Goal: Task Accomplishment & Management: Use online tool/utility

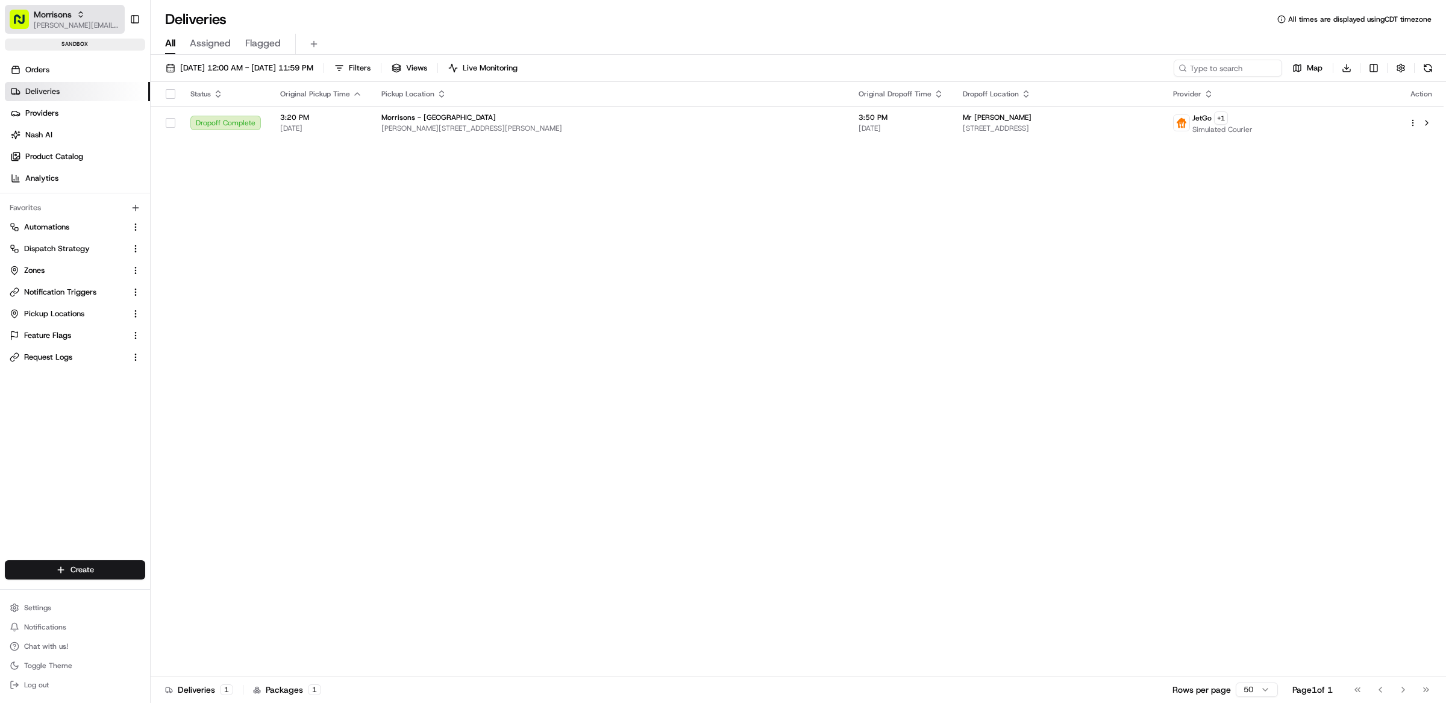
click at [51, 25] on span "[PERSON_NAME][EMAIL_ADDRESS][DOMAIN_NAME]" at bounding box center [77, 25] width 86 height 10
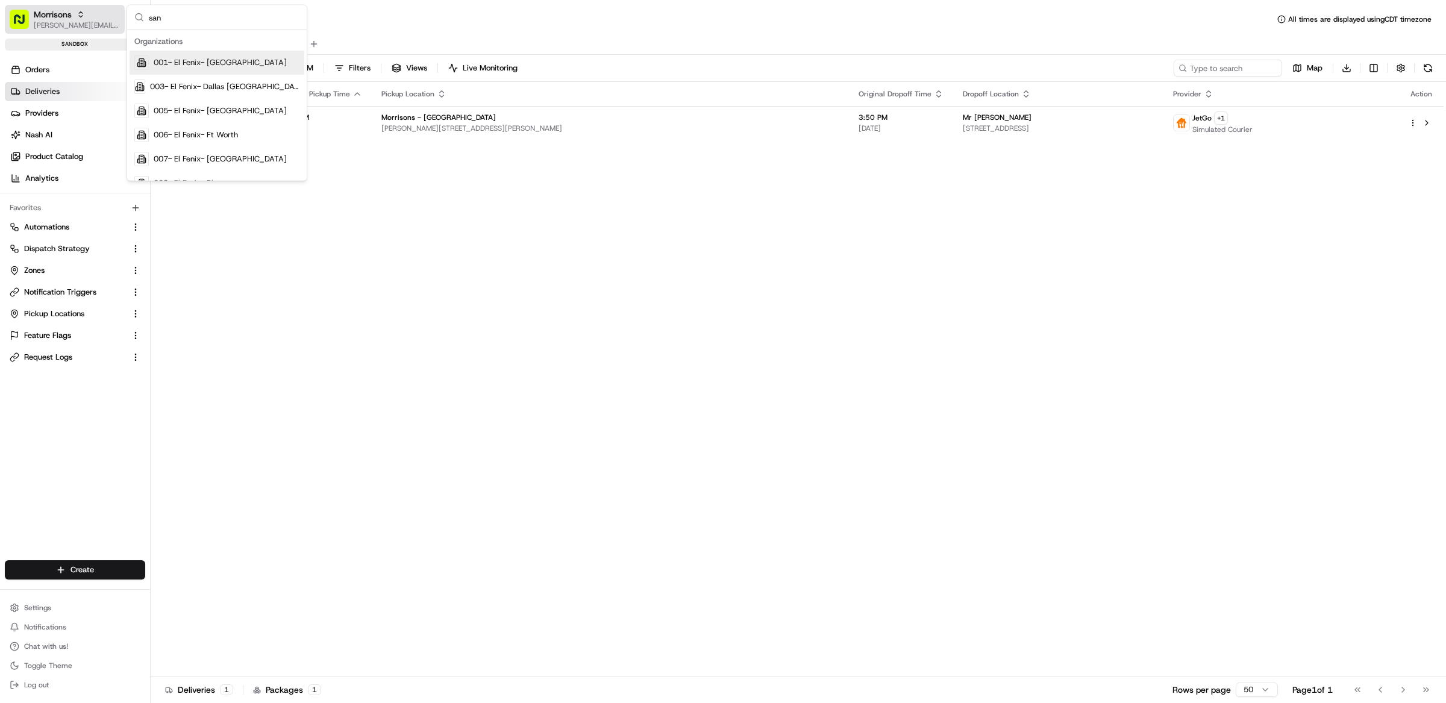
type input "sand"
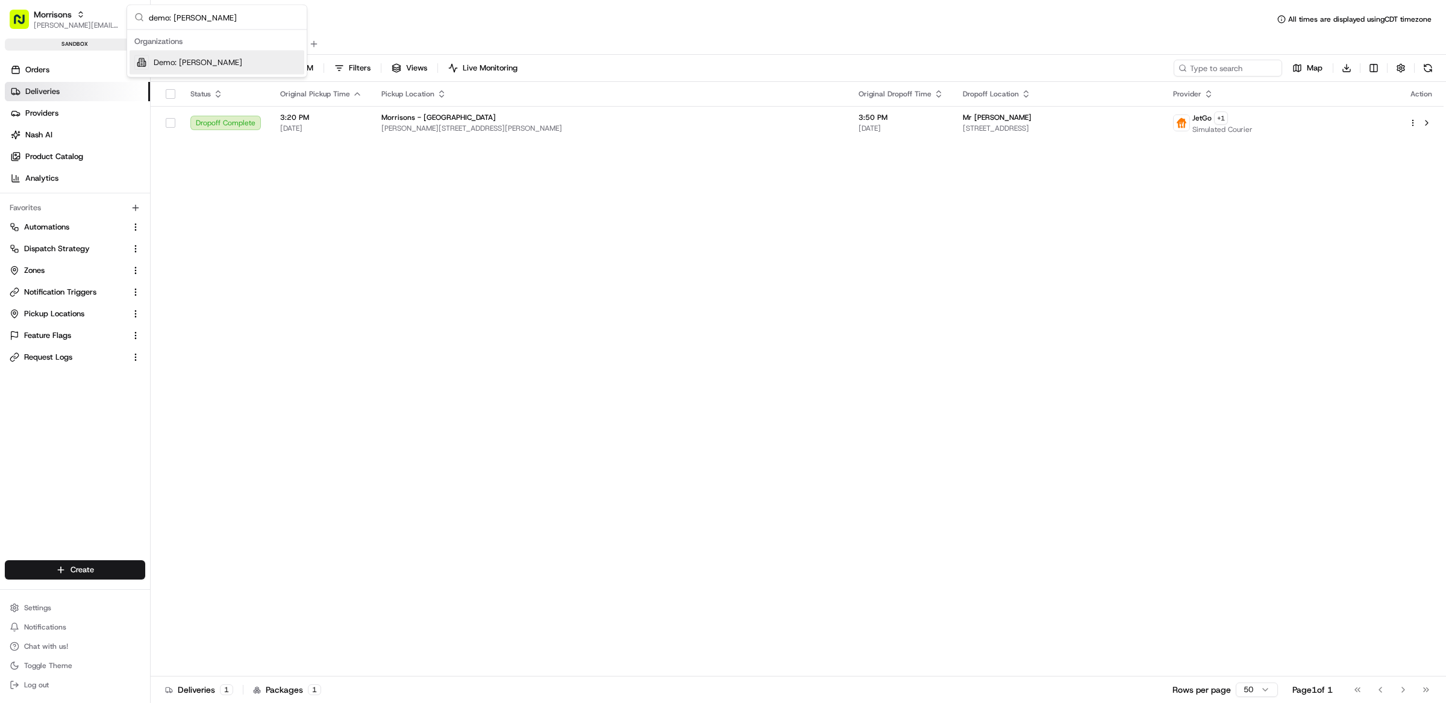
type input "demo: Matthew"
click at [207, 63] on span "Demo: [PERSON_NAME]" at bounding box center [198, 62] width 89 height 11
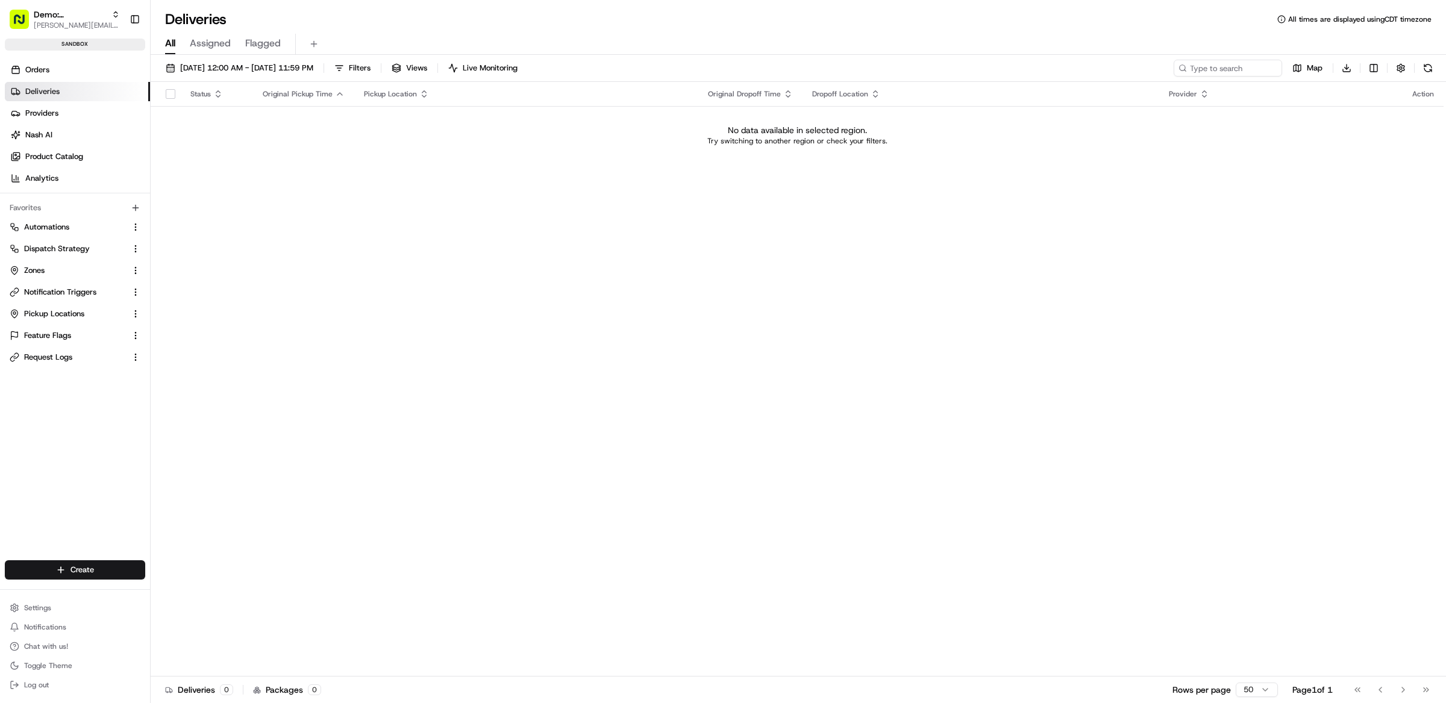
drag, startPoint x: 285, startPoint y: 292, endPoint x: 193, endPoint y: 230, distance: 111.3
click at [282, 289] on div "Status Original Pickup Time Pickup Location Original Dropoff Time Dropoff Locat…" at bounding box center [797, 379] width 1293 height 594
click at [614, 305] on div "Status Original Pickup Time Pickup Location Original Dropoff Time Dropoff Locat…" at bounding box center [797, 379] width 1293 height 594
click at [441, 187] on div "Status Original Pickup Time Pickup Location Original Dropoff Time Dropoff Locat…" at bounding box center [797, 379] width 1293 height 594
click at [261, 73] on span "[DATE] 12:00 AM - [DATE] 11:59 PM" at bounding box center [246, 68] width 133 height 11
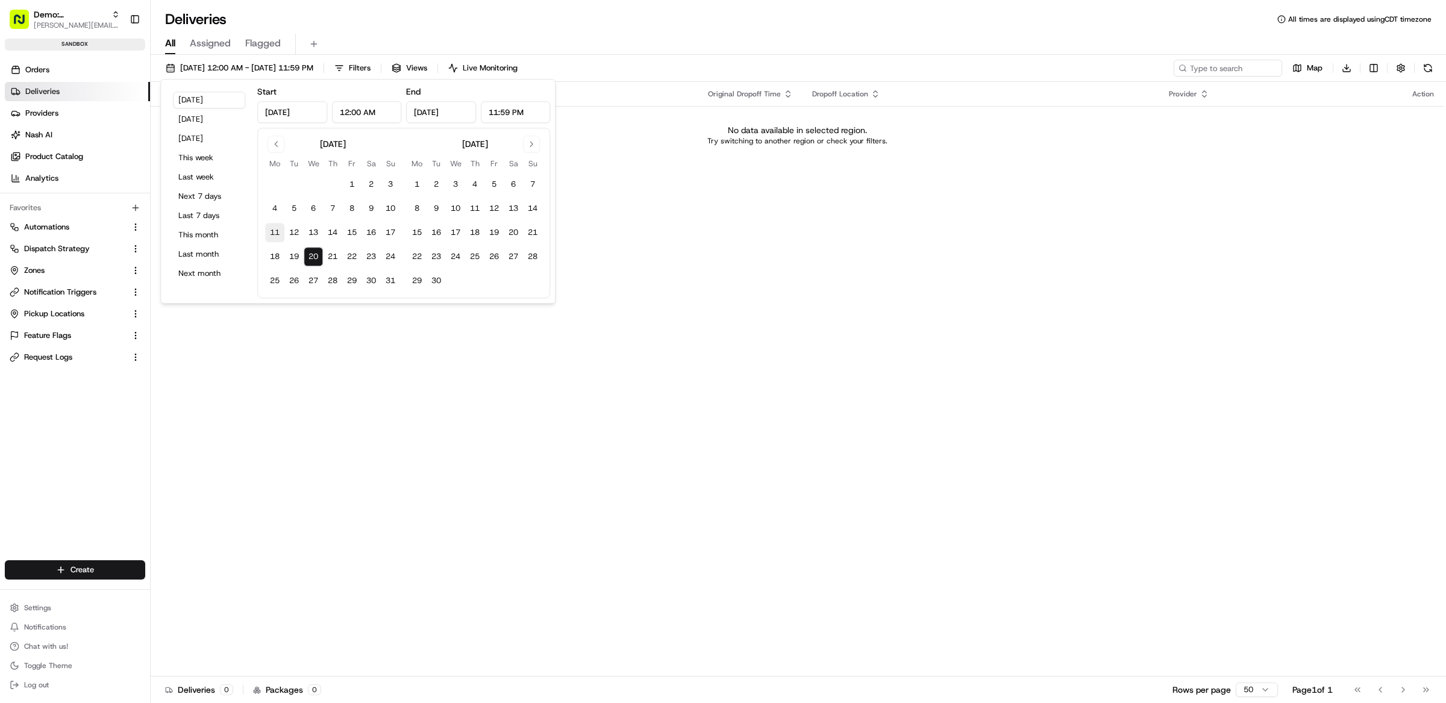
click at [273, 229] on button "11" at bounding box center [274, 232] width 19 height 19
type input "Aug 11, 2025"
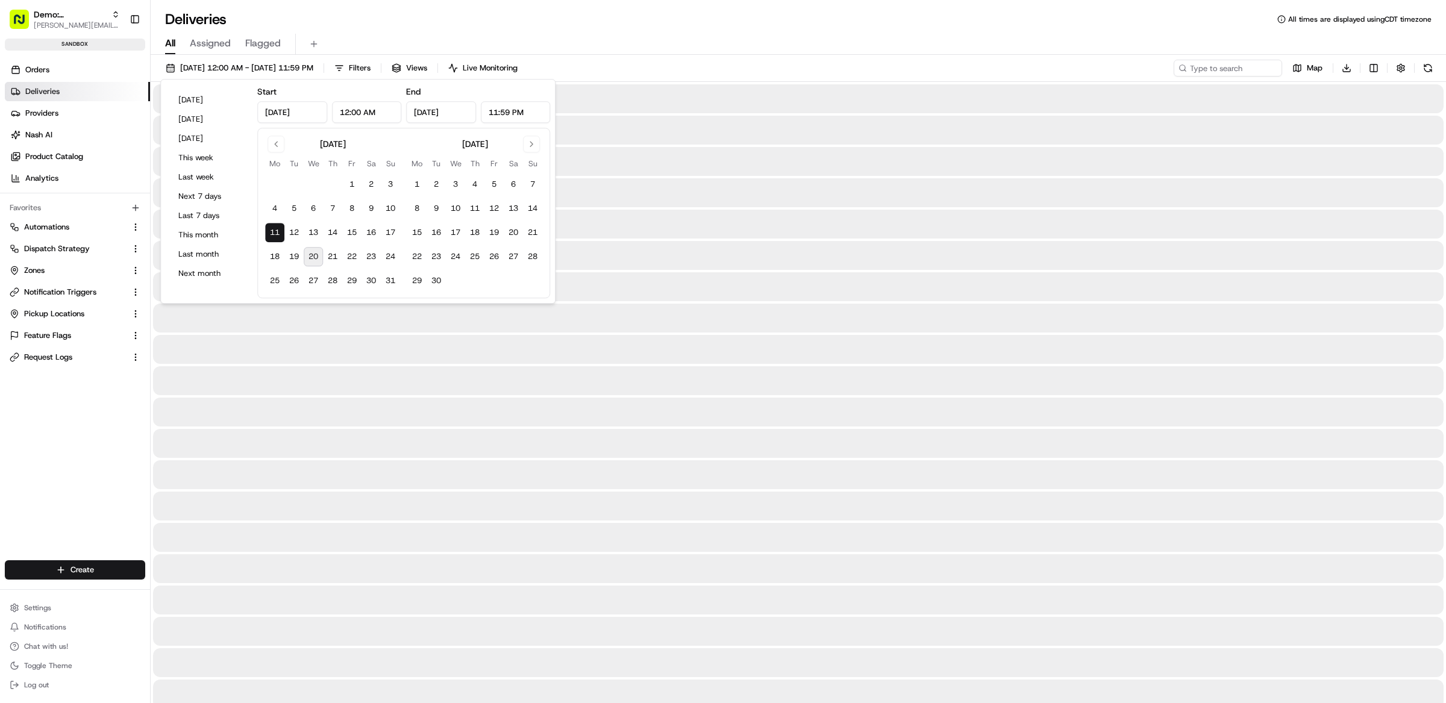
click at [310, 258] on button "20" at bounding box center [313, 256] width 19 height 19
type input "Aug 20, 2025"
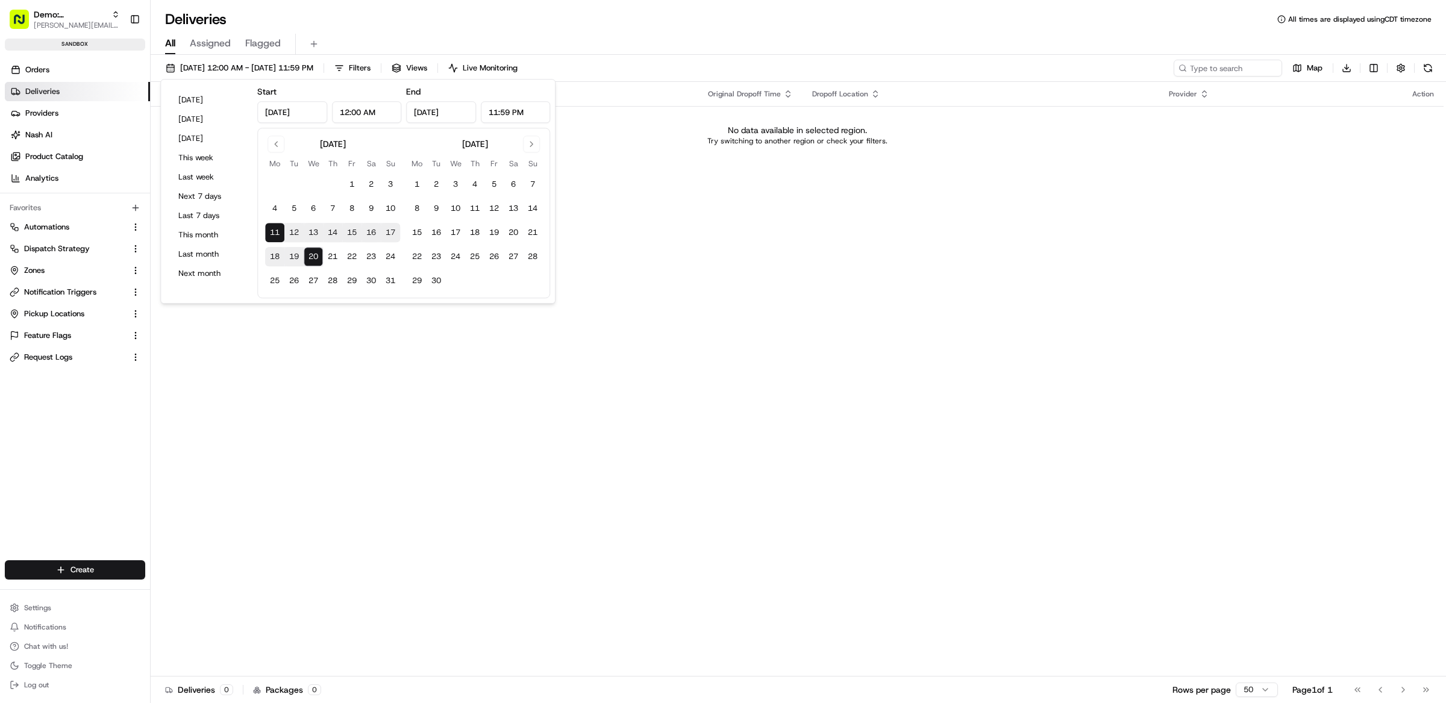
click at [898, 344] on div "Status Original Pickup Time Pickup Location Original Dropoff Time Dropoff Locat…" at bounding box center [797, 379] width 1293 height 594
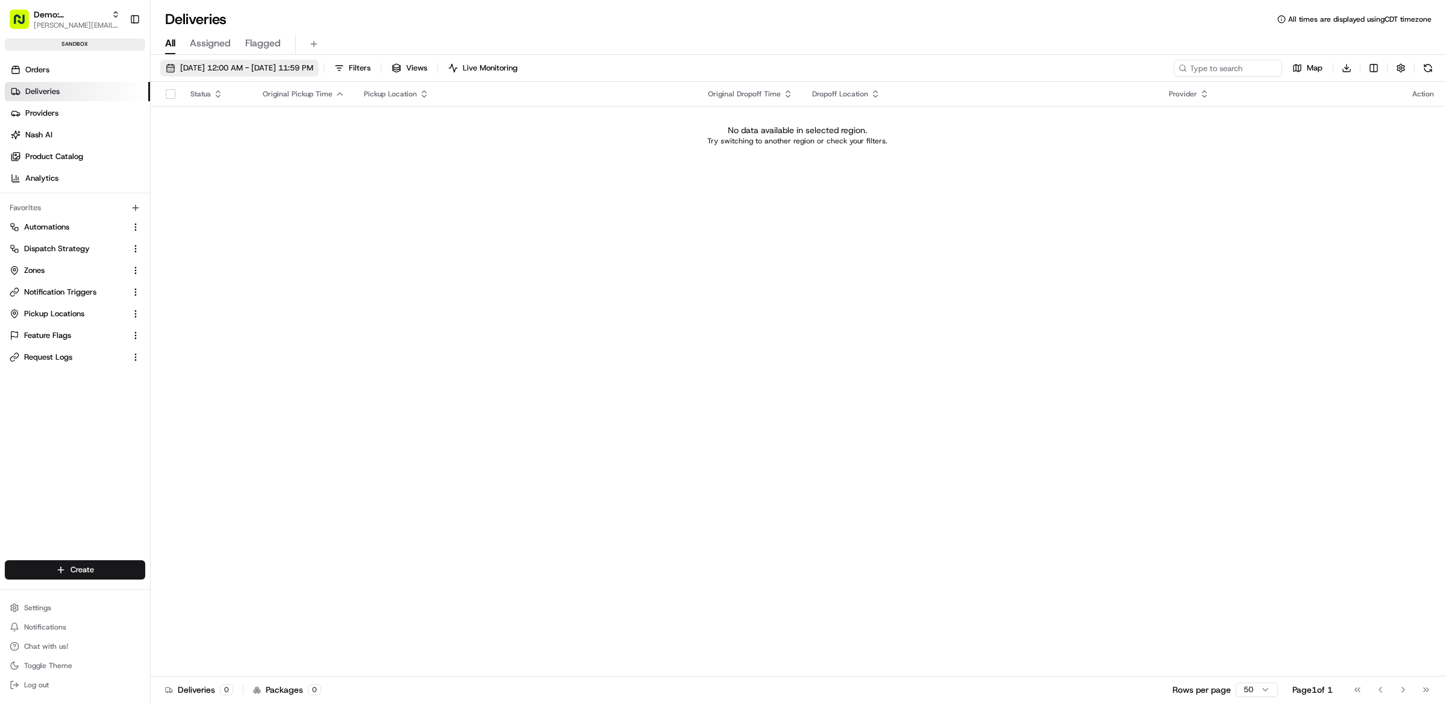
click at [240, 76] on button "08/11/2025 12:00 AM - 08/20/2025 11:59 PM" at bounding box center [239, 68] width 158 height 17
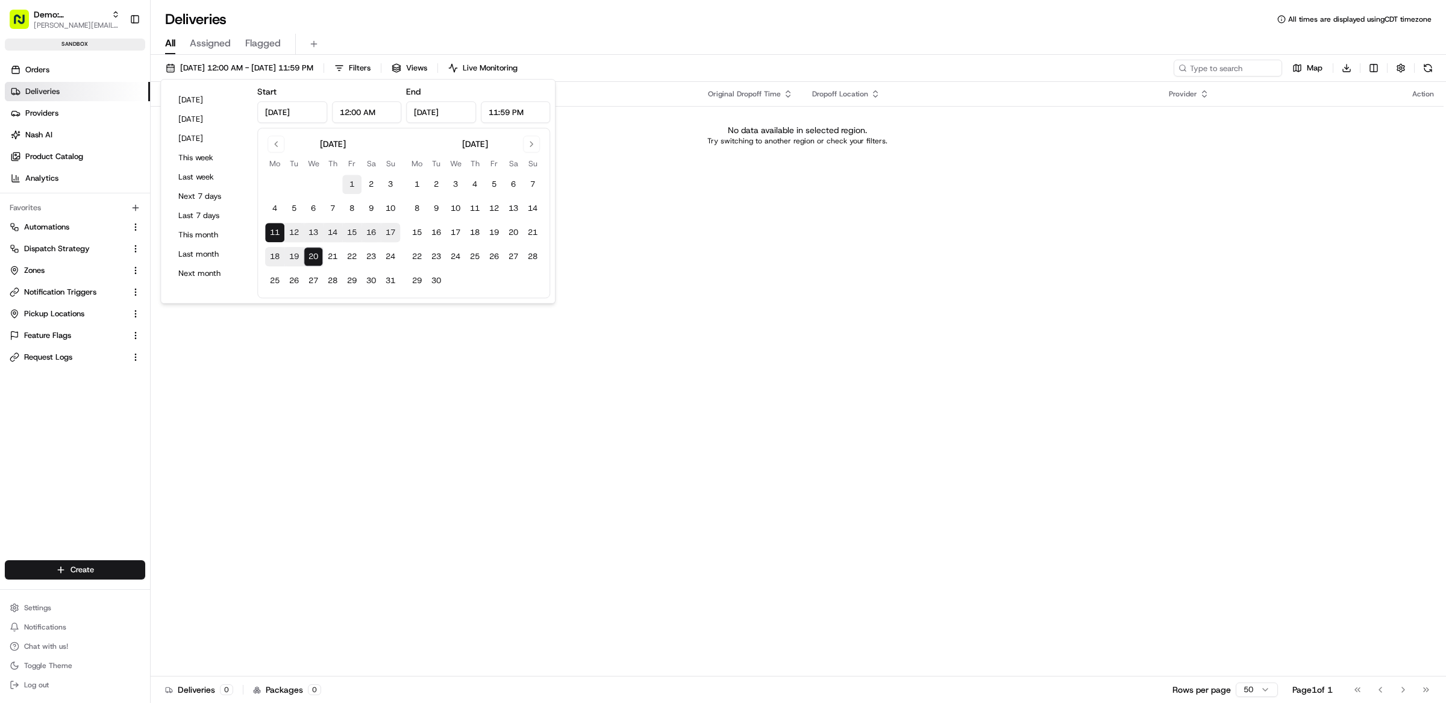
click at [348, 184] on button "1" at bounding box center [351, 184] width 19 height 19
type input "Aug 1, 2025"
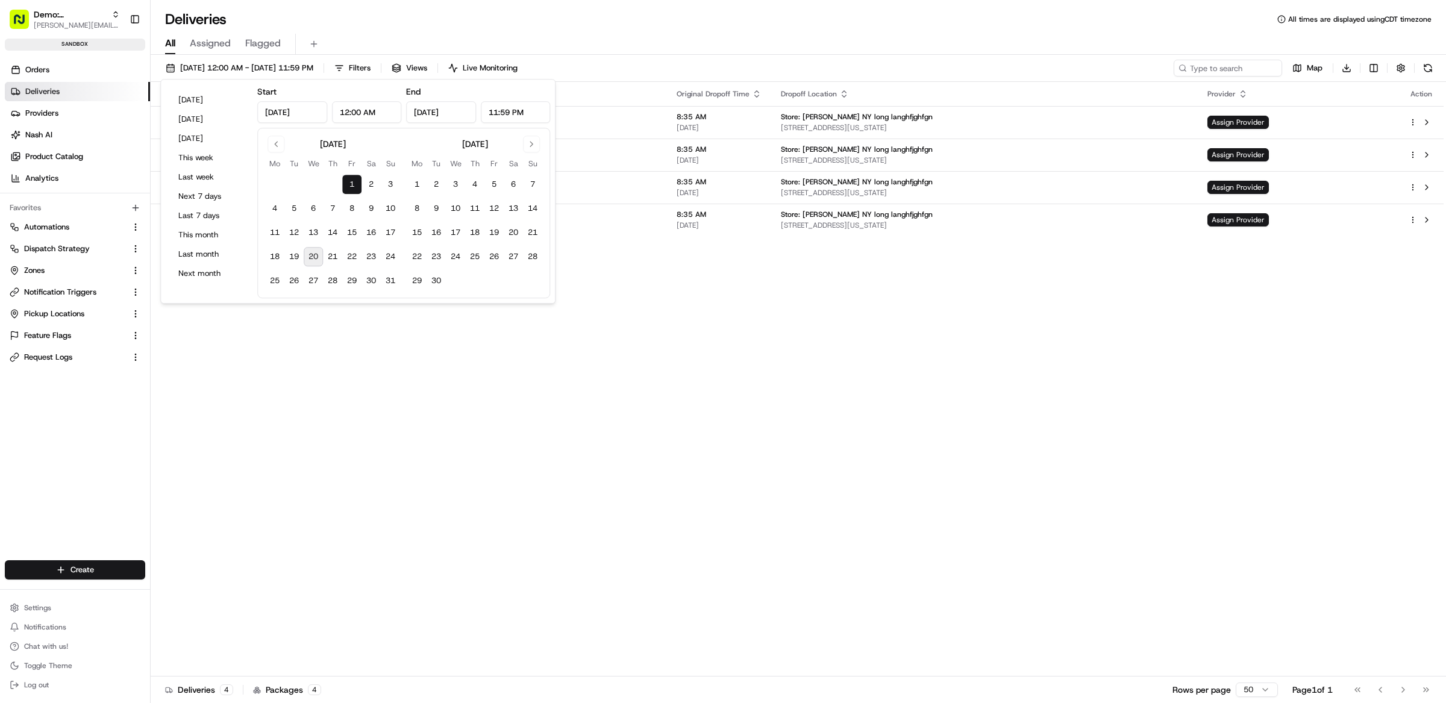
click at [317, 255] on button "20" at bounding box center [313, 256] width 19 height 19
type input "Aug 20, 2025"
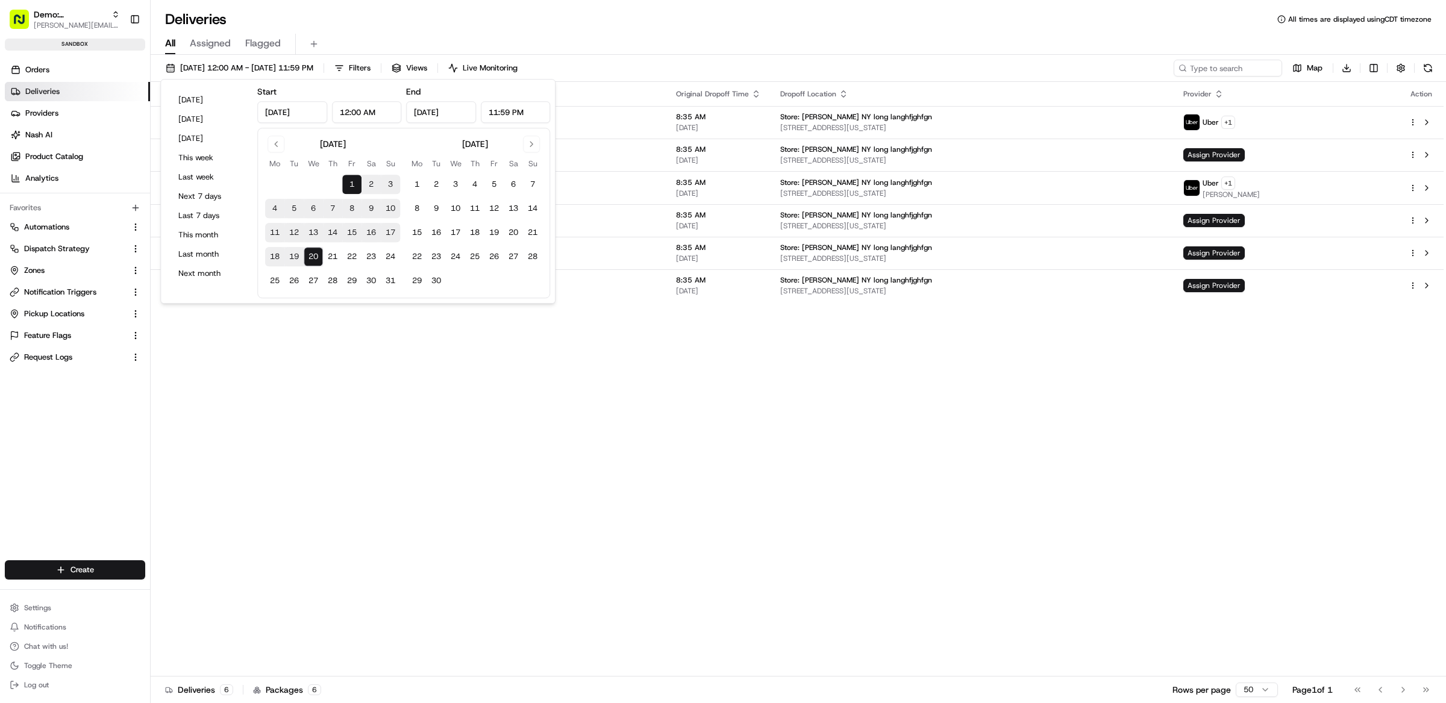
click at [673, 369] on div "Status Original Pickup Time Pickup Location Original Dropoff Time Dropoff Locat…" at bounding box center [797, 379] width 1293 height 594
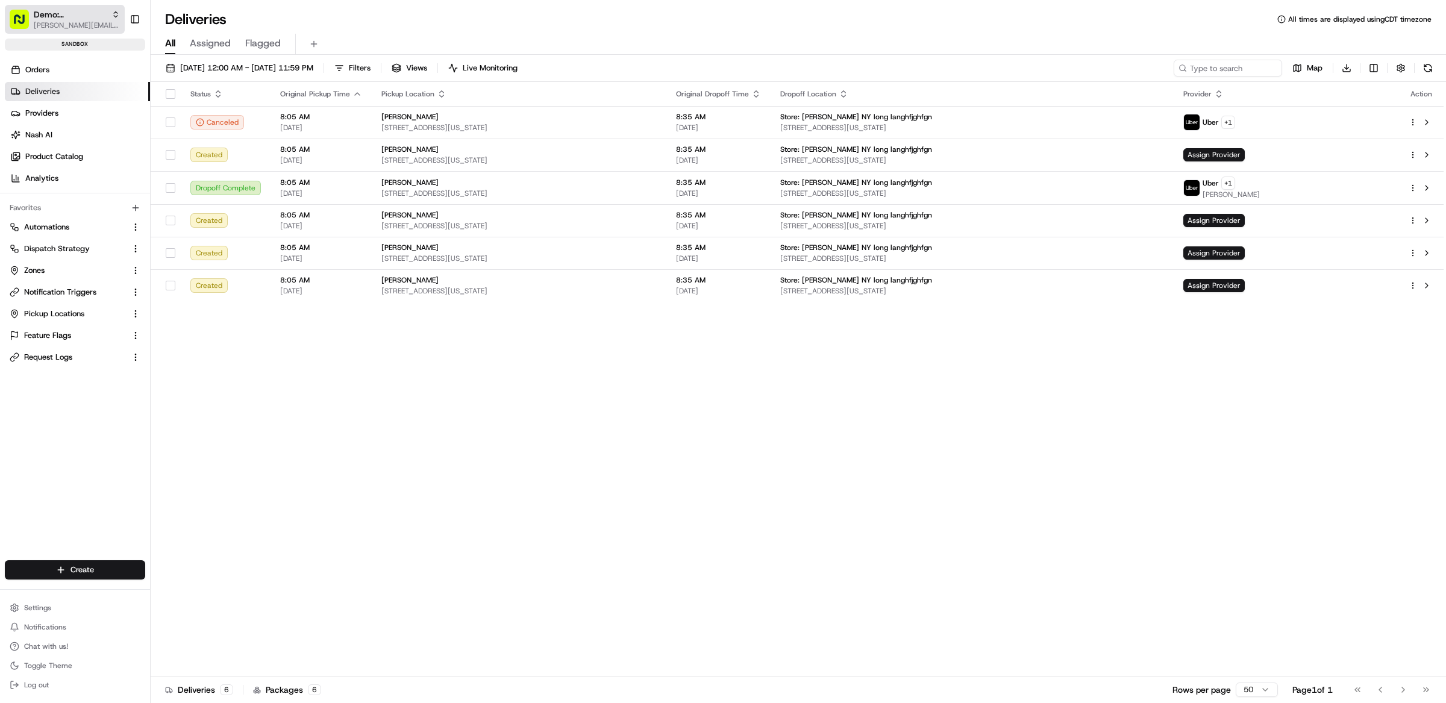
click at [43, 22] on span "[PERSON_NAME][EMAIL_ADDRESS][DOMAIN_NAME]" at bounding box center [77, 25] width 86 height 10
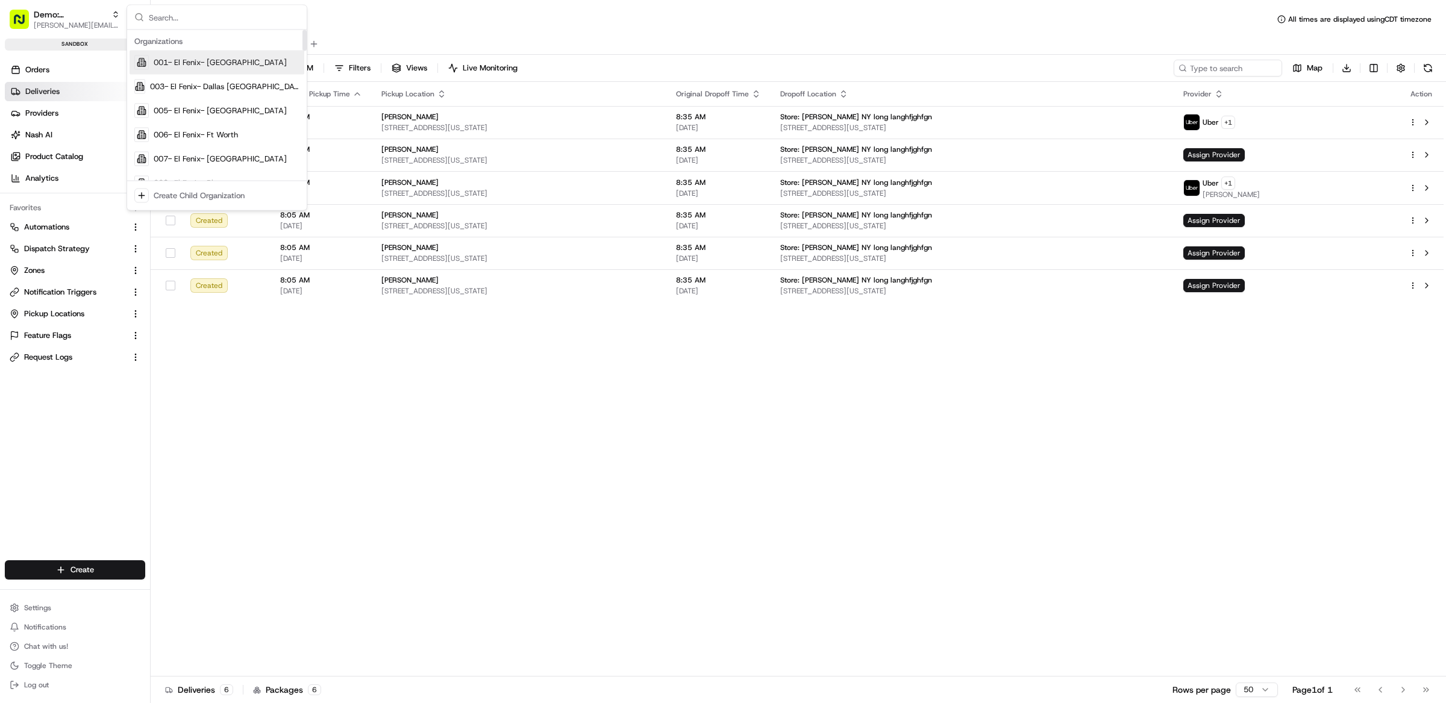
click at [222, 21] on input "text" at bounding box center [224, 17] width 151 height 24
type input "tradekart"
click at [214, 89] on div "TradeKart UK" at bounding box center [216, 87] width 175 height 24
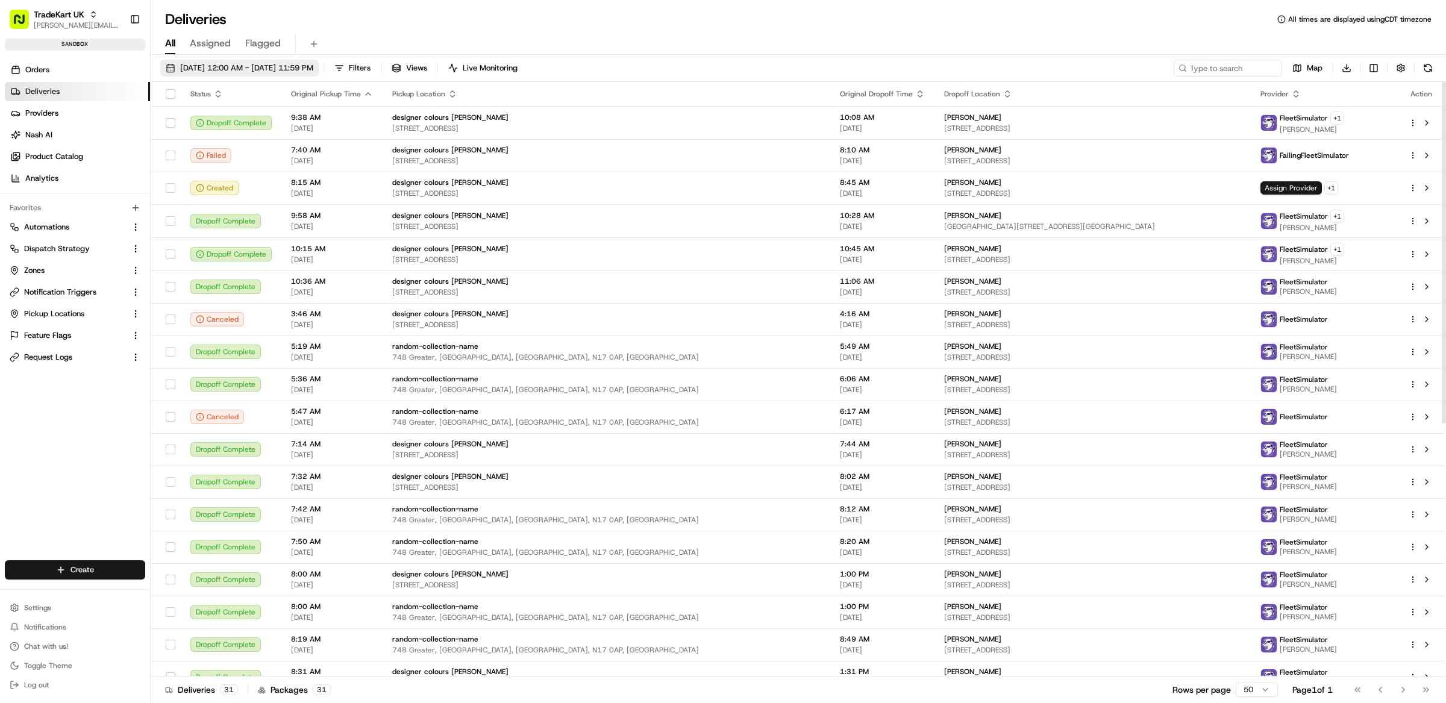
click at [240, 64] on span "08/01/2025 12:00 AM - 08/20/2025 11:59 PM" at bounding box center [246, 68] width 133 height 11
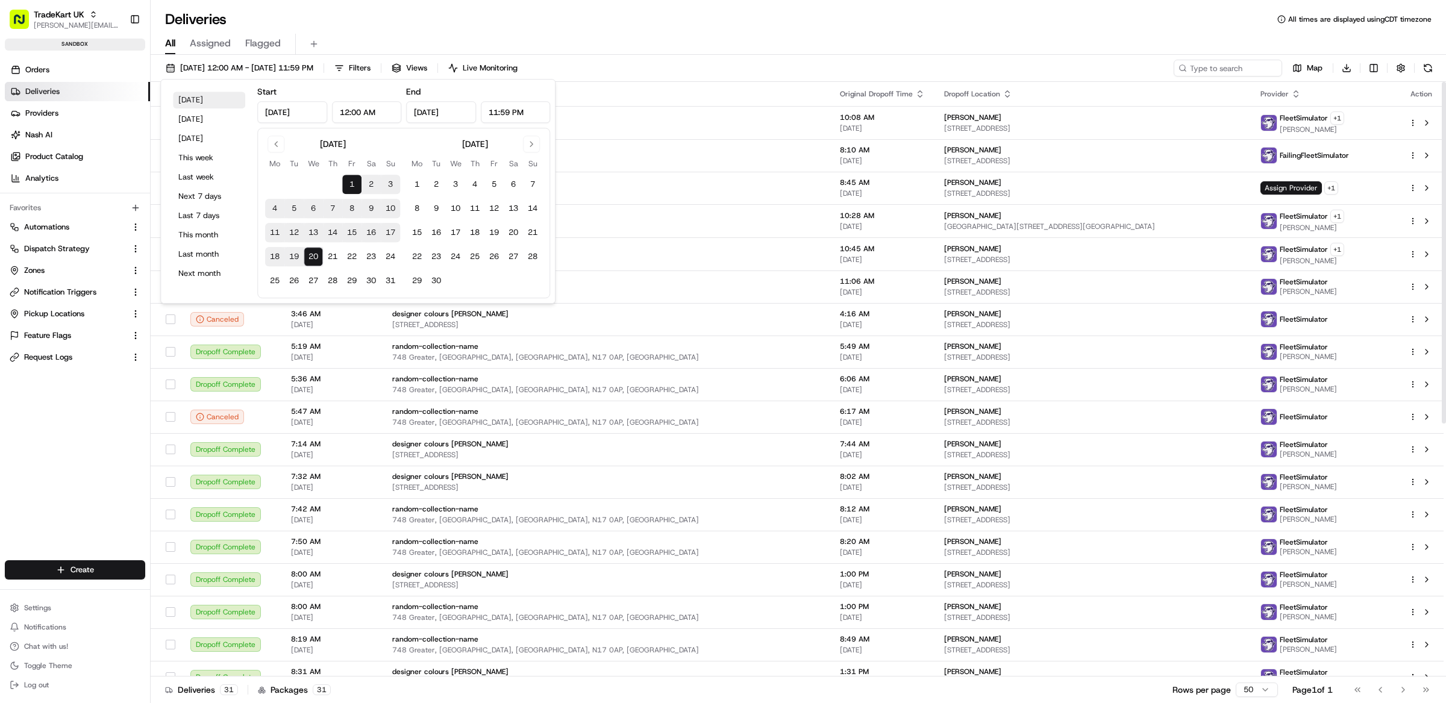
click at [205, 96] on button "Today" at bounding box center [209, 100] width 72 height 17
type input "Aug 20, 2025"
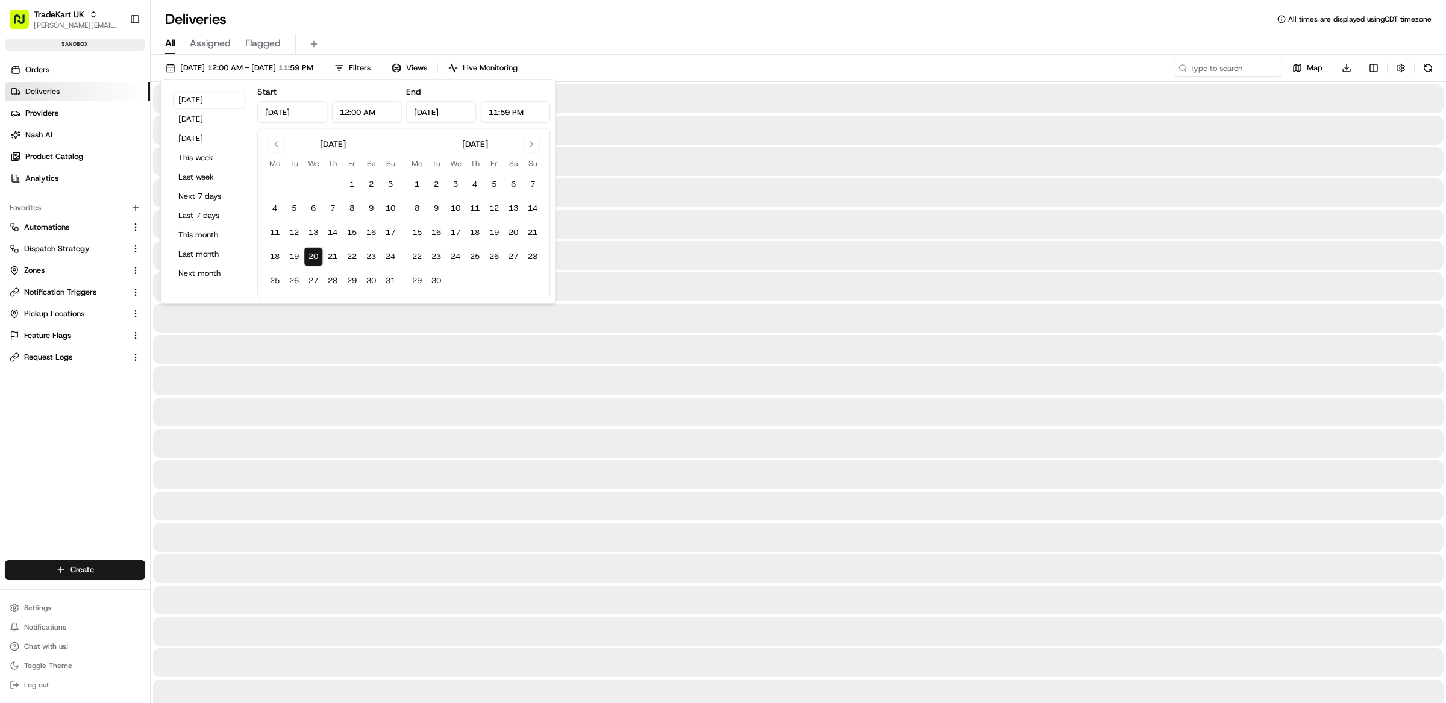
click at [567, 46] on div "All Assigned Flagged" at bounding box center [798, 44] width 1295 height 21
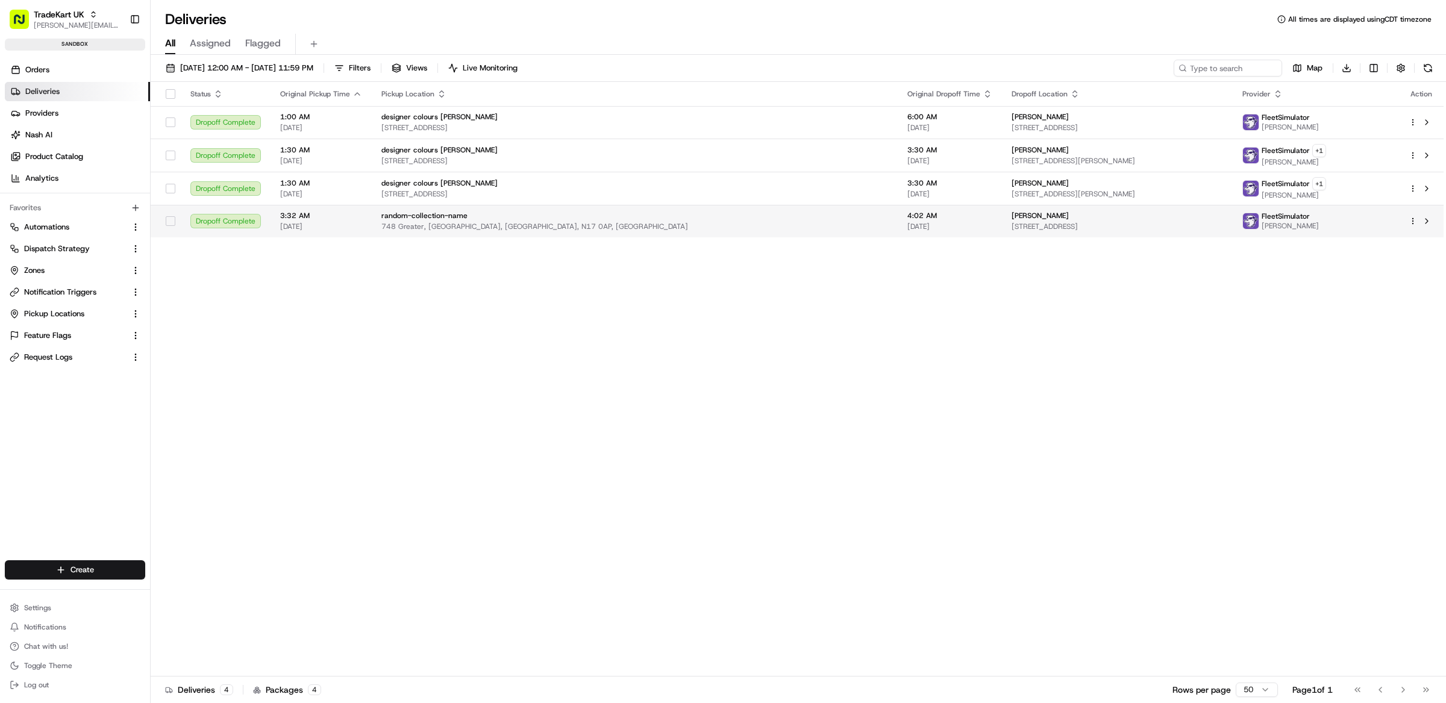
click at [1415, 225] on html "TradeKart UK matt@usenash.com Toggle Sidebar sandbox Orders Deliveries Provider…" at bounding box center [723, 351] width 1446 height 703
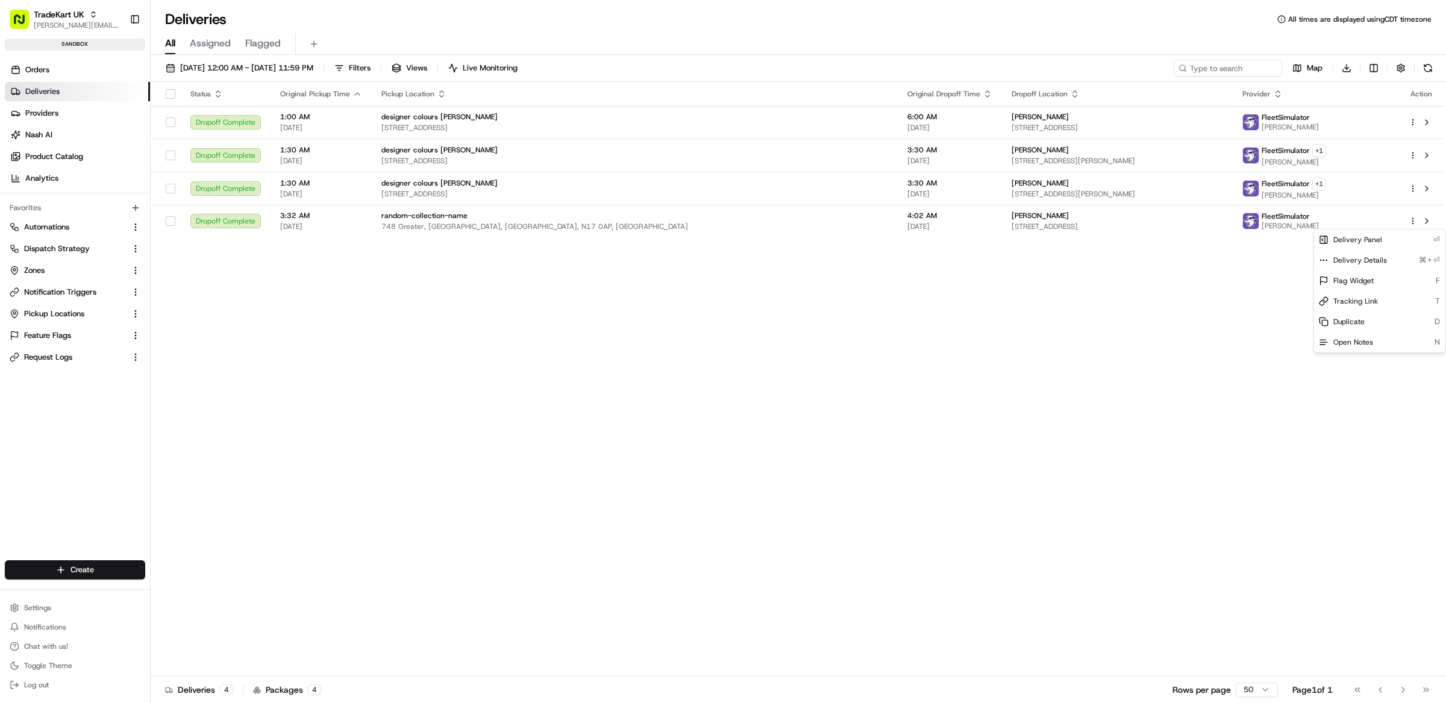
drag, startPoint x: 1214, startPoint y: 287, endPoint x: 1394, endPoint y: 251, distance: 183.1
click at [1219, 286] on html "TradeKart UK matt@usenash.com Toggle Sidebar sandbox Orders Deliveries Provider…" at bounding box center [723, 351] width 1446 height 703
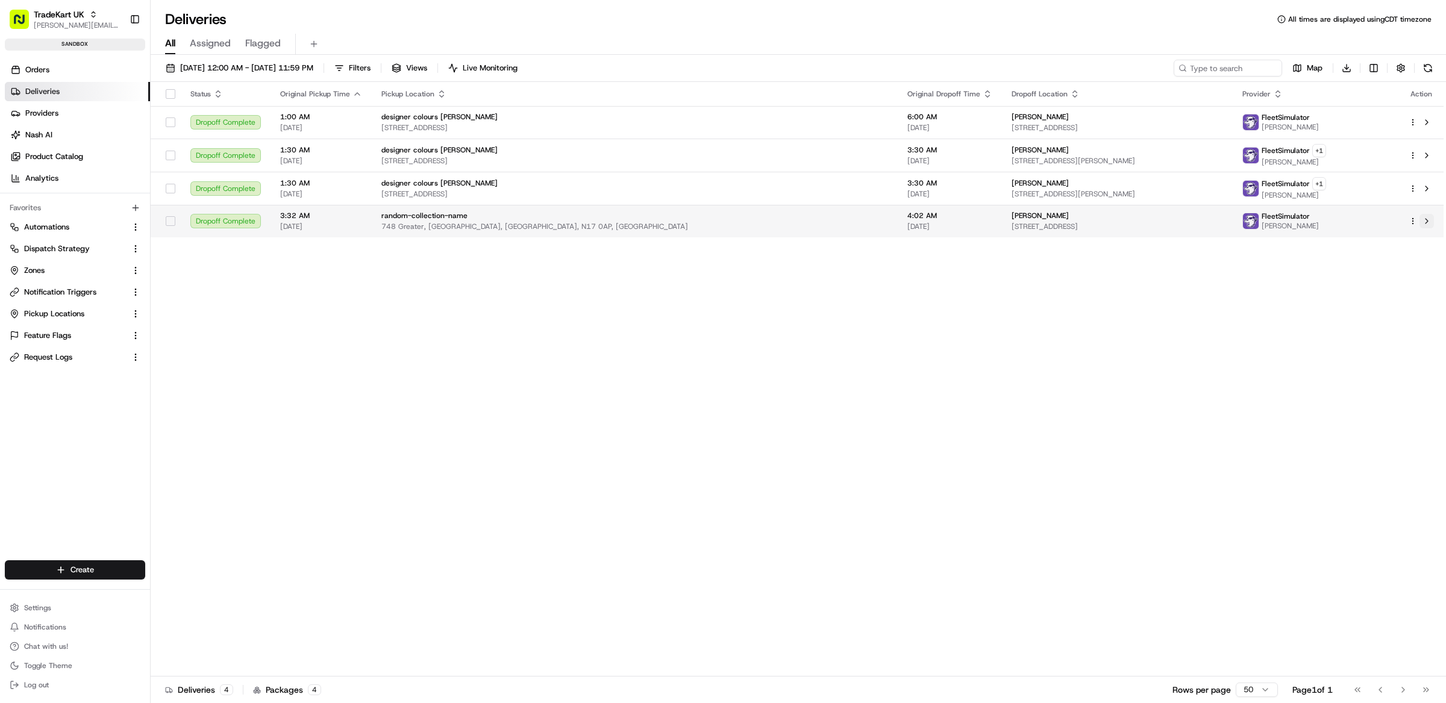
click at [1430, 221] on button at bounding box center [1426, 221] width 14 height 14
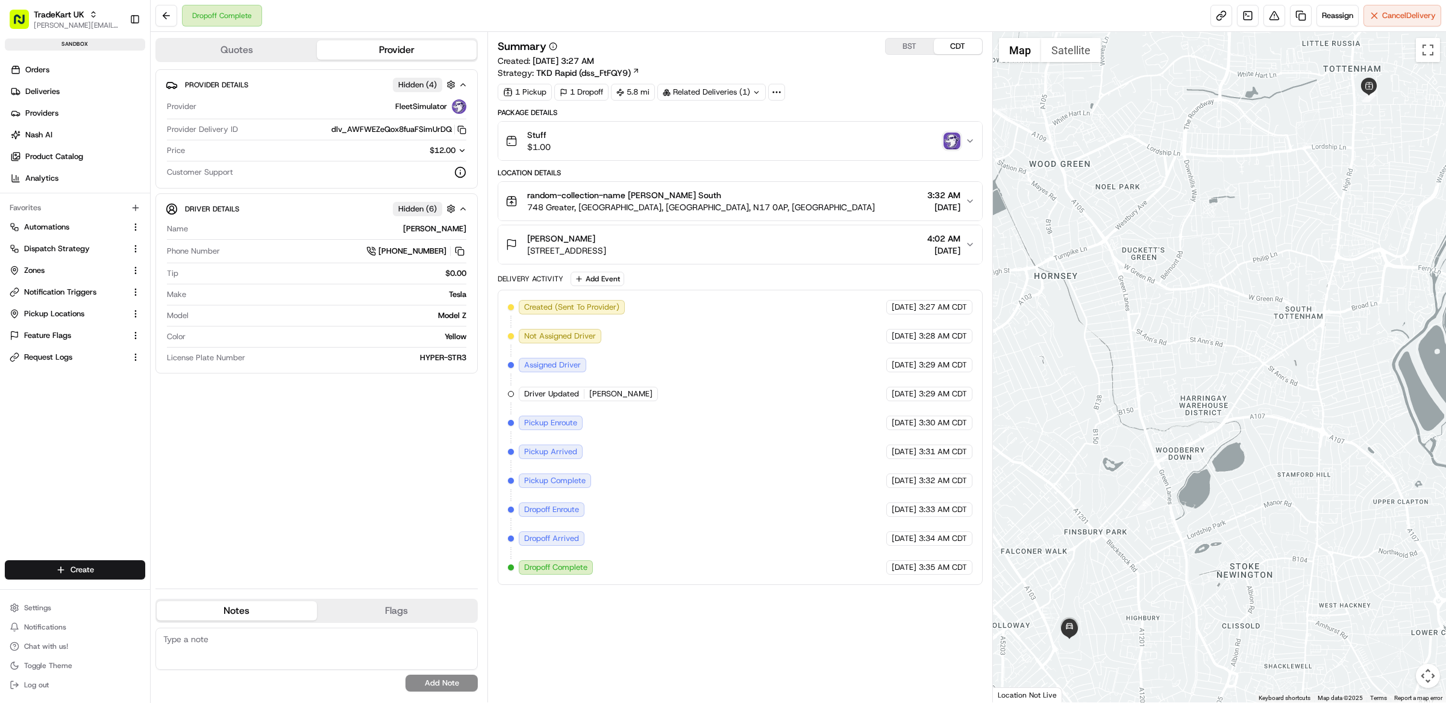
click at [777, 95] on icon at bounding box center [776, 92] width 11 height 11
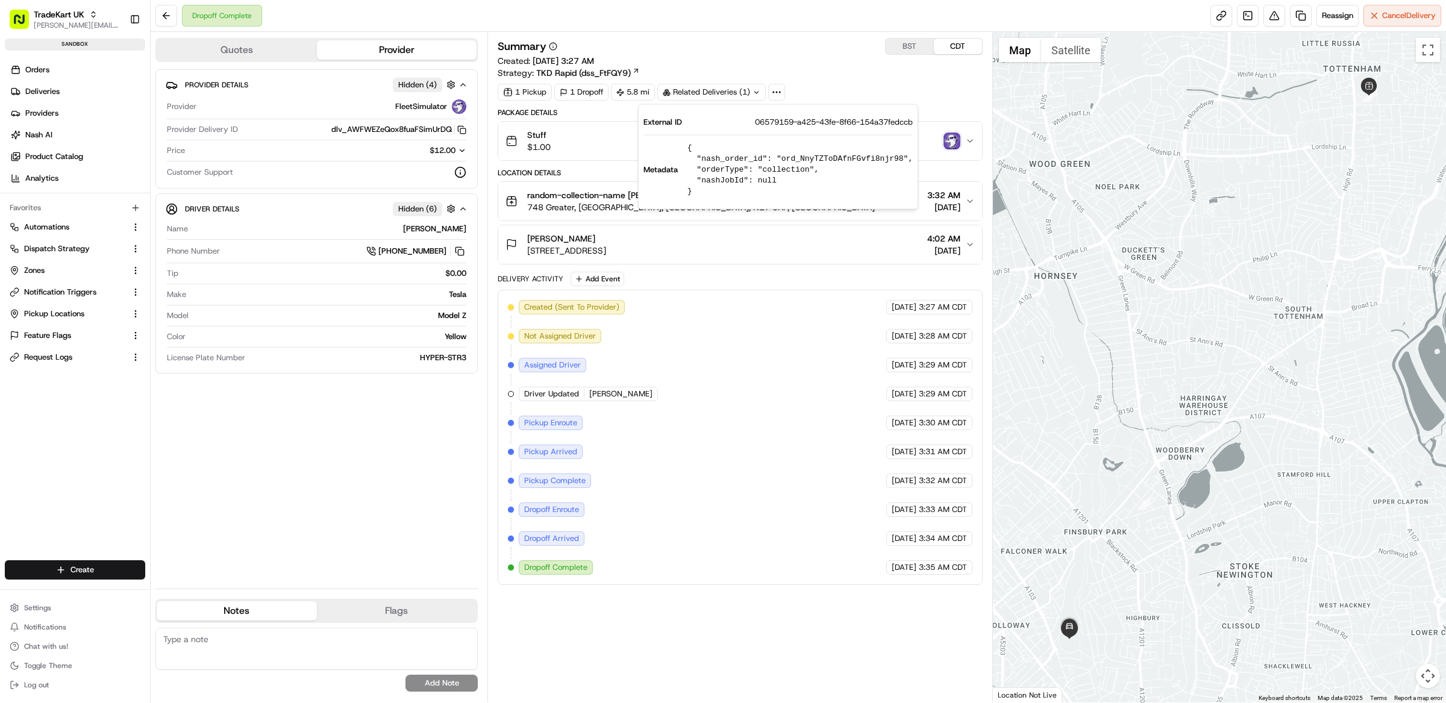
click at [829, 158] on pre "{ "nash_order_id": "ord_NnyTZToDAfnFGvfi8njr98", "orderType": "collection", "na…" at bounding box center [799, 170] width 225 height 54
copy pre "ord_NnyTZToDAfnFGvfi8njr98"
click at [82, 13] on span "TradeKart UK" at bounding box center [59, 14] width 51 height 12
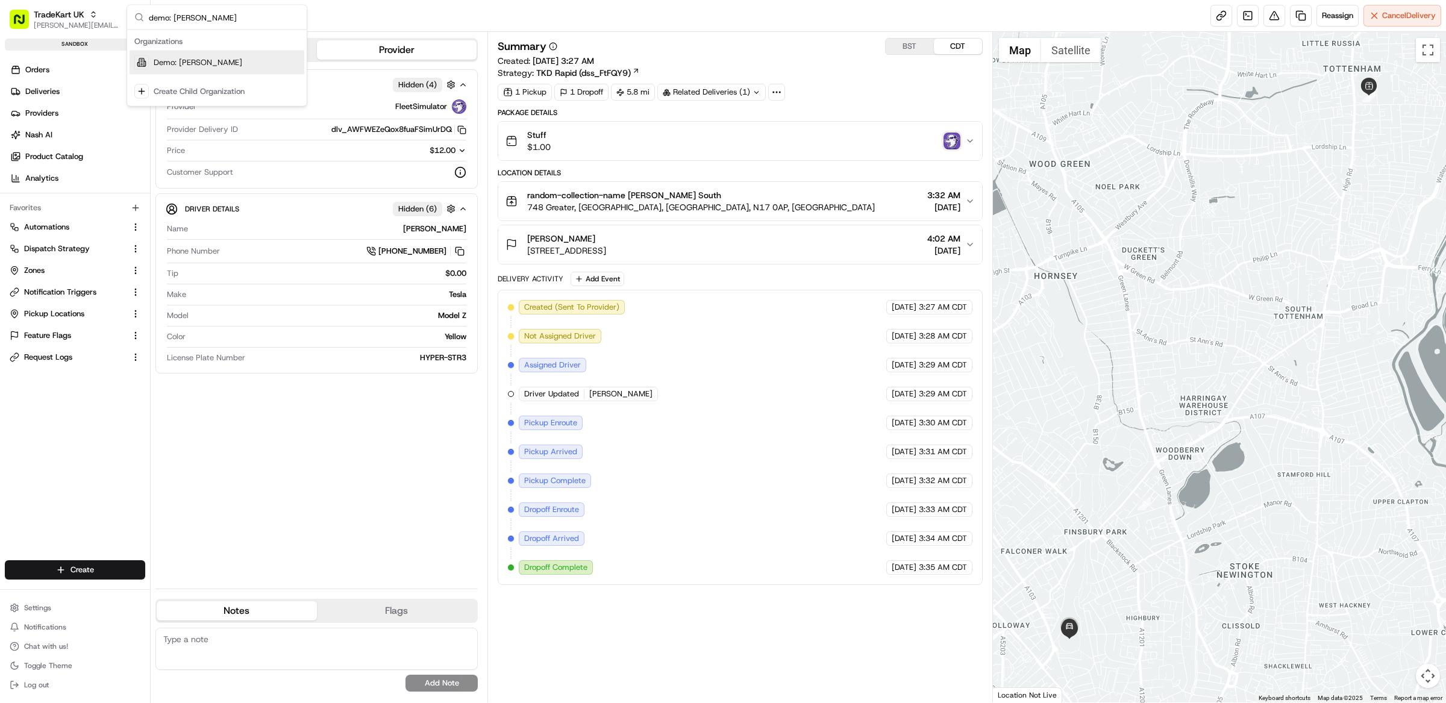
type input "demo: Matthew"
click at [193, 61] on span "Demo: [PERSON_NAME]" at bounding box center [198, 62] width 89 height 11
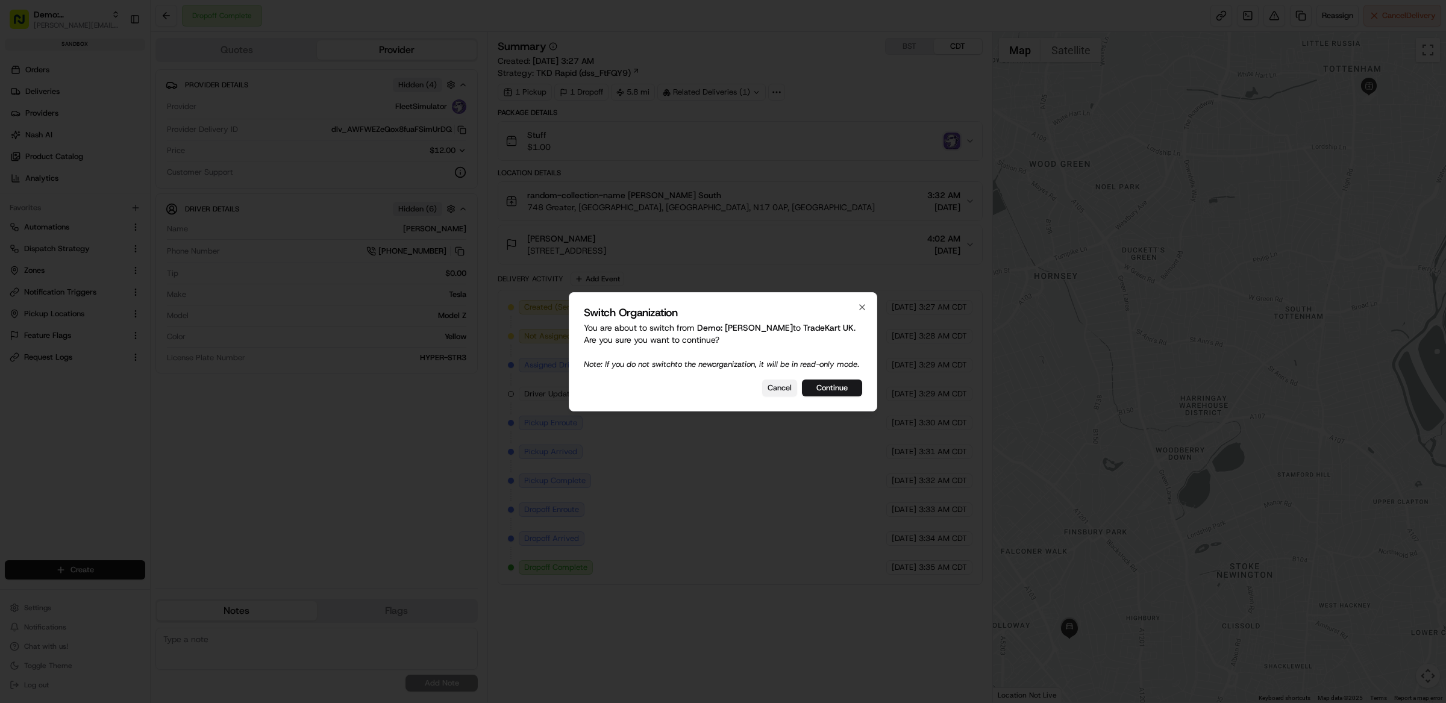
click at [782, 396] on button "Cancel" at bounding box center [779, 387] width 35 height 17
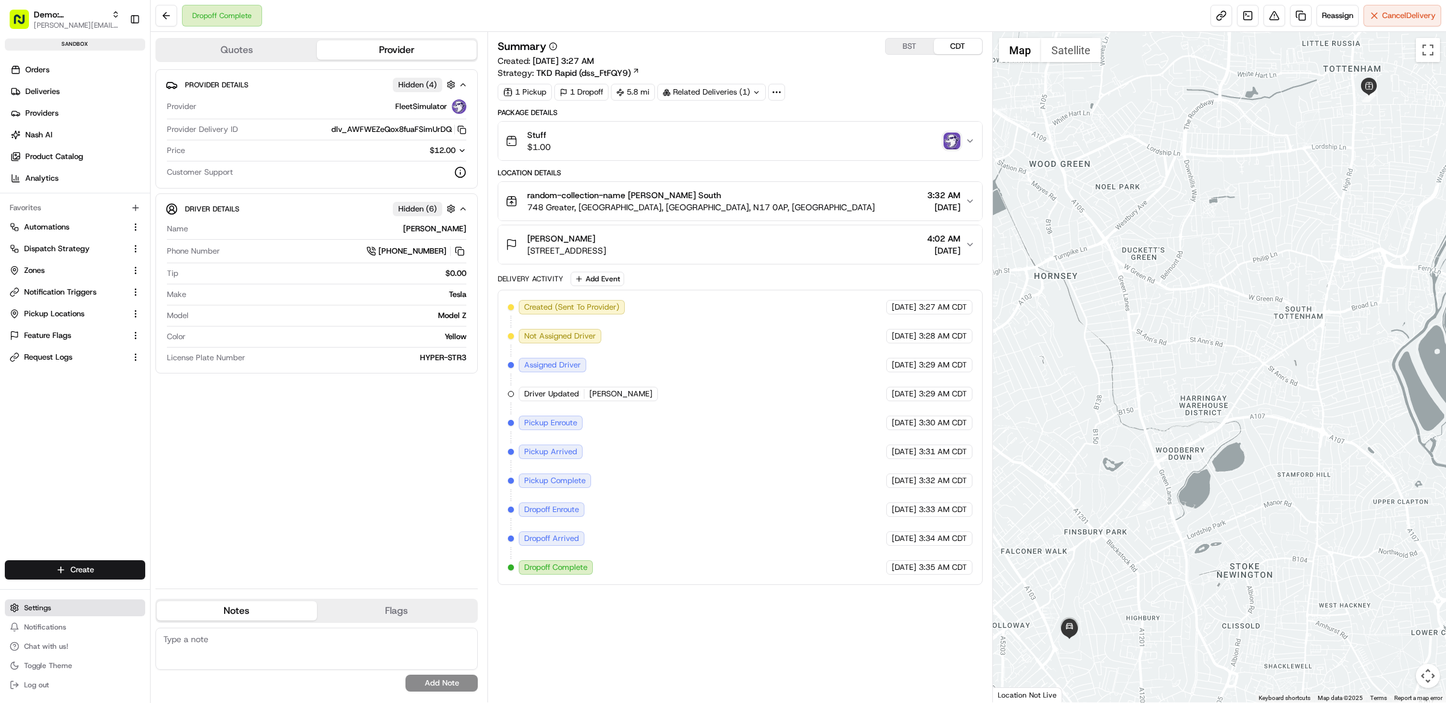
click at [30, 606] on span "Settings" at bounding box center [37, 608] width 27 height 10
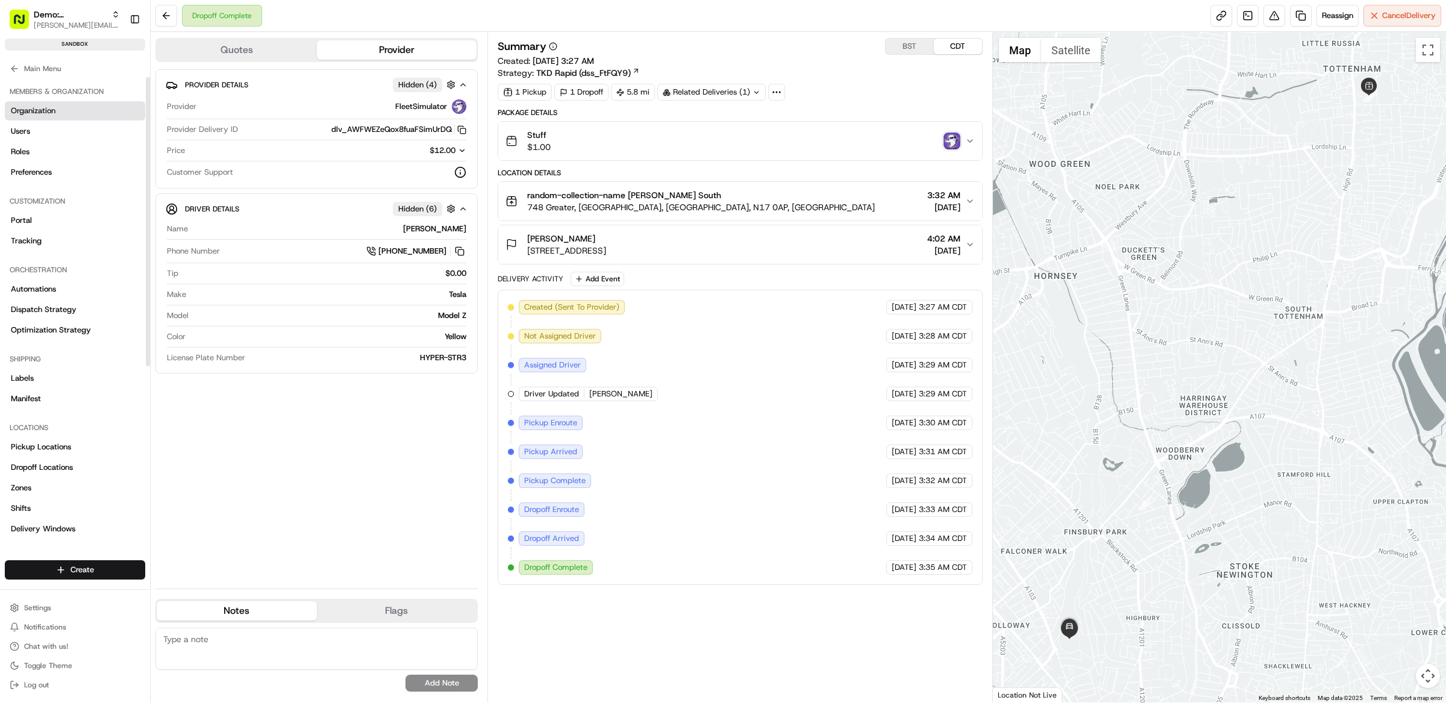
click at [52, 109] on span "Organization" at bounding box center [33, 110] width 45 height 11
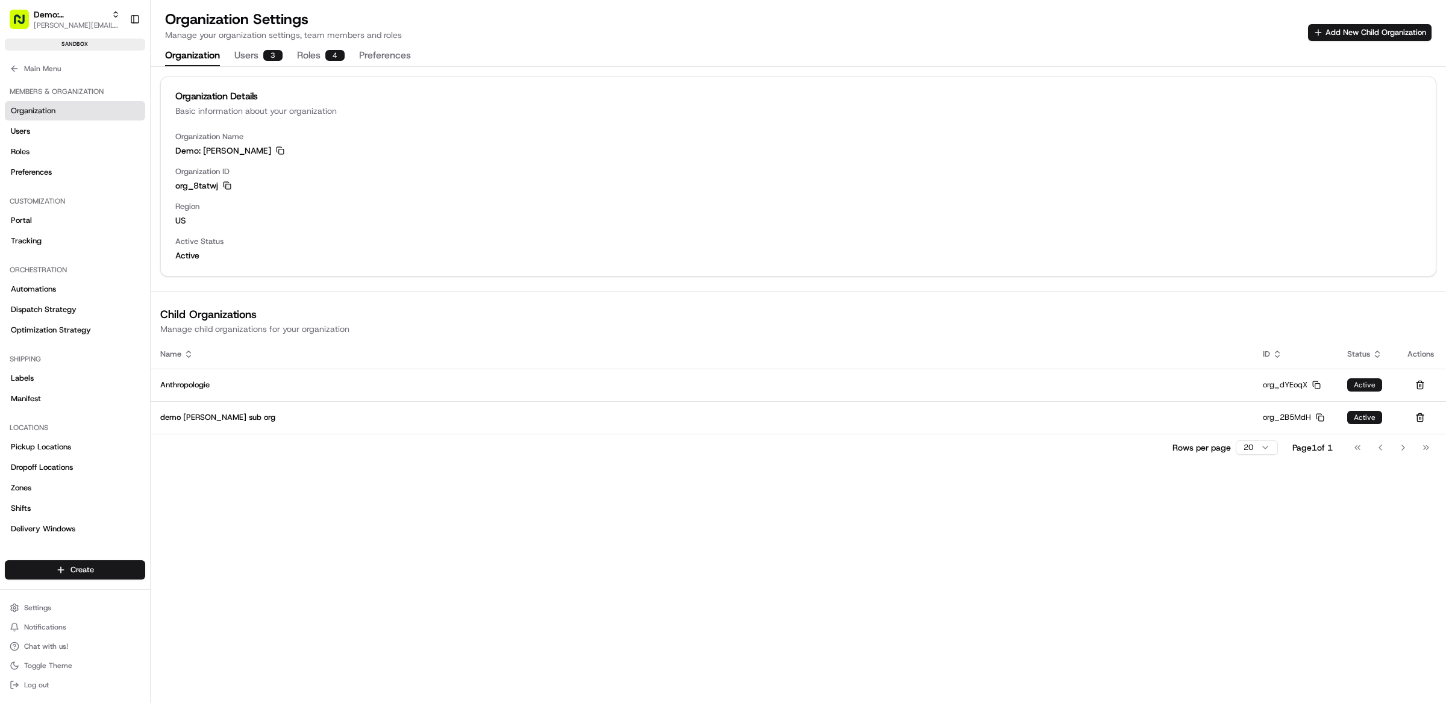
click at [226, 181] on icon "button" at bounding box center [227, 185] width 8 height 8
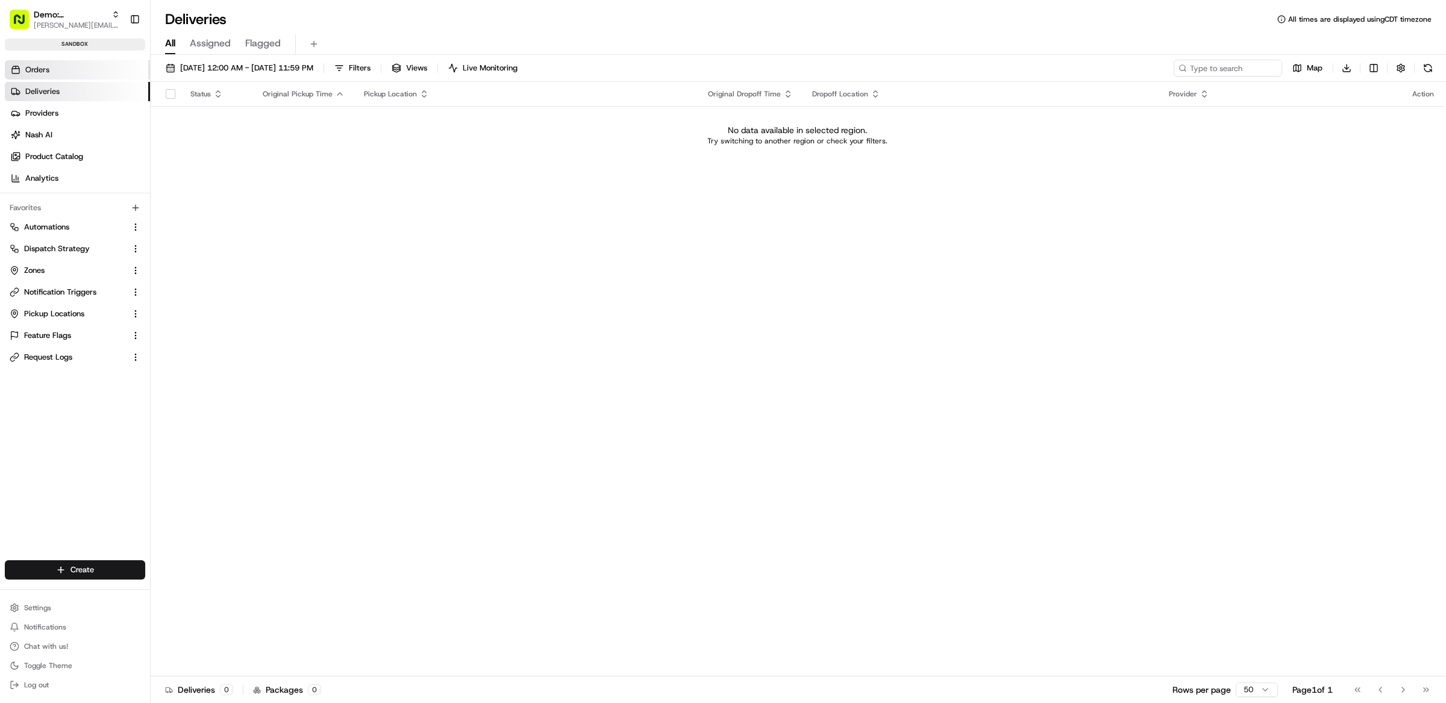
click at [43, 67] on span "Orders" at bounding box center [37, 69] width 24 height 11
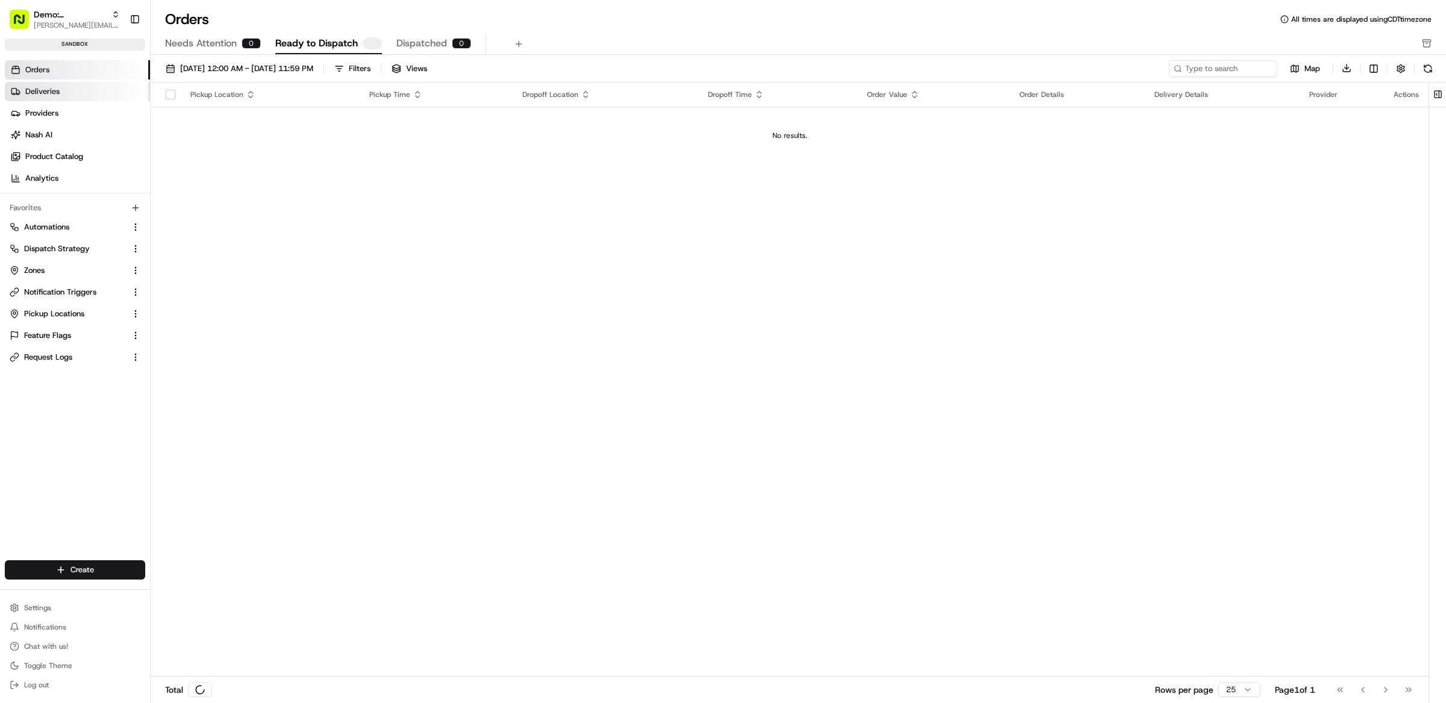
click at [43, 86] on span "Deliveries" at bounding box center [42, 91] width 34 height 11
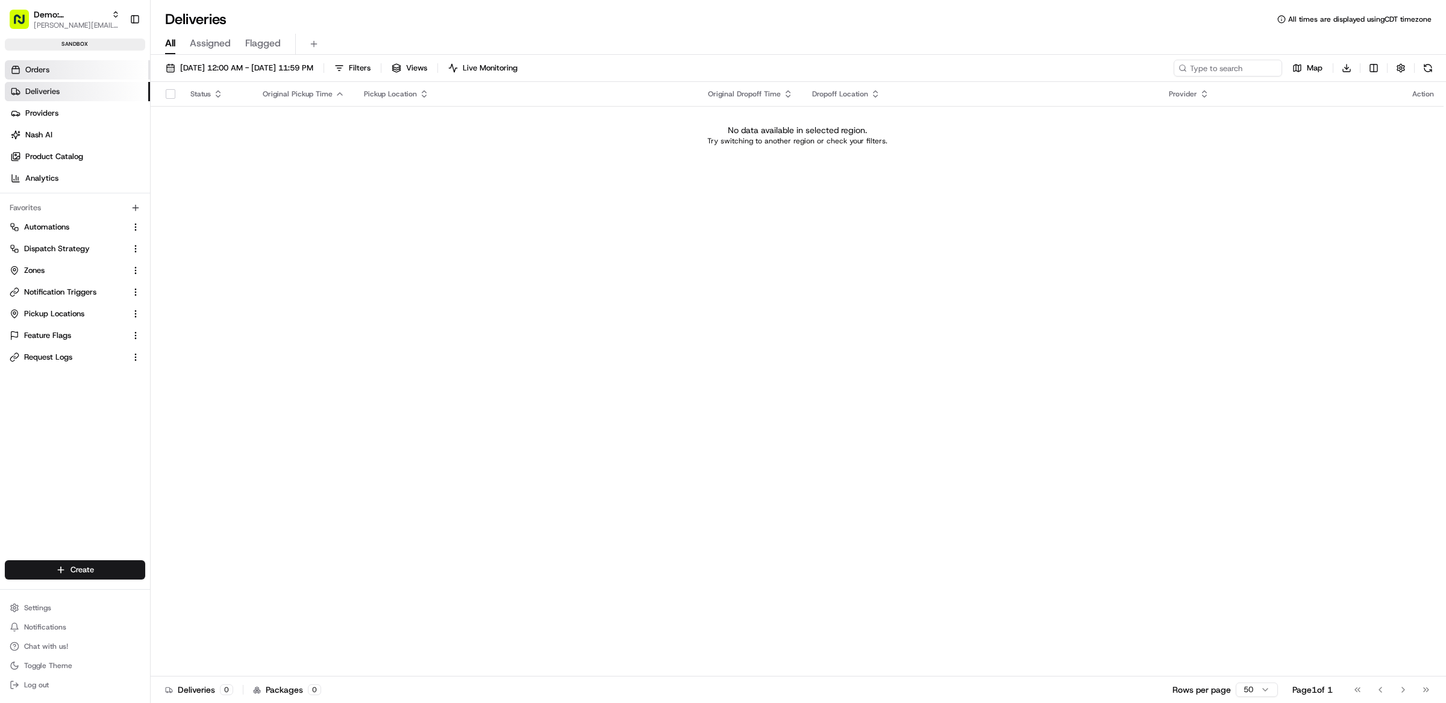
click at [45, 68] on span "Orders" at bounding box center [37, 69] width 24 height 11
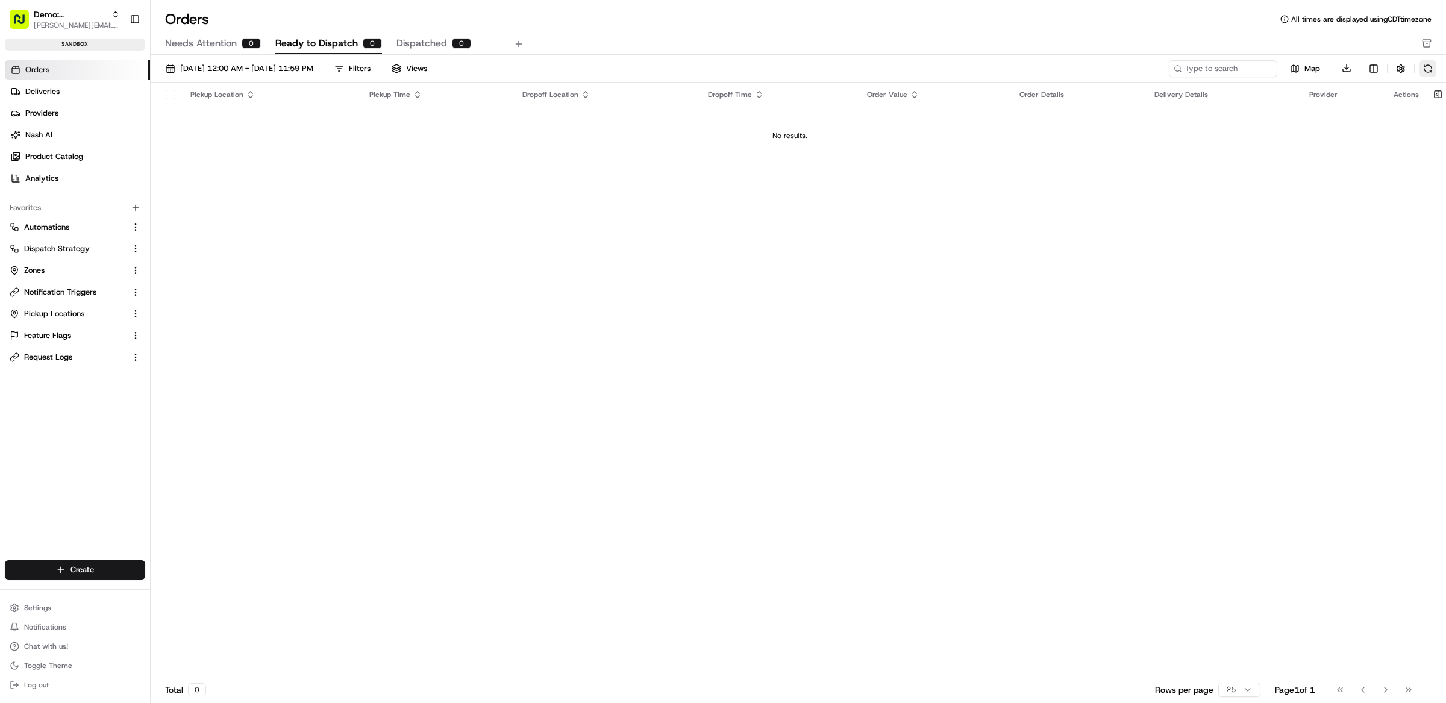
drag, startPoint x: 1412, startPoint y: 67, endPoint x: 1423, endPoint y: 69, distance: 10.9
click at [1412, 67] on div "Map Download" at bounding box center [1301, 68] width 267 height 17
click at [1407, 67] on button "button" at bounding box center [1400, 68] width 17 height 17
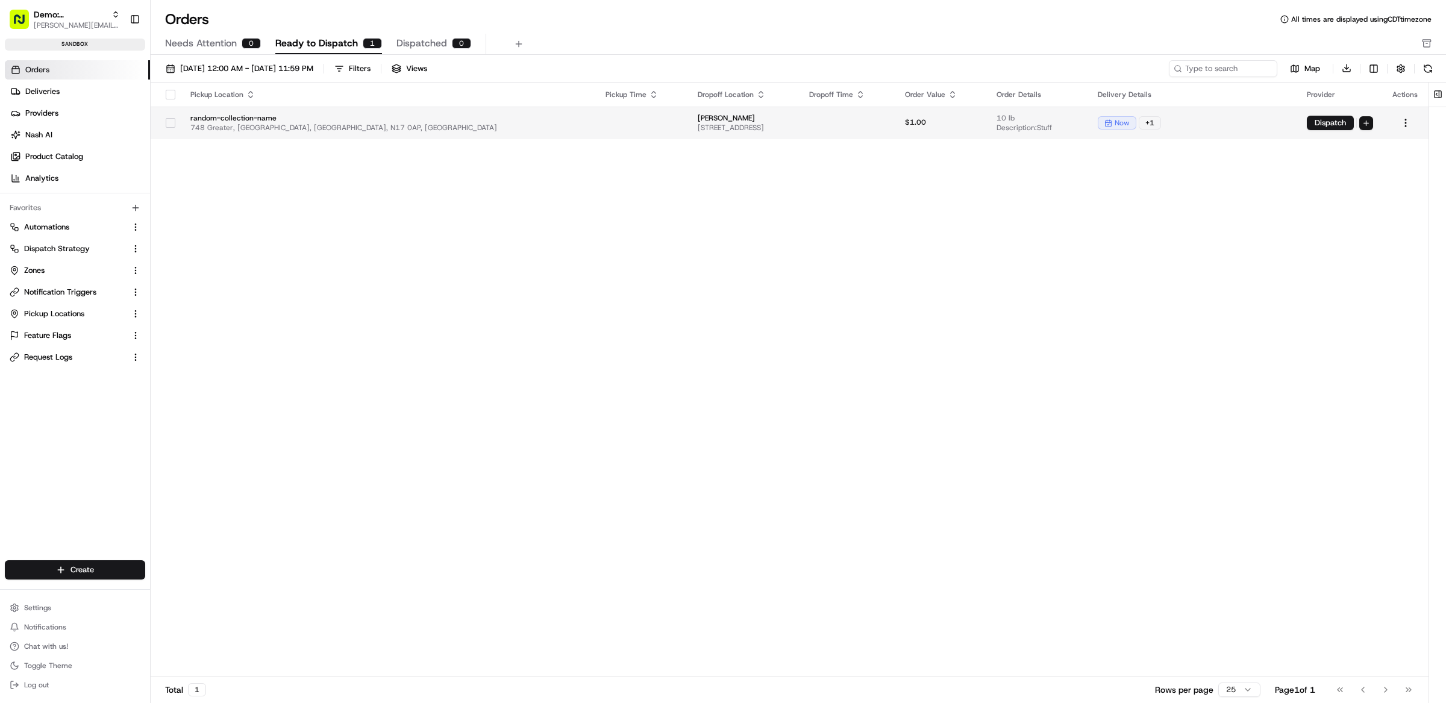
click at [1366, 119] on html "Demo: Matthew matt@usenash.com Toggle Sidebar sandbox Orders Deliveries Provide…" at bounding box center [723, 351] width 1446 height 703
click at [1213, 187] on html "Demo: Matthew matt@usenash.com Toggle Sidebar sandbox Orders Deliveries Provide…" at bounding box center [723, 351] width 1446 height 703
click at [1408, 65] on button "button" at bounding box center [1400, 68] width 17 height 17
drag, startPoint x: 1434, startPoint y: 111, endPoint x: 1418, endPoint y: 137, distance: 30.8
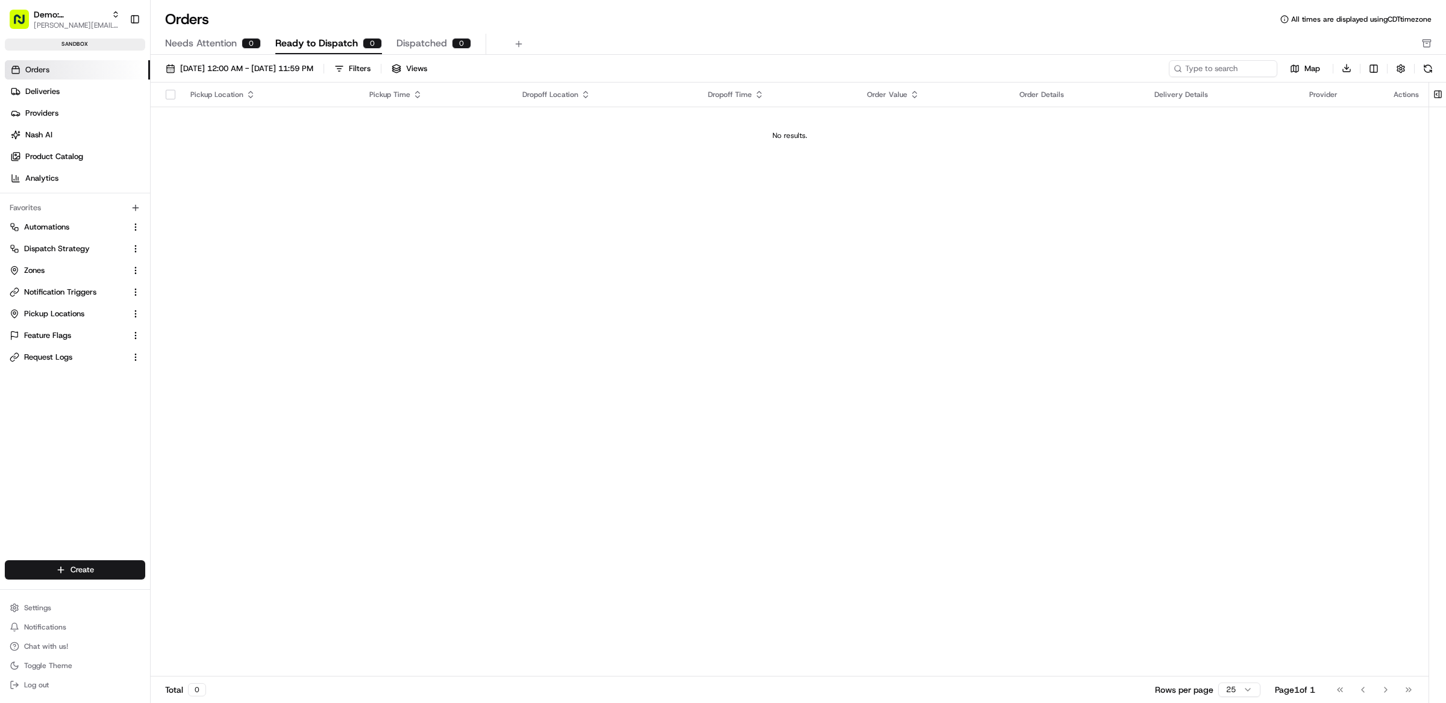
click at [1409, 69] on div "Map Download" at bounding box center [1301, 68] width 267 height 17
click at [1400, 76] on button "button" at bounding box center [1400, 68] width 17 height 17
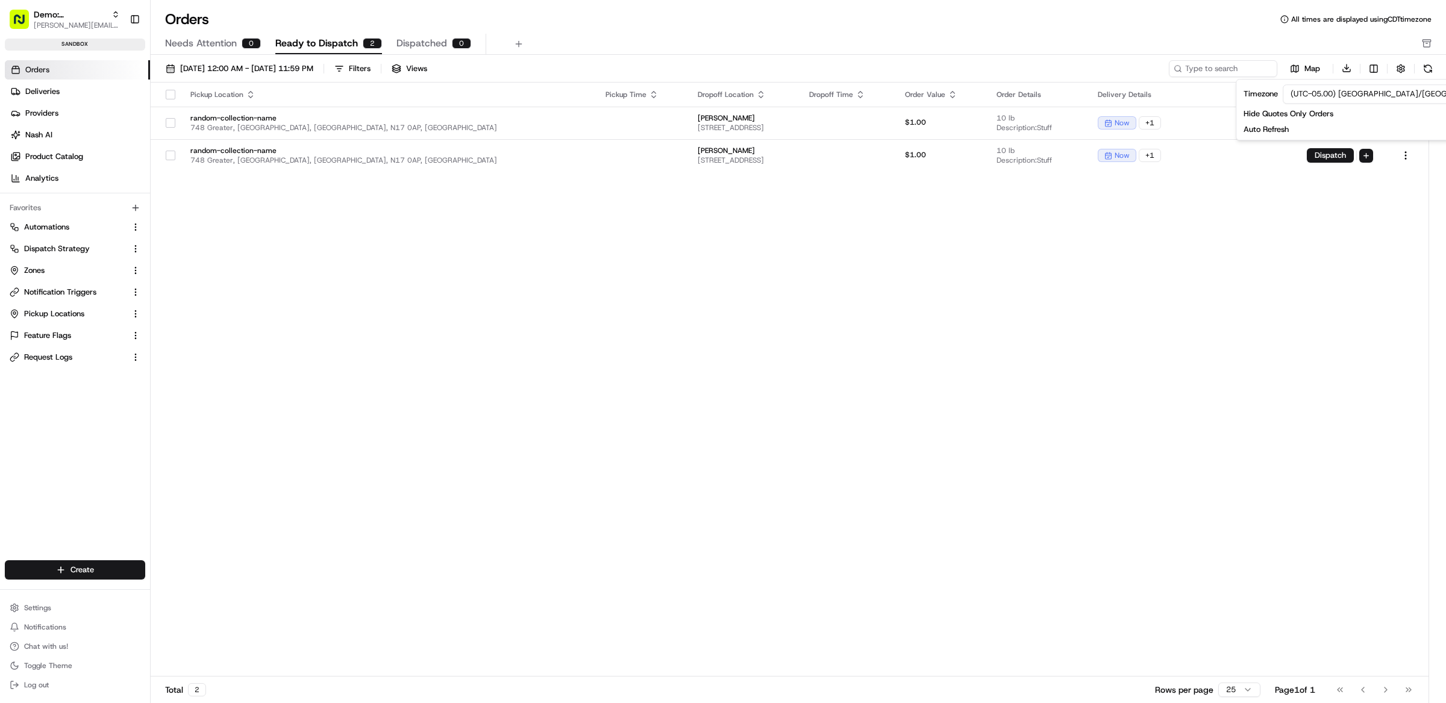
click at [600, 302] on div "Pickup Location Pickup Time Dropoff Location Dropoff Time Order Value Order Det…" at bounding box center [789, 380] width 1277 height 594
click at [602, 291] on div "Pickup Location Pickup Time Dropoff Location Dropoff Time Order Value Order Det…" at bounding box center [789, 380] width 1277 height 594
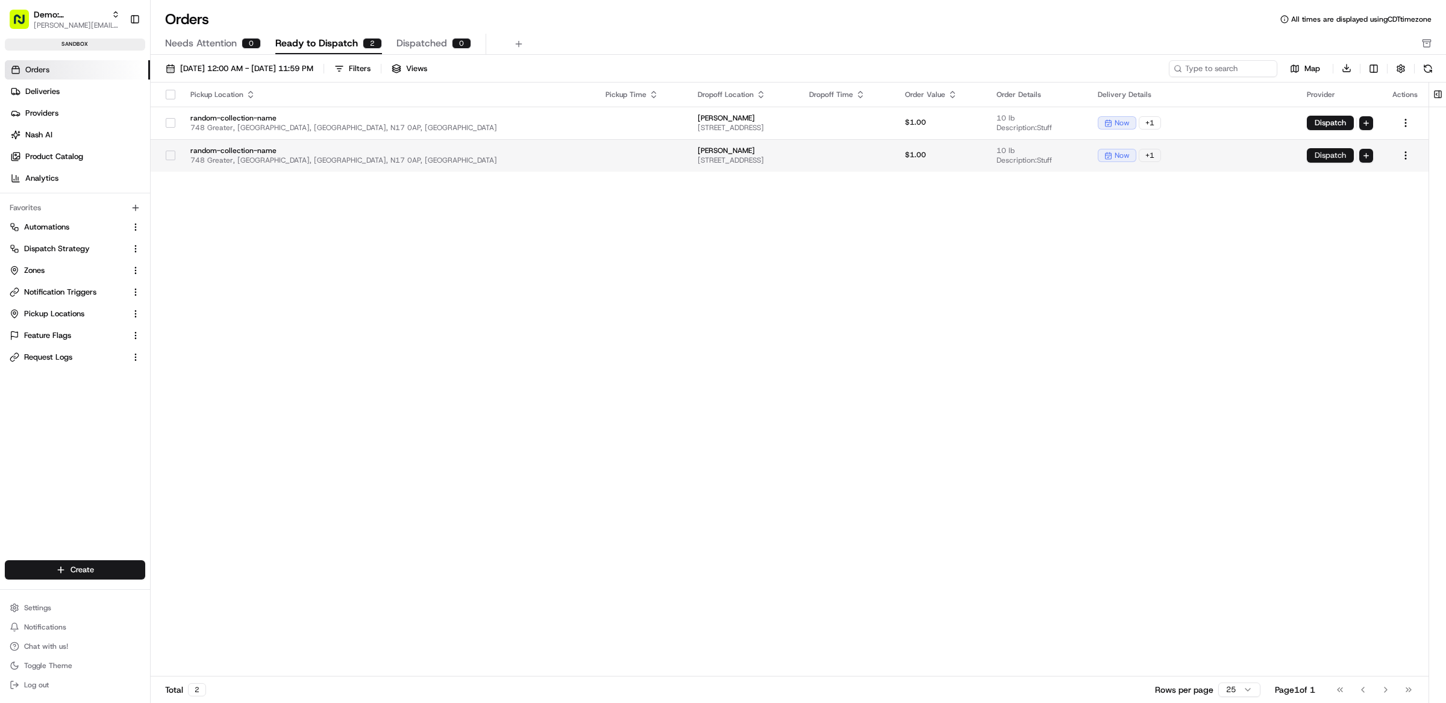
click at [1334, 156] on button "Dispatch" at bounding box center [1329, 155] width 47 height 14
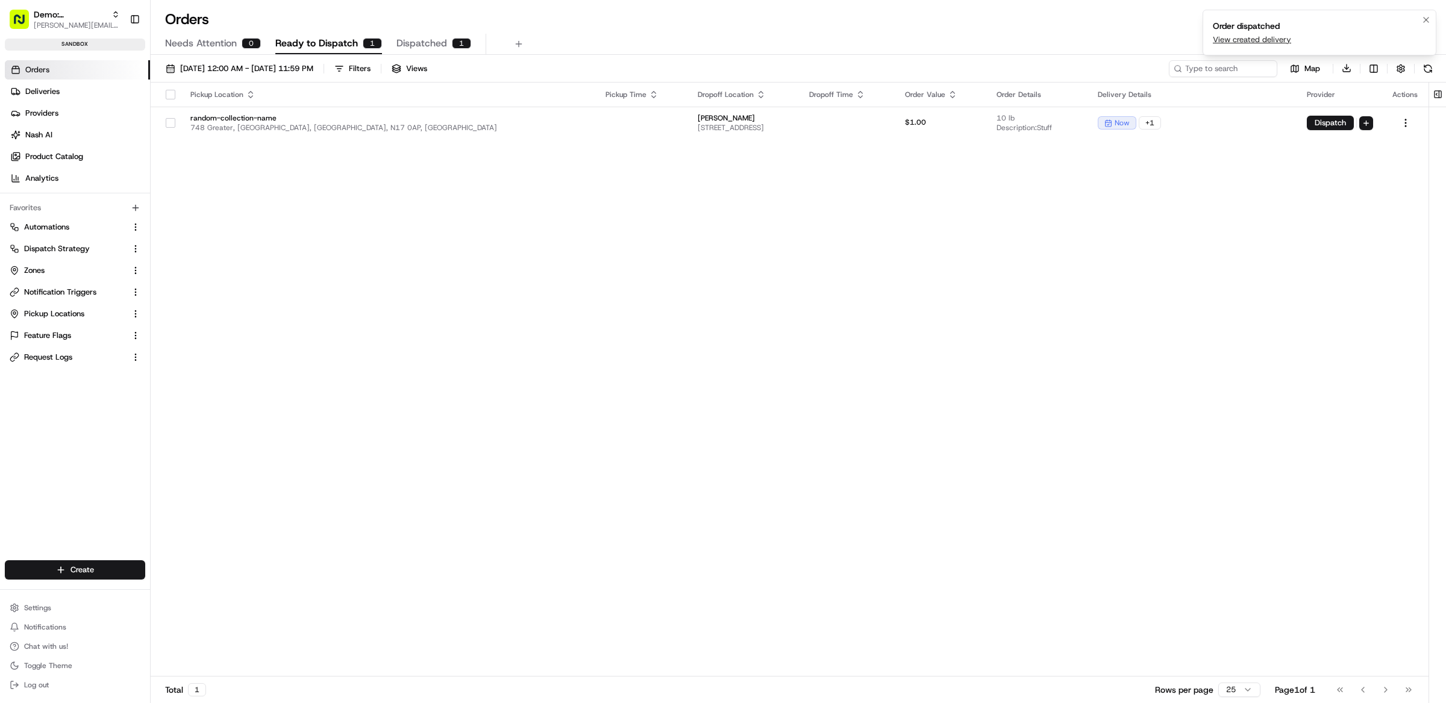
click at [1265, 43] on link "View created delivery" at bounding box center [1251, 39] width 78 height 11
click at [28, 94] on span "Deliveries" at bounding box center [42, 91] width 34 height 11
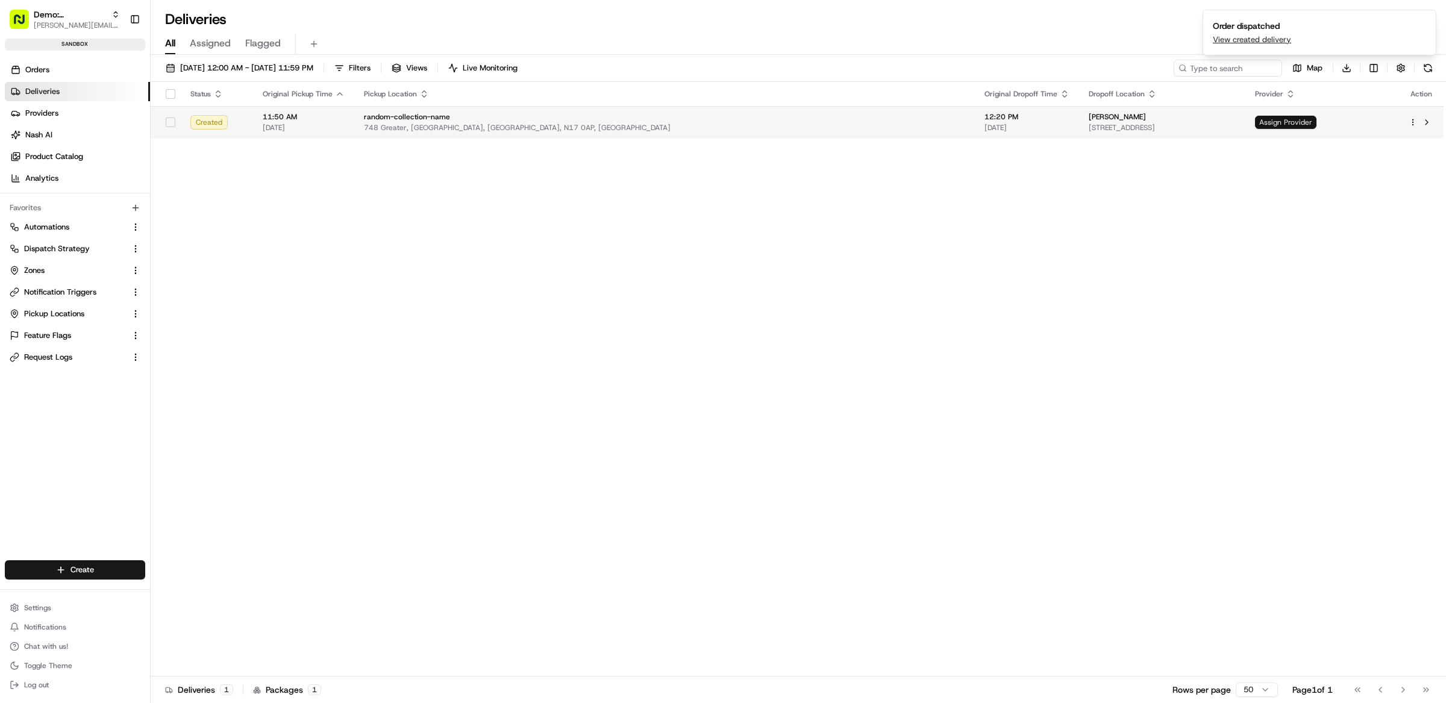
click at [1297, 125] on span "Assign Provider" at bounding box center [1285, 122] width 61 height 13
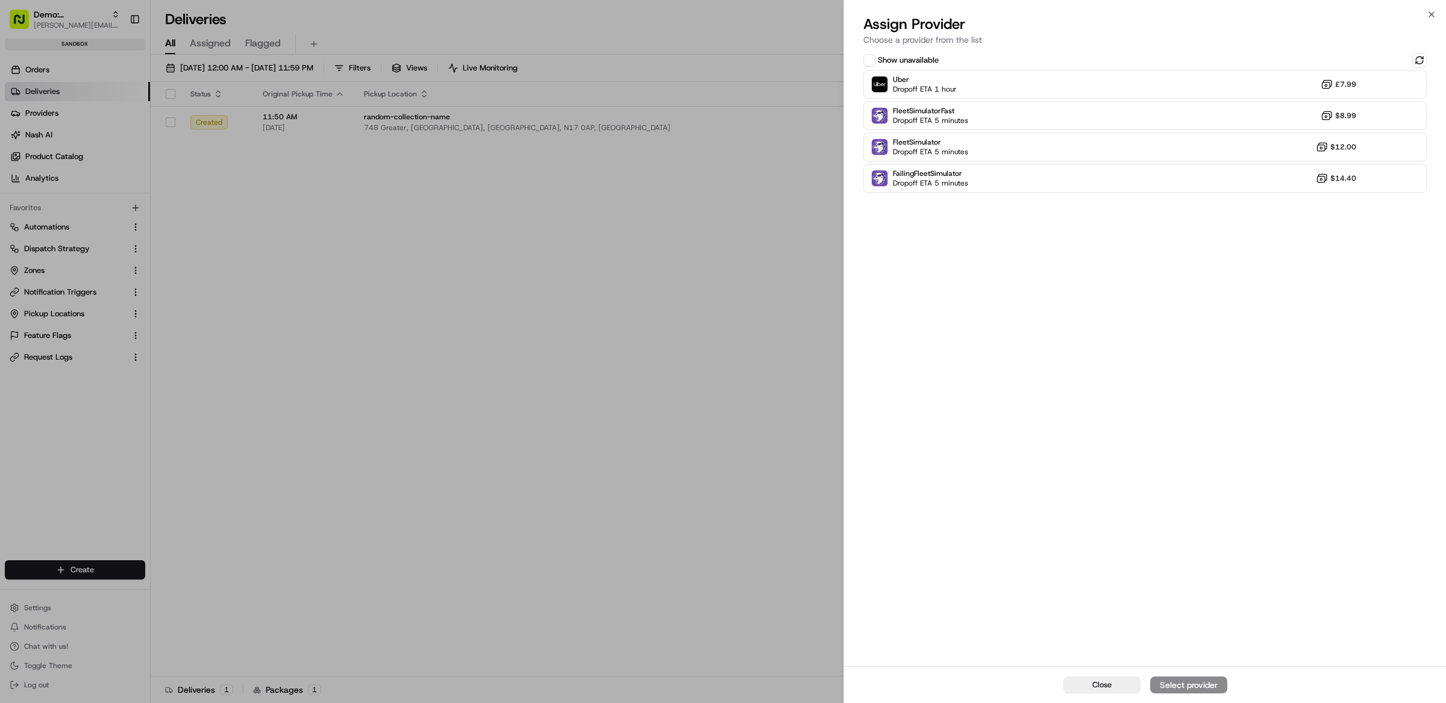
click at [868, 58] on button "Show unavailable" at bounding box center [869, 60] width 12 height 12
click at [1421, 61] on button at bounding box center [1419, 60] width 14 height 14
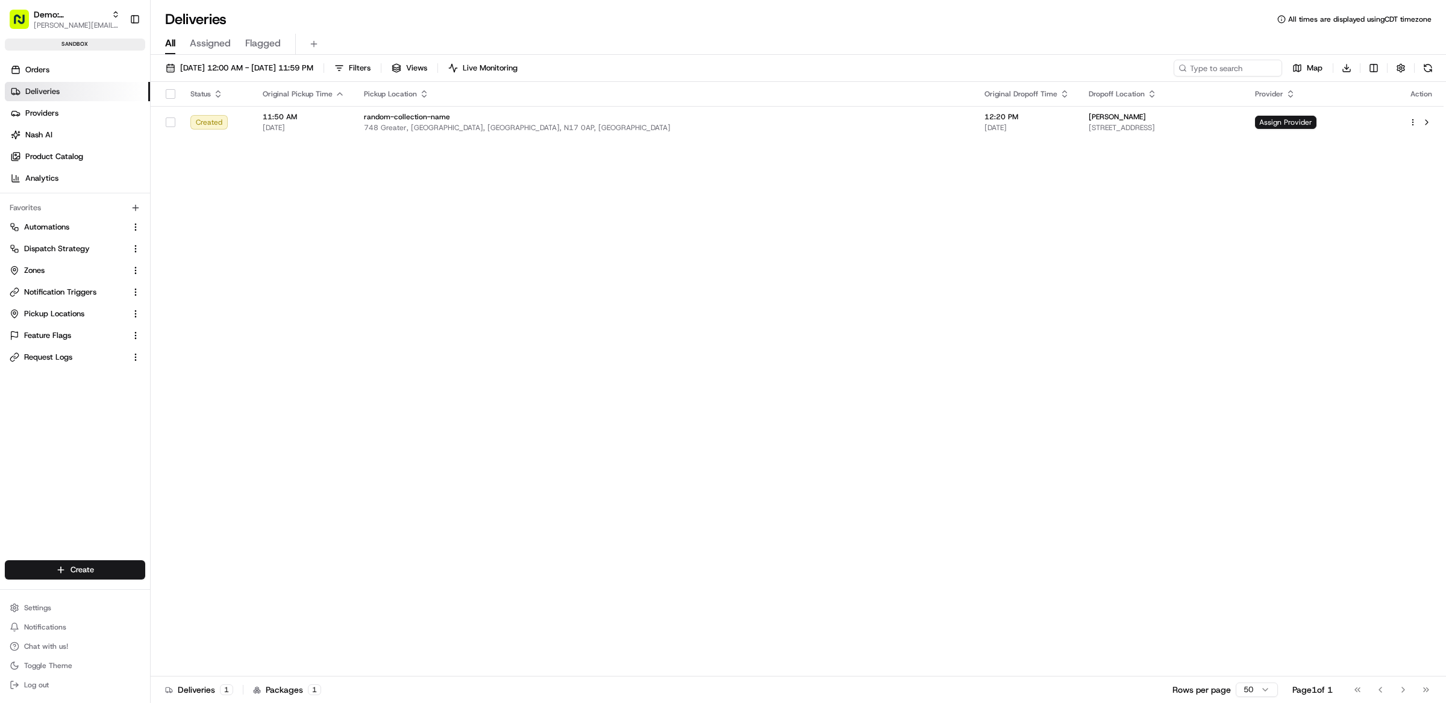
drag, startPoint x: 410, startPoint y: 226, endPoint x: 231, endPoint y: 213, distance: 179.3
click at [70, 609] on button "Settings" at bounding box center [75, 607] width 140 height 17
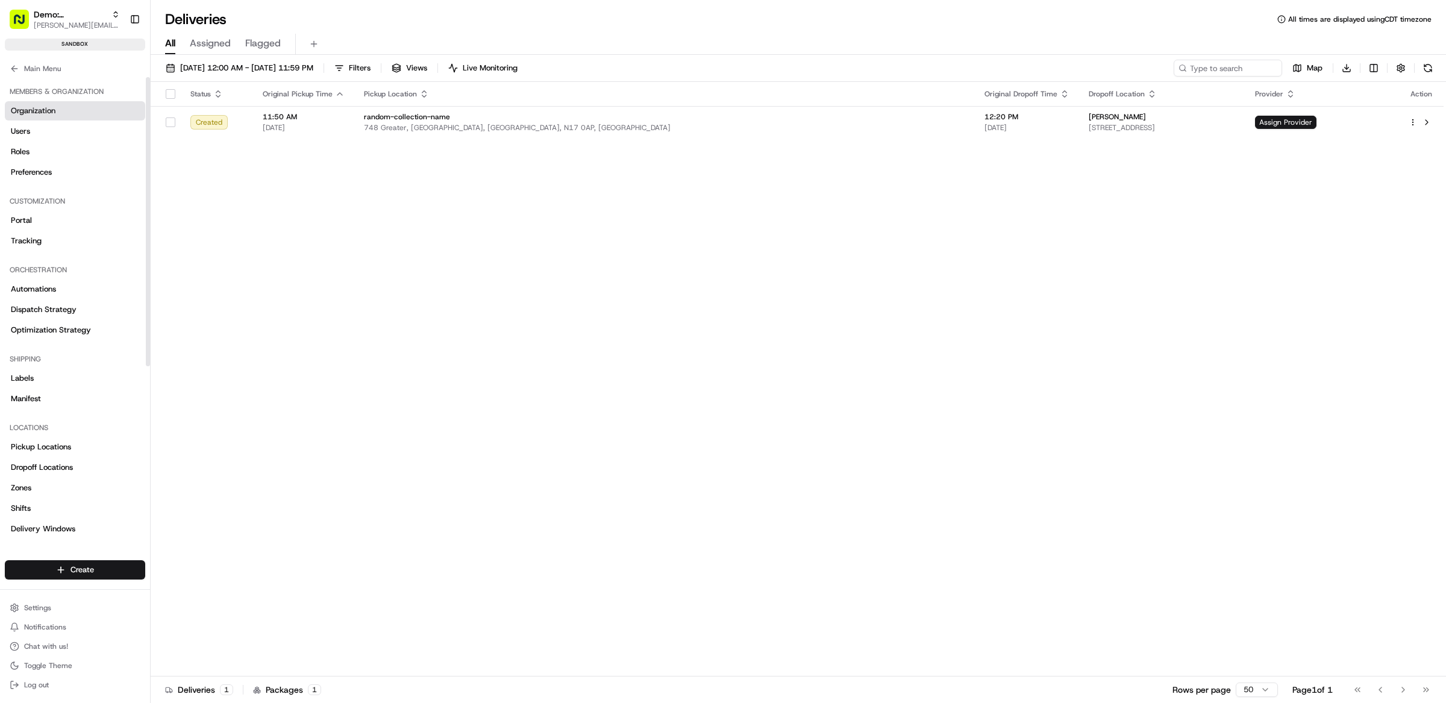
click at [48, 106] on span "Organization" at bounding box center [33, 110] width 45 height 11
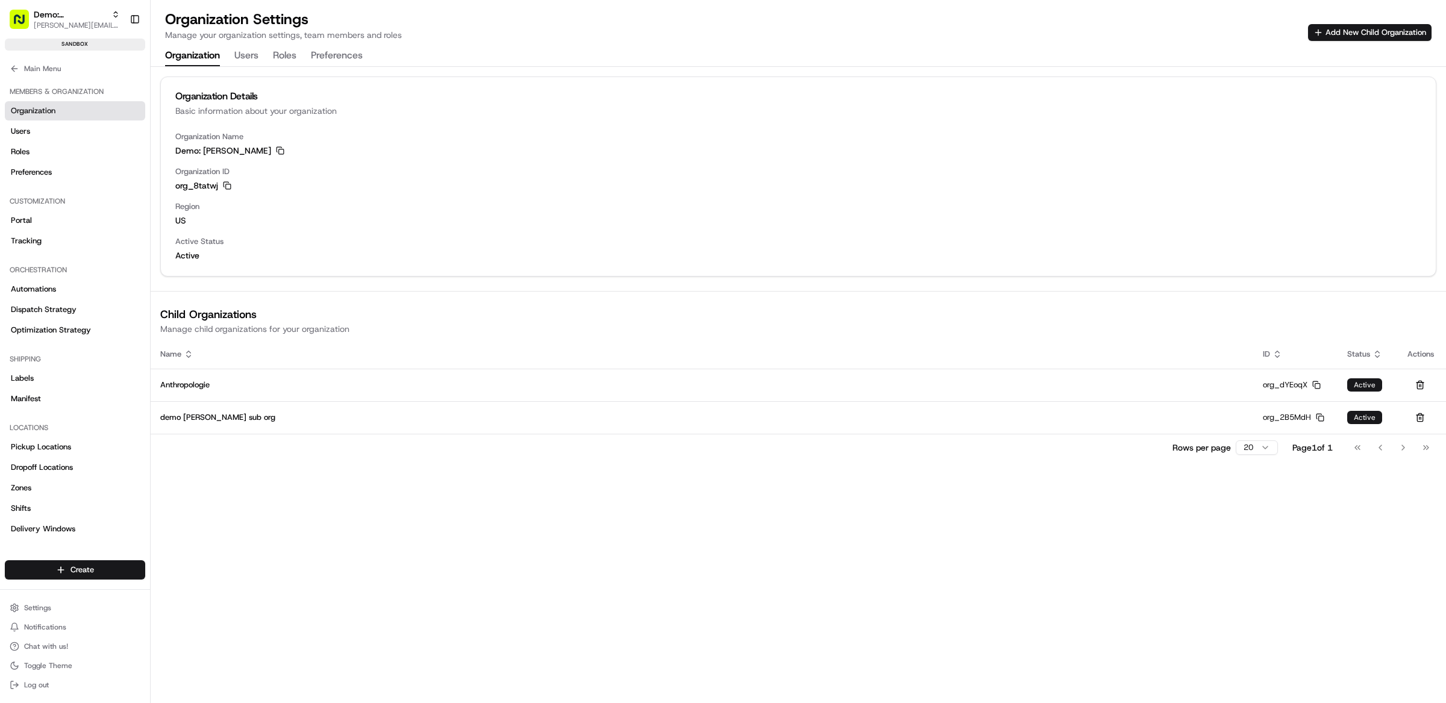
click at [338, 55] on button "Preferences" at bounding box center [337, 56] width 52 height 20
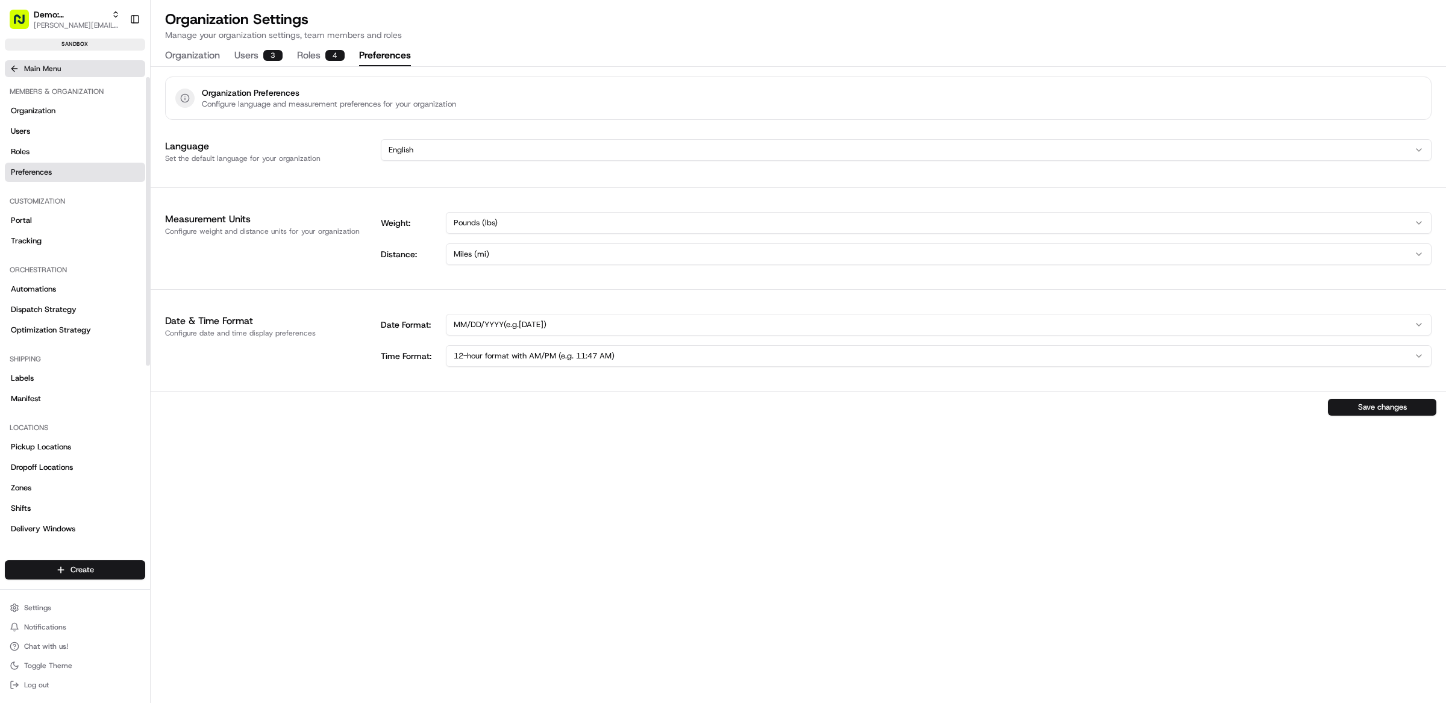
click at [15, 66] on icon at bounding box center [15, 69] width 10 height 10
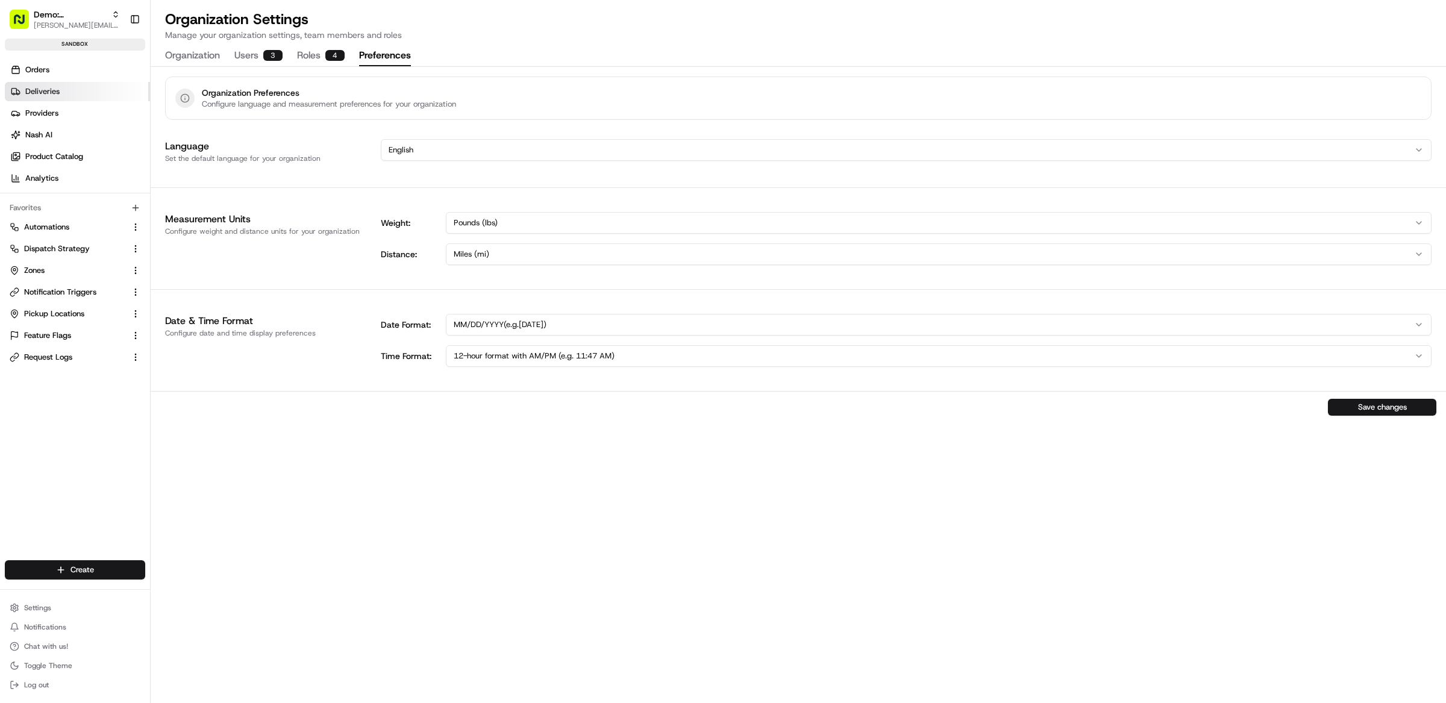
click at [45, 82] on link "Deliveries" at bounding box center [77, 91] width 145 height 19
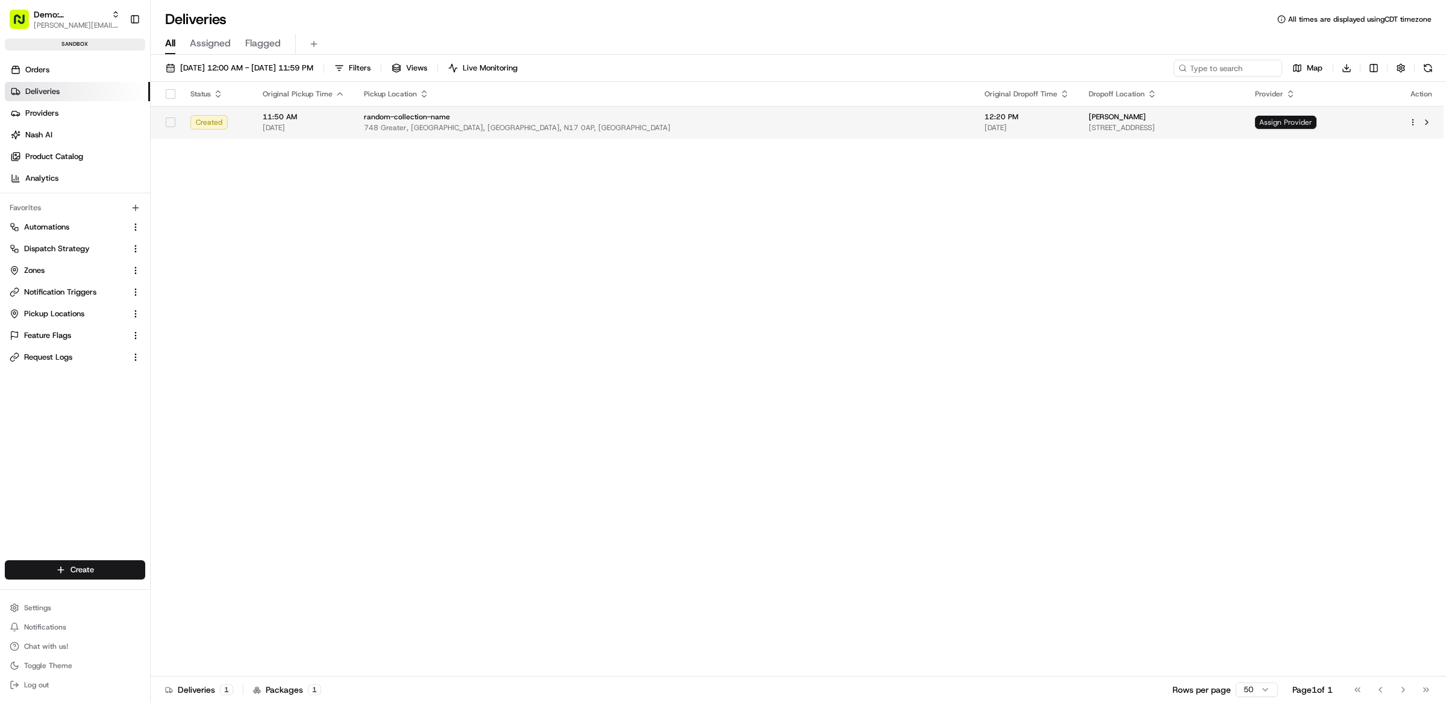
click at [1300, 120] on span "Assign Provider" at bounding box center [1285, 122] width 61 height 13
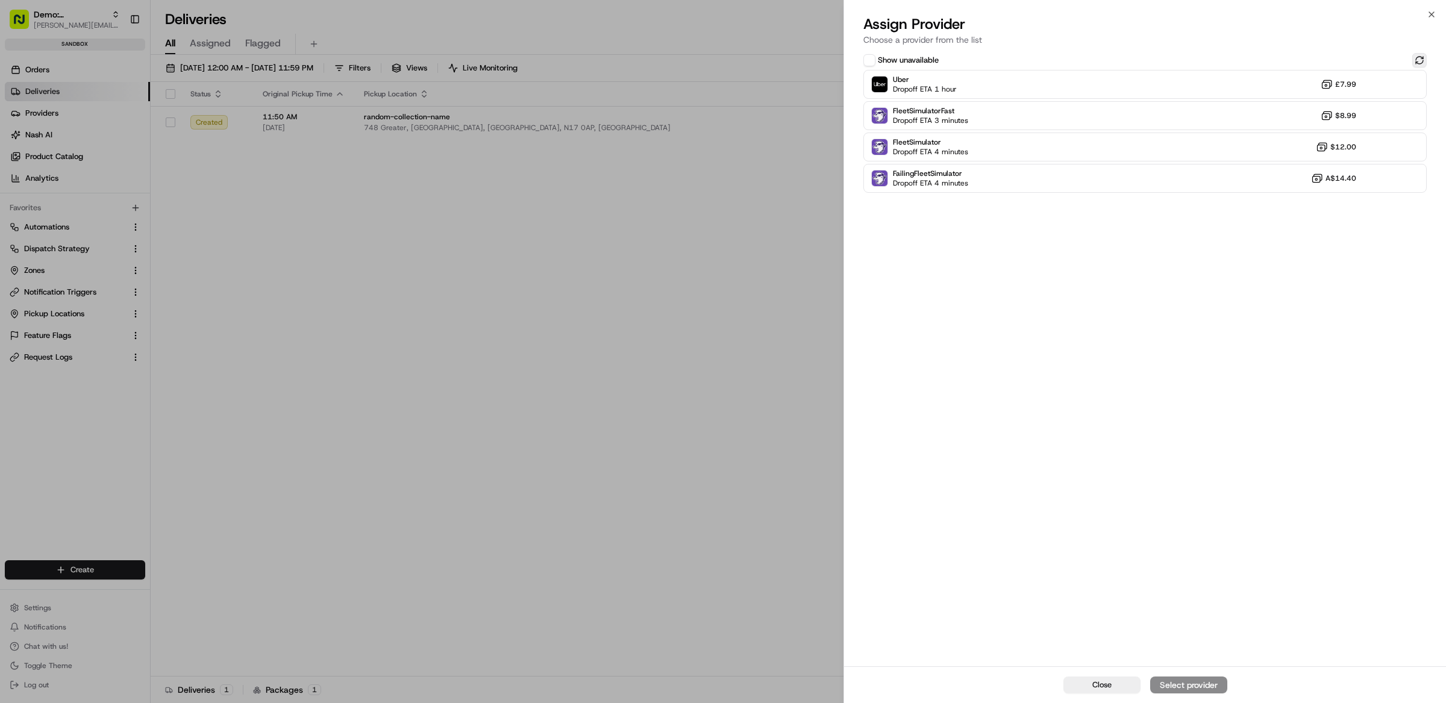
click at [1421, 61] on button at bounding box center [1419, 60] width 14 height 14
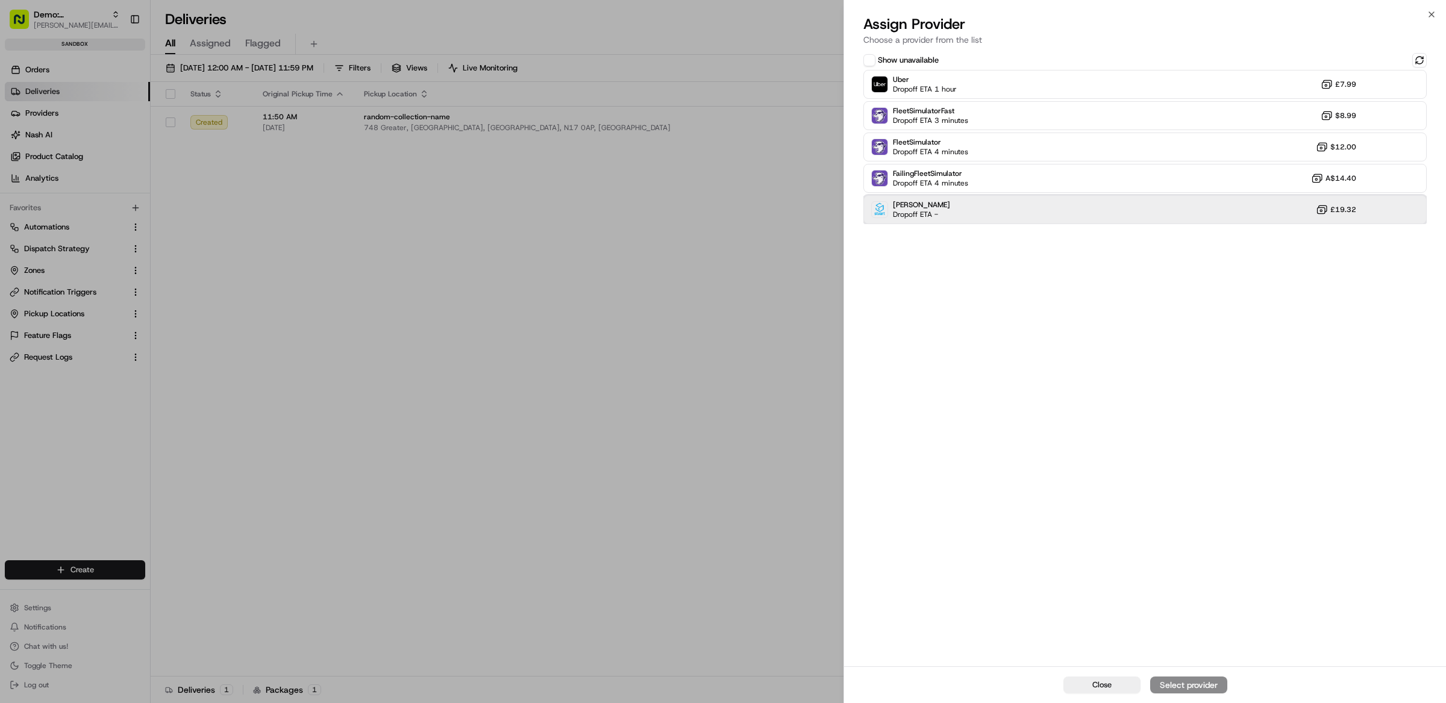
click at [1250, 210] on div "Stuart Dropoff ETA - £19.32" at bounding box center [1144, 209] width 563 height 29
click at [1217, 684] on div "Assign Provider" at bounding box center [1188, 685] width 59 height 12
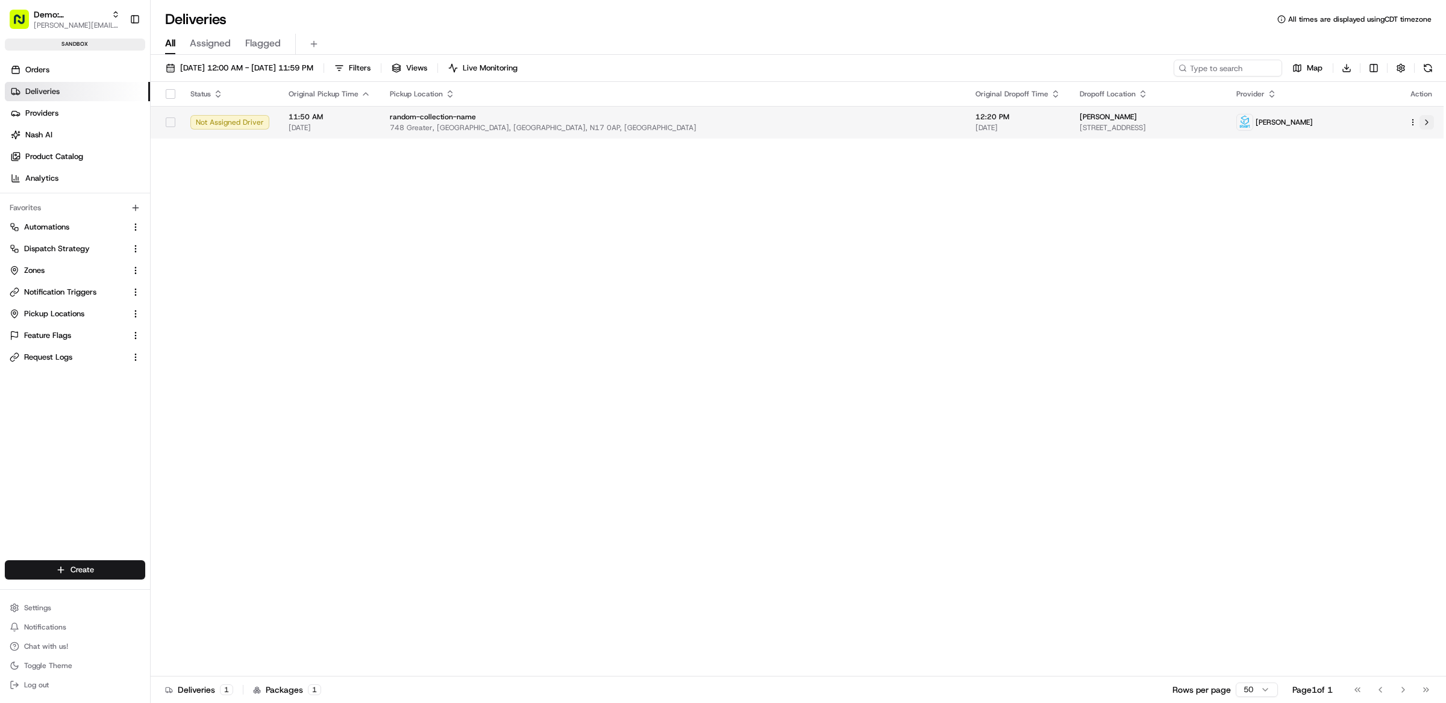
click at [1421, 122] on button at bounding box center [1426, 122] width 14 height 14
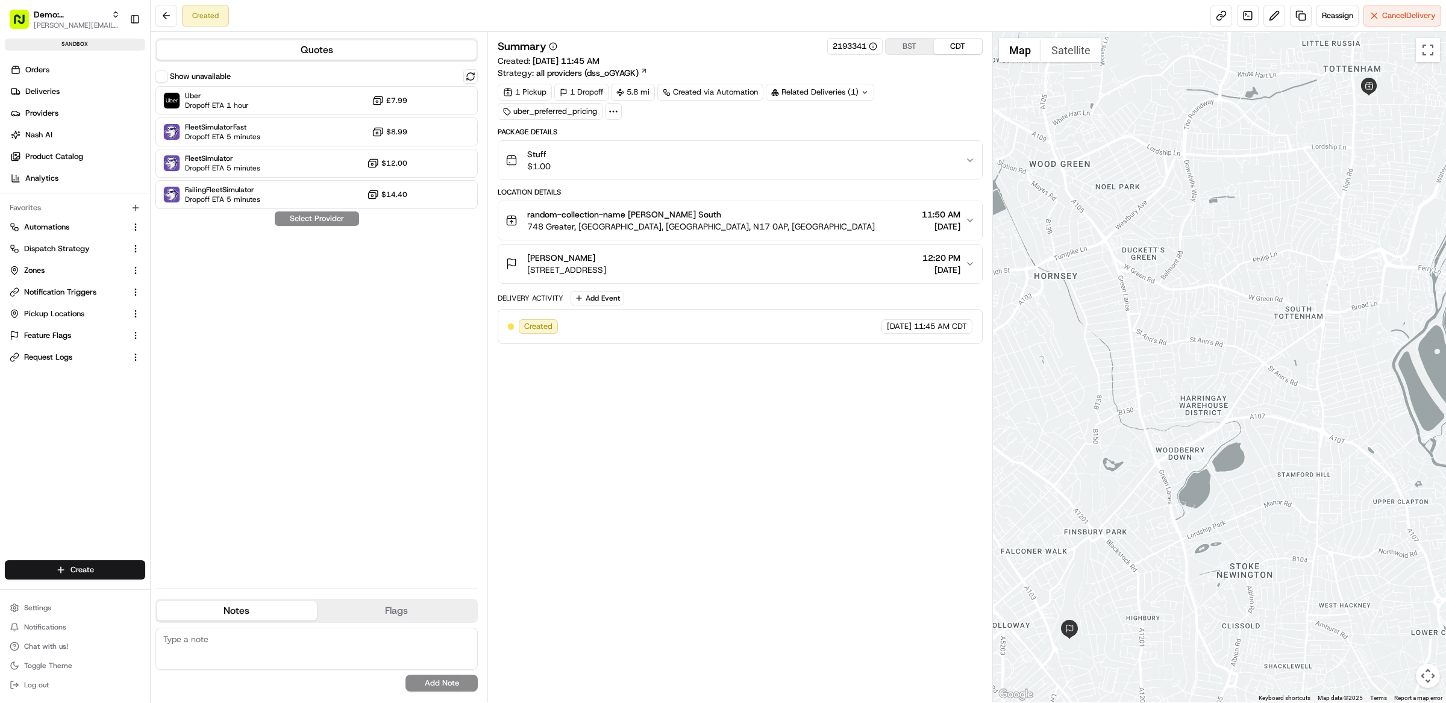
click at [160, 75] on button "Show unavailable" at bounding box center [161, 76] width 12 height 12
click at [476, 76] on button at bounding box center [470, 76] width 14 height 14
click at [1324, 25] on button "Reassign" at bounding box center [1337, 16] width 42 height 22
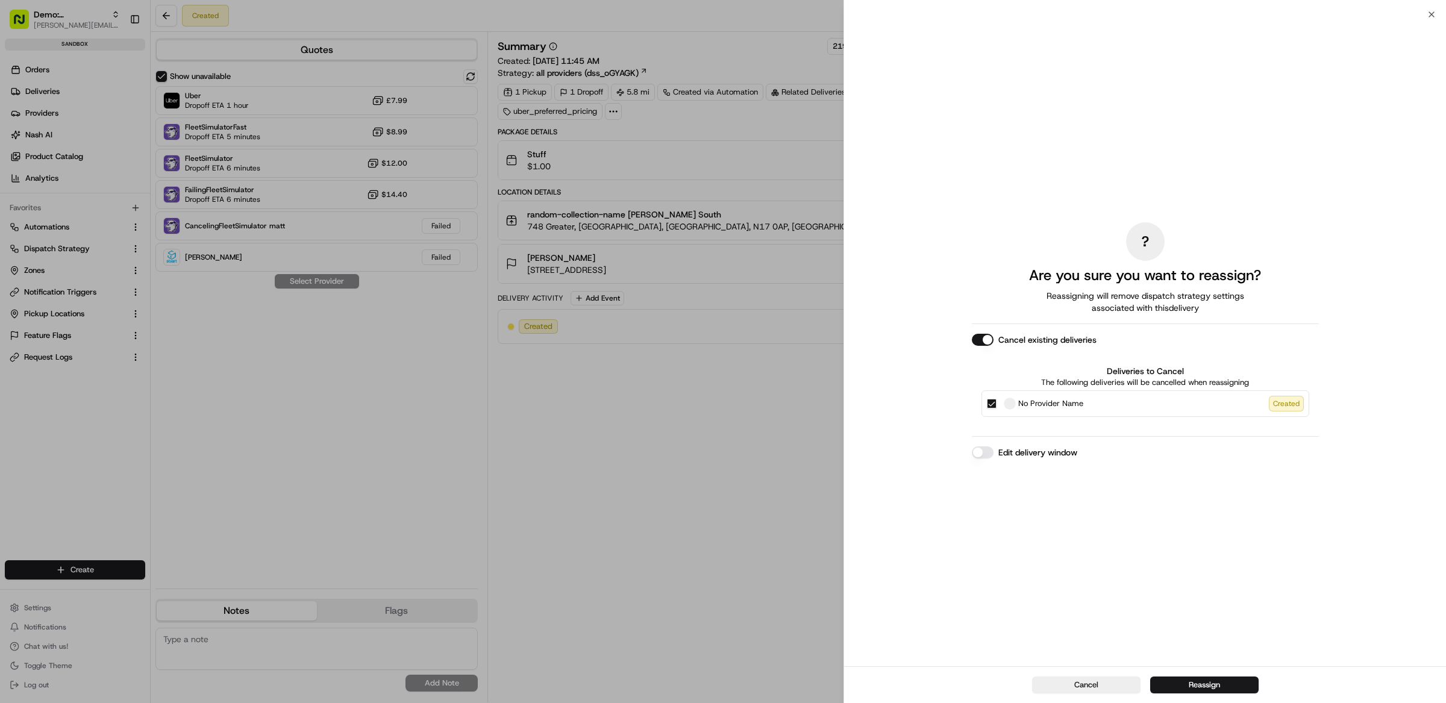
click at [1096, 681] on button "Cancel" at bounding box center [1086, 684] width 108 height 17
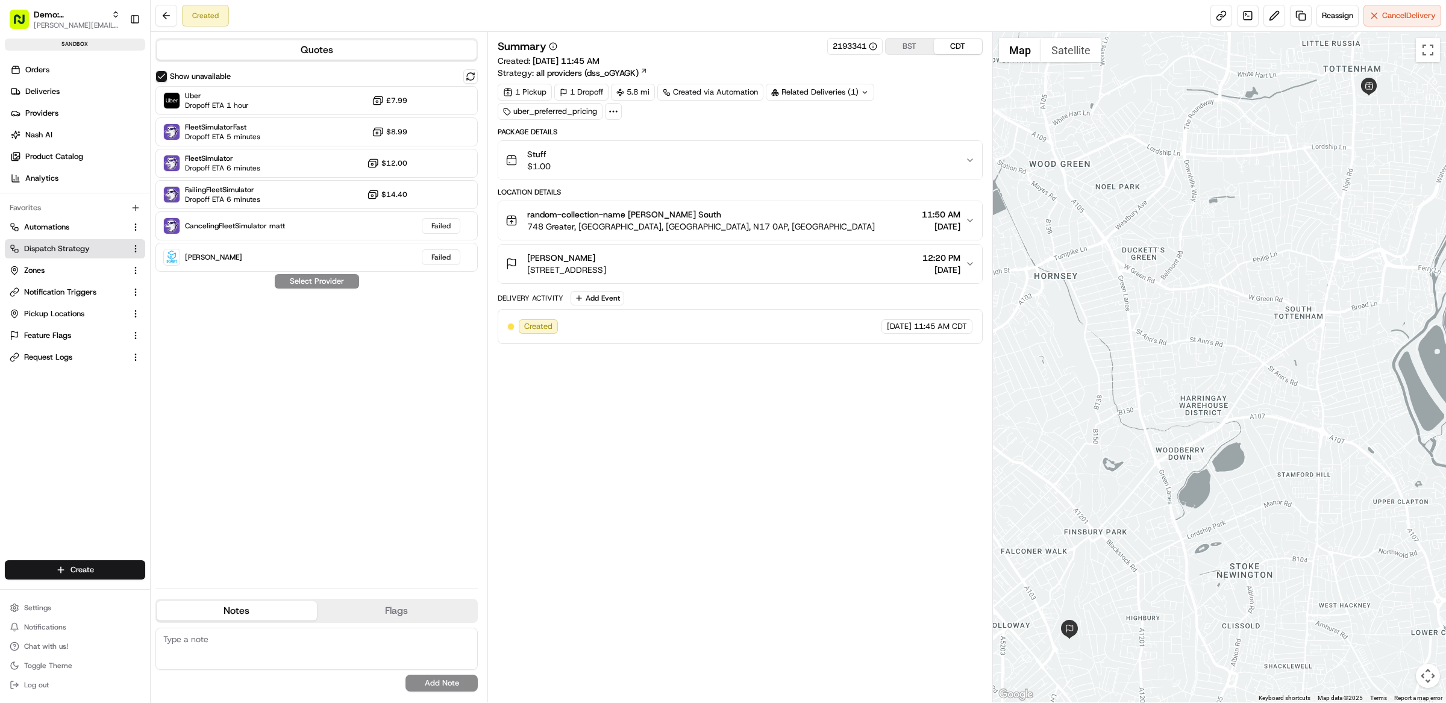
click at [66, 242] on button "Dispatch Strategy" at bounding box center [75, 248] width 140 height 19
click at [76, 251] on span "Dispatch Strategy" at bounding box center [57, 248] width 66 height 11
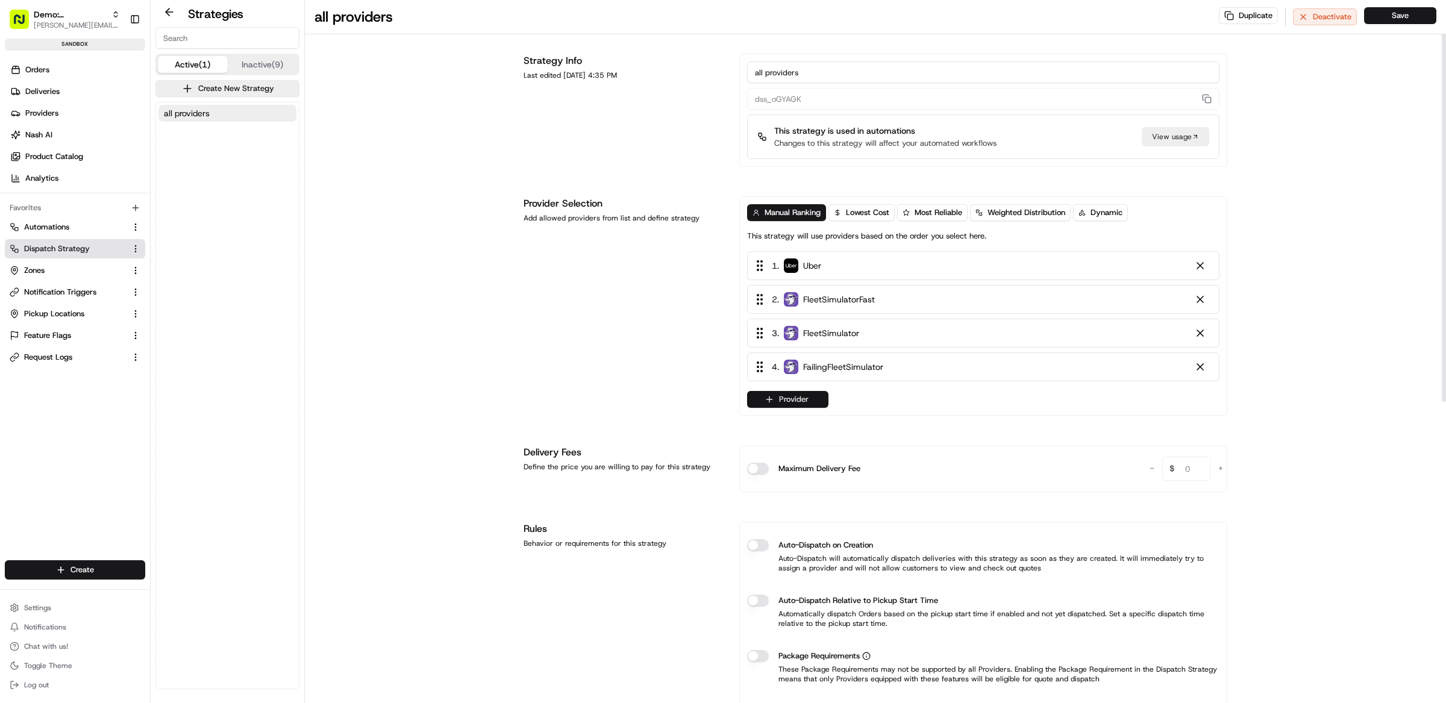
click at [798, 403] on button "Provider" at bounding box center [787, 399] width 81 height 17
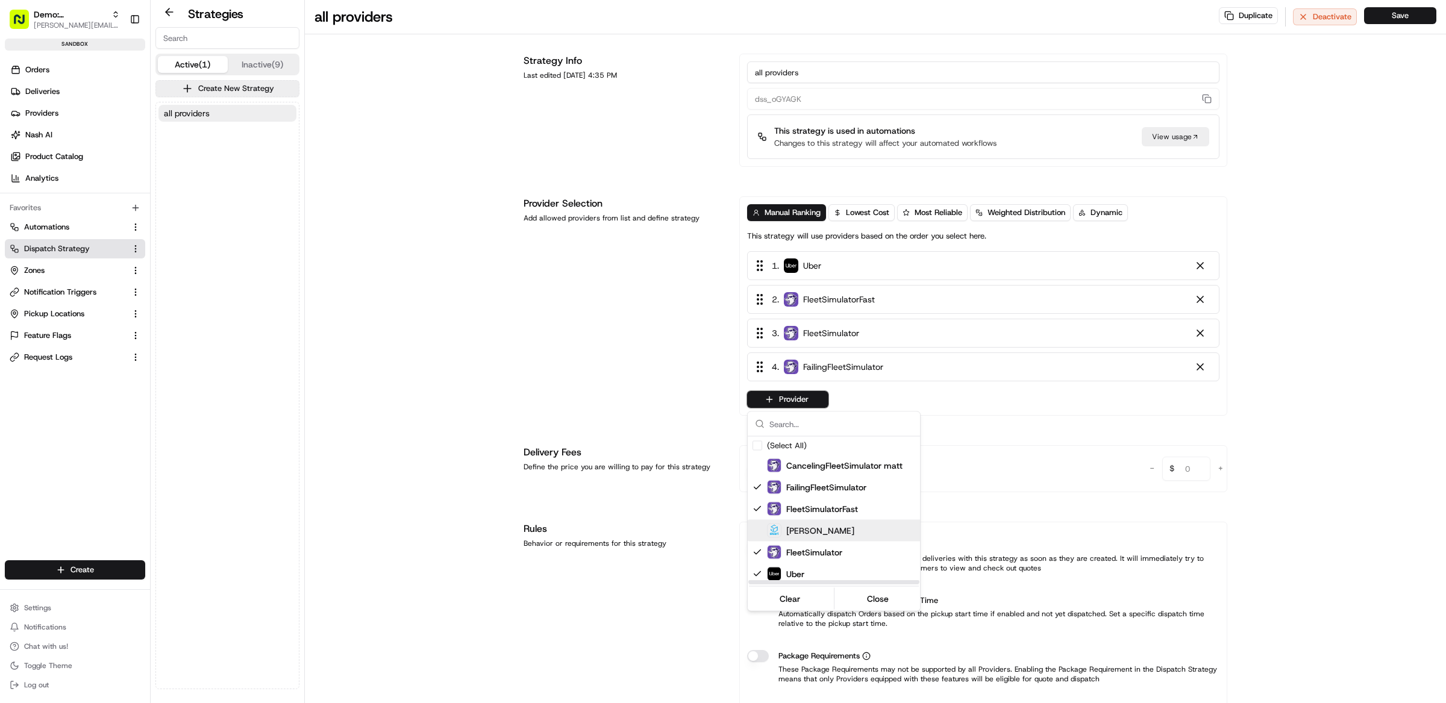
click at [823, 531] on div "[PERSON_NAME]" at bounding box center [863, 530] width 193 height 14
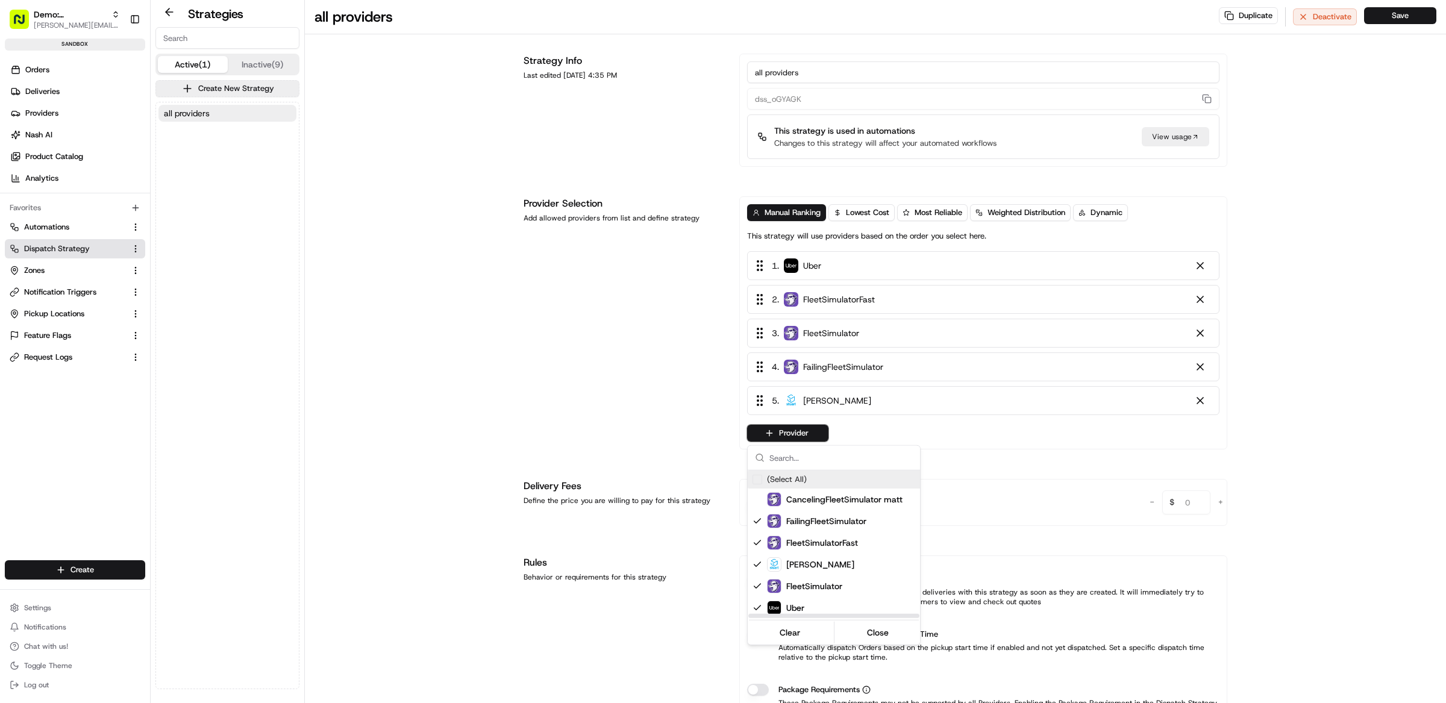
click at [582, 340] on html "Demo: Matthew matt@usenash.com Toggle Sidebar sandbox Orders Deliveries Provide…" at bounding box center [723, 351] width 1446 height 703
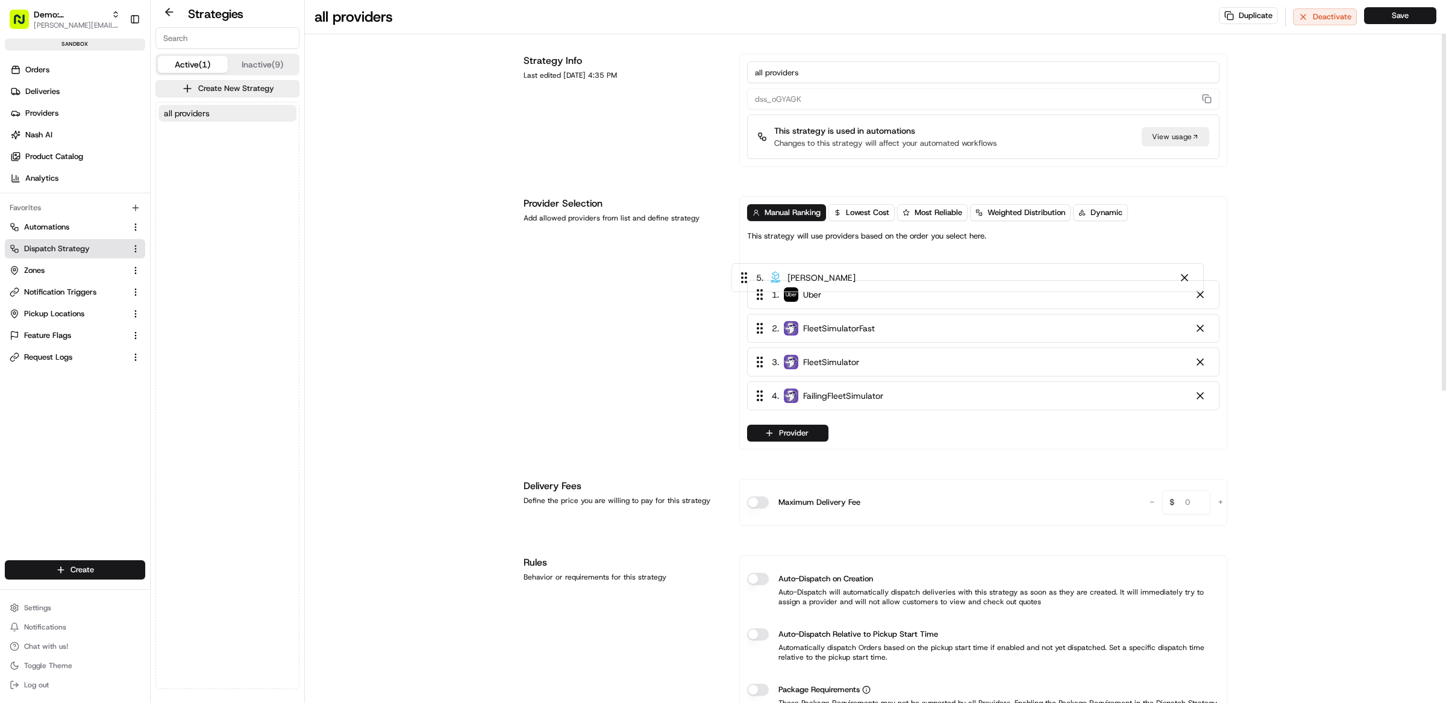
drag, startPoint x: 849, startPoint y: 398, endPoint x: 832, endPoint y: 269, distance: 130.6
click at [832, 269] on div "1 . Uber 2 . FleetSimulatorFast 3 . FleetSimulator 4 . FailingFleetSimulator 5 …" at bounding box center [983, 333] width 472 height 164
click at [1377, 18] on button "Save" at bounding box center [1400, 15] width 72 height 17
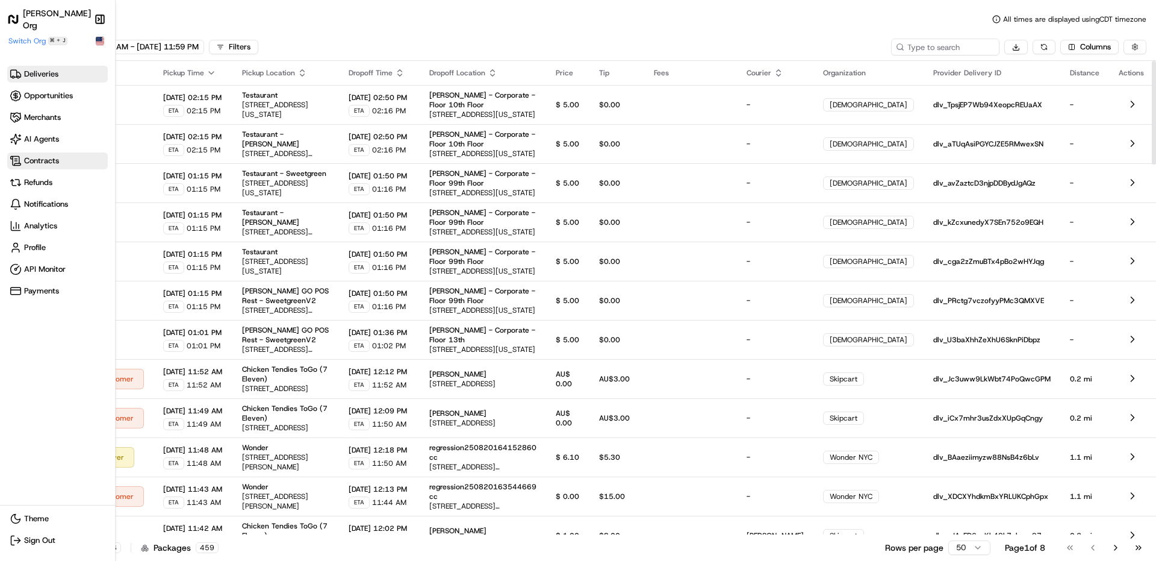
click at [22, 162] on span "Contracts" at bounding box center [58, 161] width 96 height 12
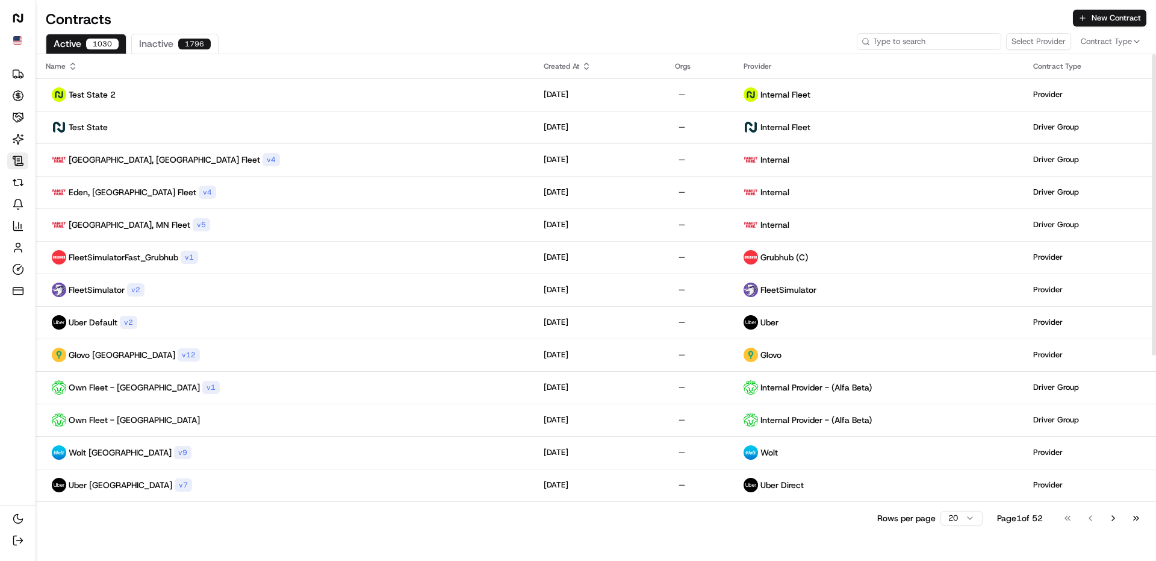
click at [916, 43] on input at bounding box center [929, 41] width 145 height 17
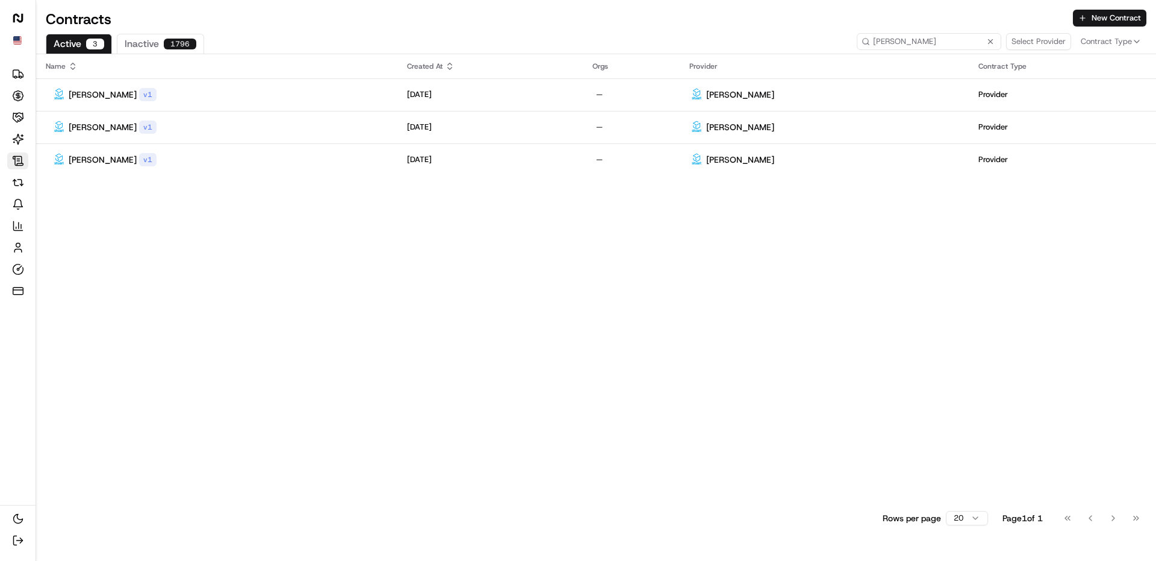
type input "stuart"
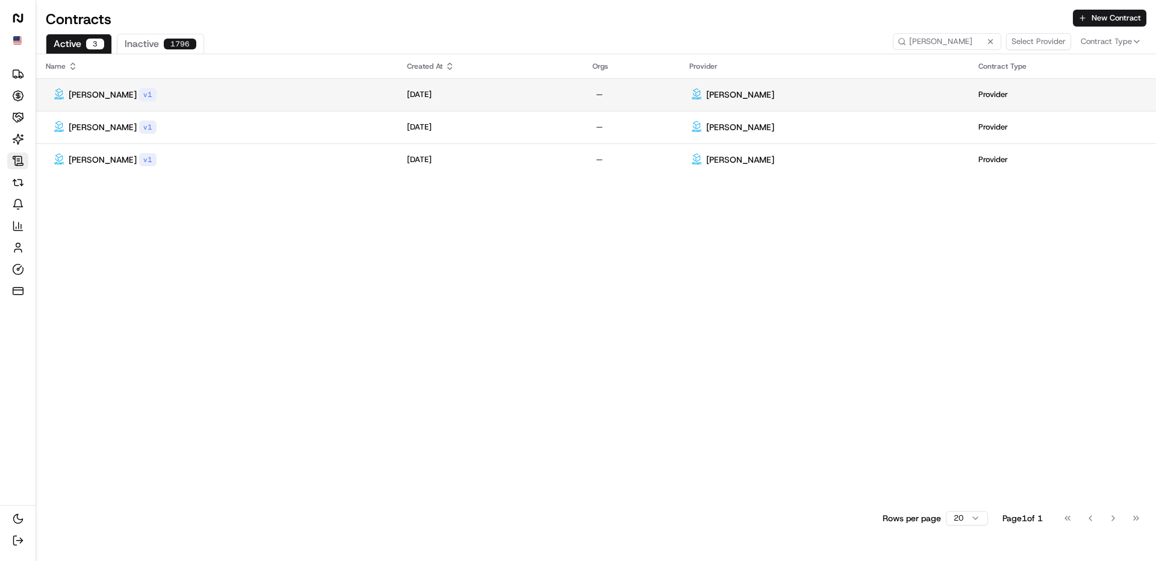
click at [272, 94] on div "Stuart v 1" at bounding box center [217, 94] width 342 height 14
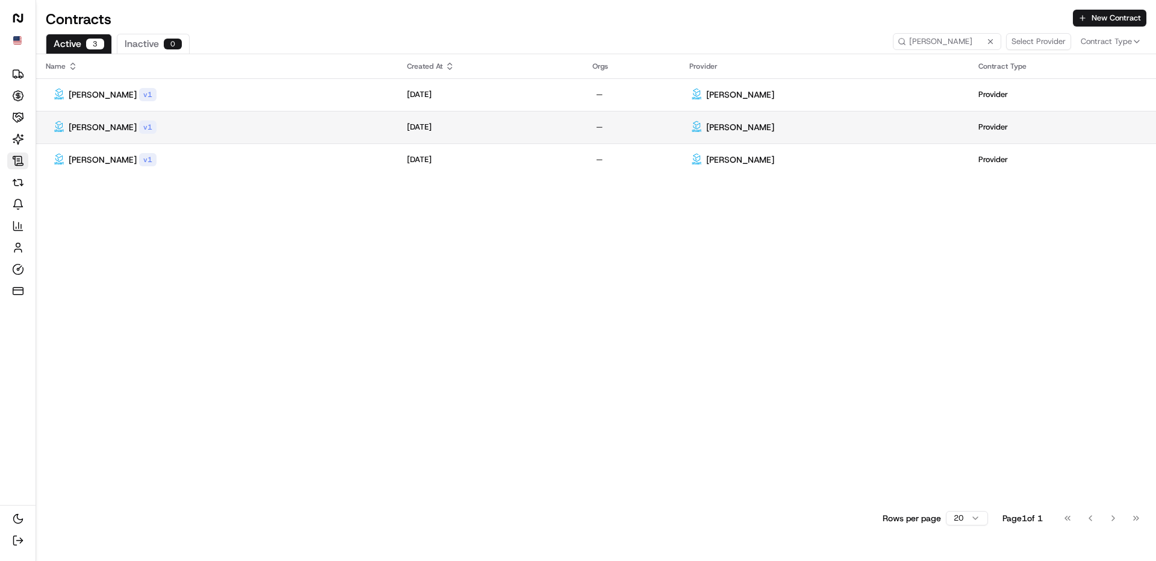
click at [254, 129] on div "stuart_partner v 1" at bounding box center [217, 127] width 342 height 14
click at [111, 129] on p "stuart_partner" at bounding box center [103, 127] width 68 height 12
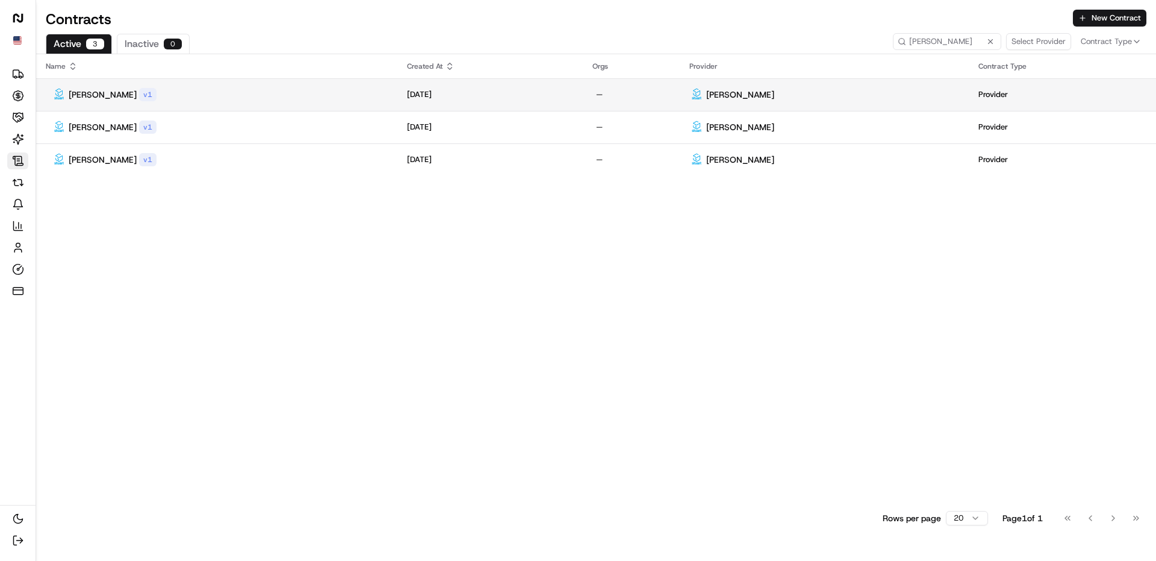
click at [85, 91] on p "[PERSON_NAME]" at bounding box center [103, 95] width 68 height 12
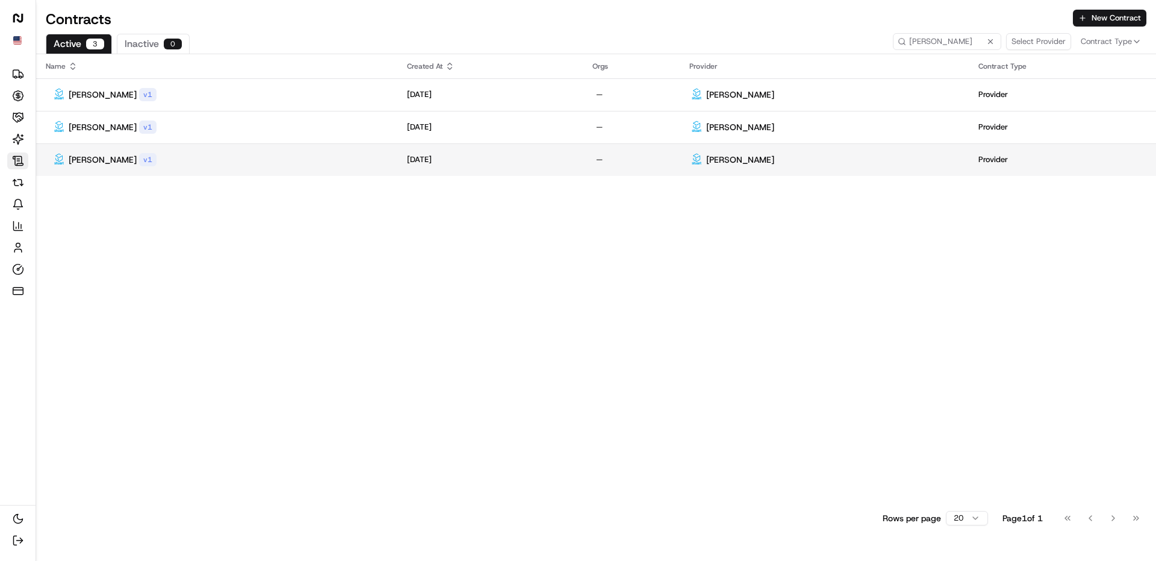
click at [154, 160] on div "stuart_partner v 1" at bounding box center [217, 159] width 342 height 14
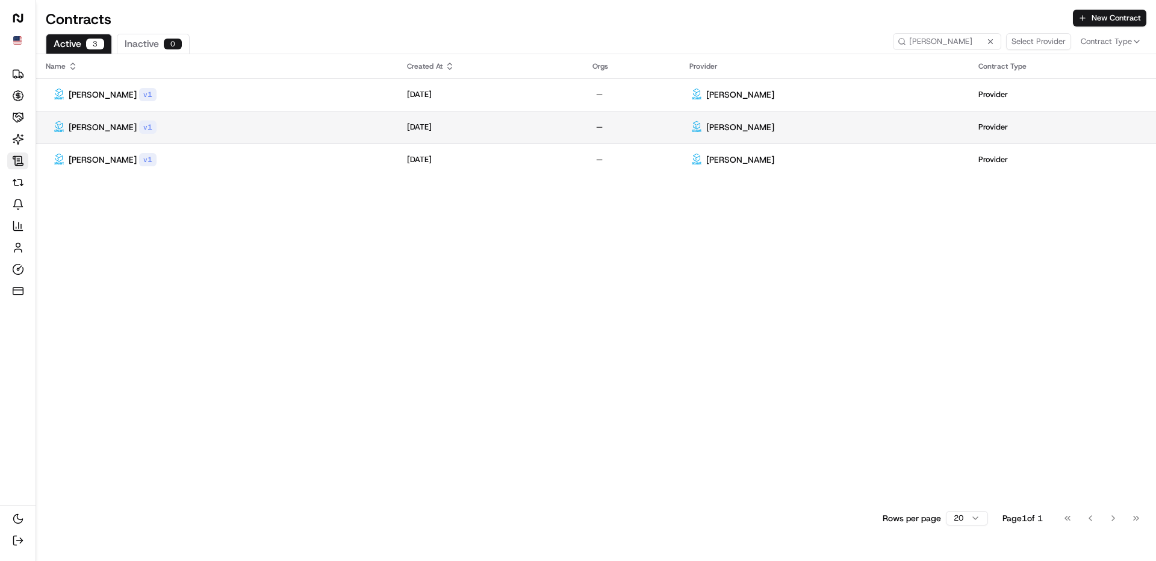
click at [81, 119] on td "stuart_partner v 1" at bounding box center [216, 127] width 361 height 33
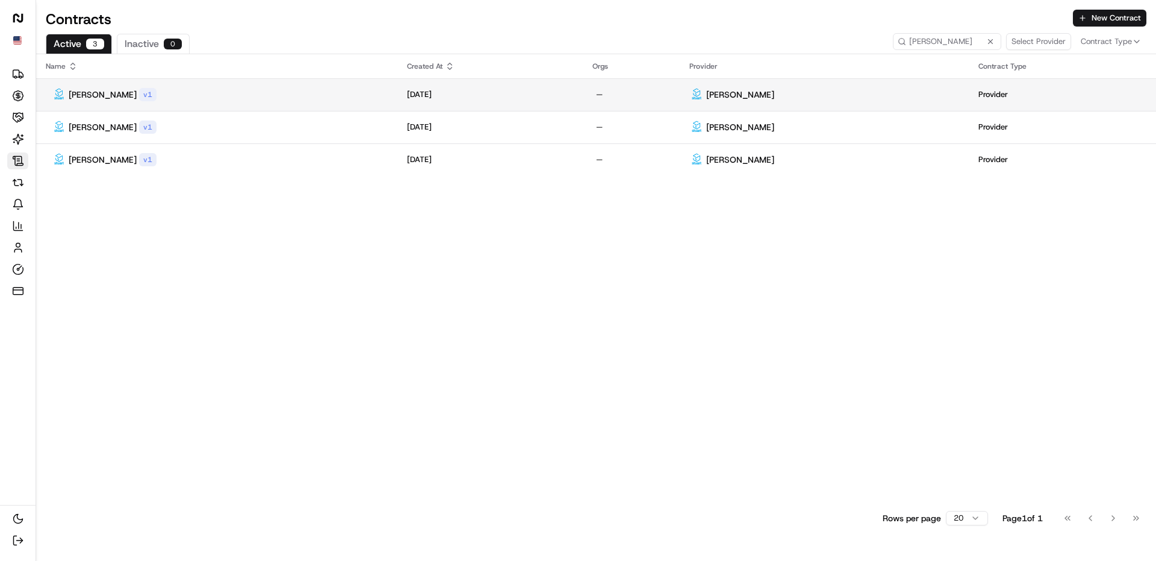
click at [76, 96] on p "Stuart" at bounding box center [103, 95] width 68 height 12
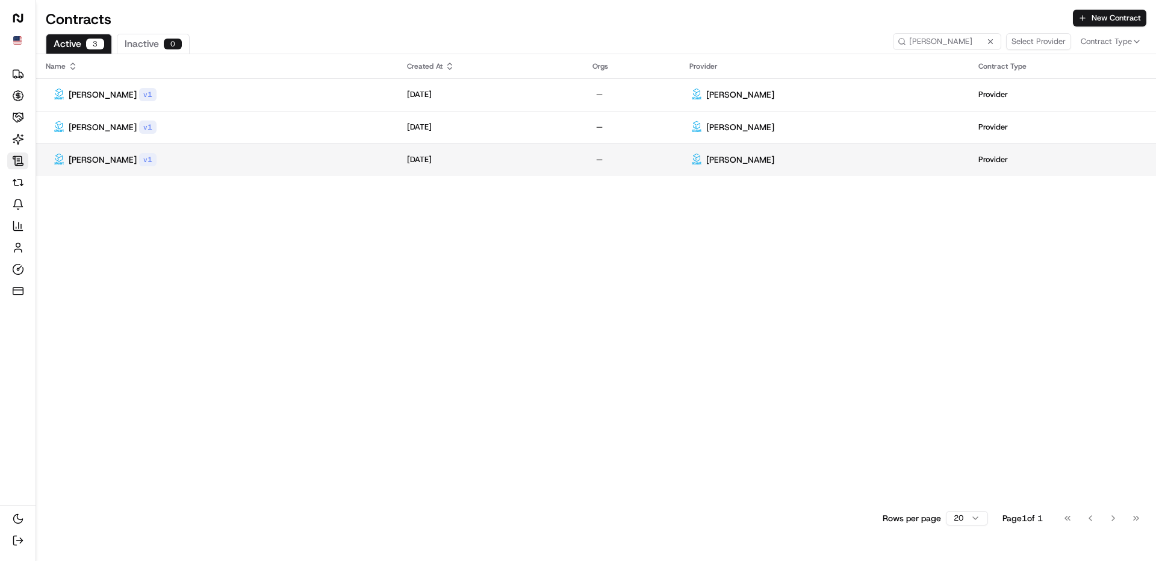
click at [202, 155] on div "stuart_partner v 1" at bounding box center [217, 159] width 342 height 14
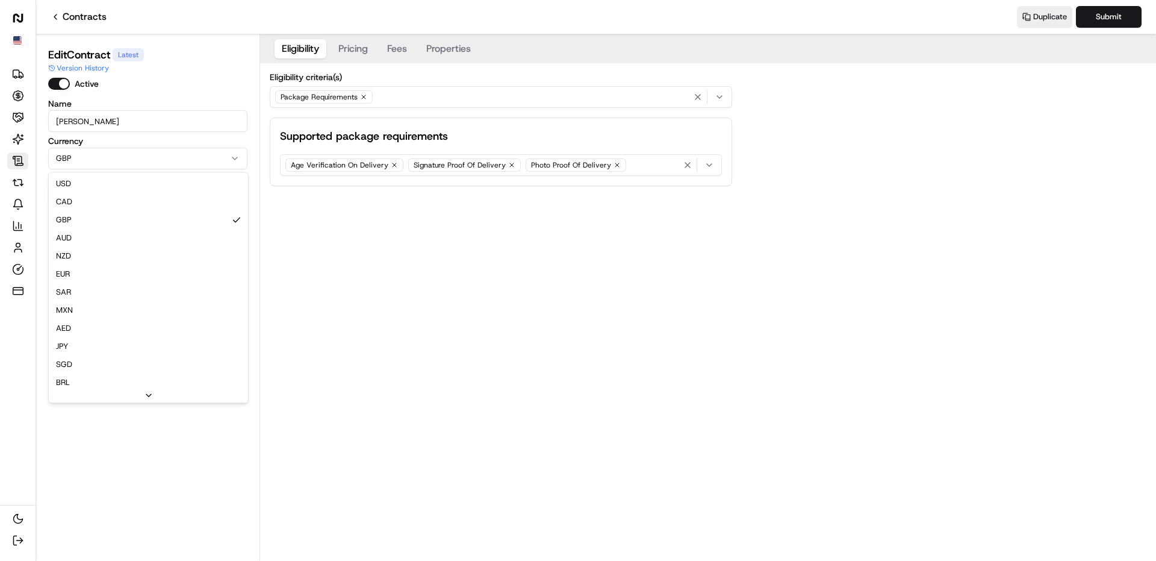
click at [169, 154] on html "Nash Org Deliveries Opportunities Merchants AI Agents Contracts Refunds Notific…" at bounding box center [578, 280] width 1156 height 561
click at [1090, 19] on button "Submit" at bounding box center [1109, 17] width 66 height 22
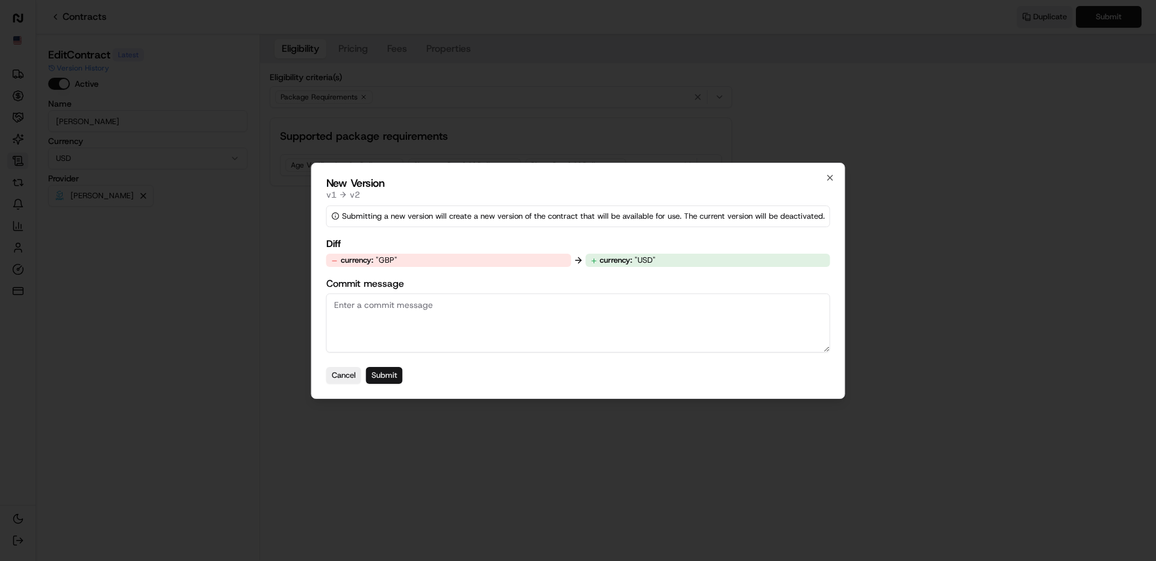
click at [388, 370] on button "Submit" at bounding box center [384, 375] width 37 height 17
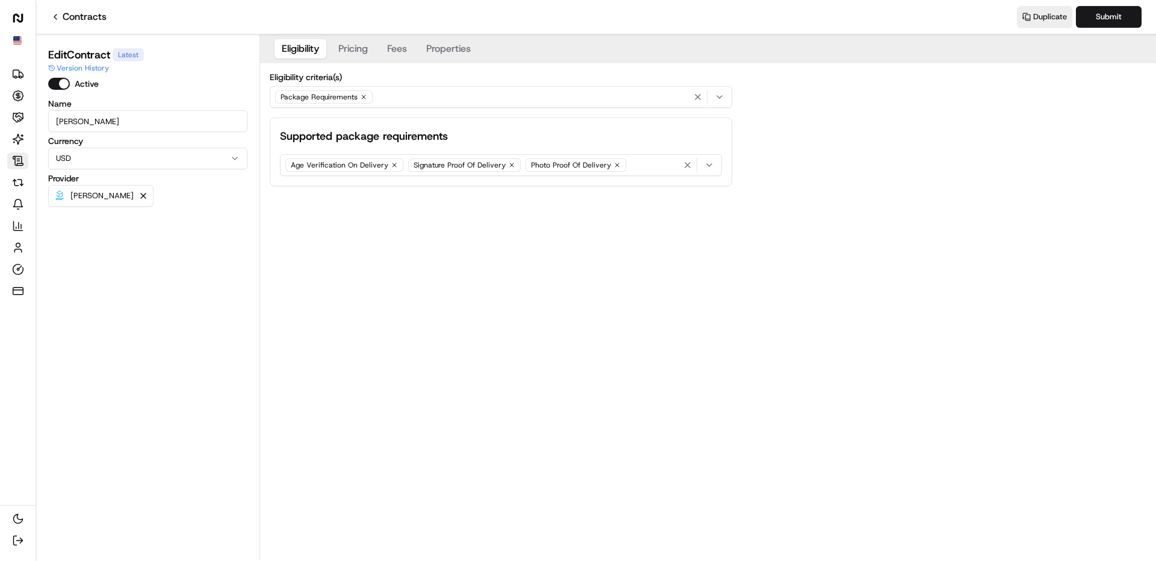
click at [358, 41] on button "Pricing" at bounding box center [353, 48] width 44 height 19
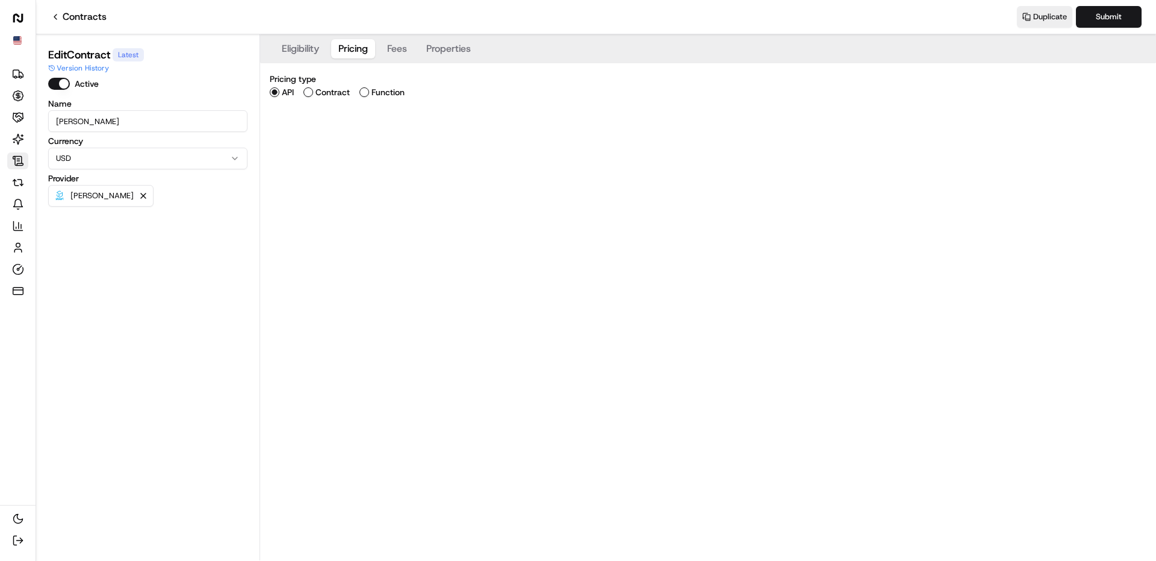
click at [384, 43] on button "Fees" at bounding box center [397, 48] width 34 height 19
click at [435, 44] on button "Properties" at bounding box center [448, 48] width 59 height 19
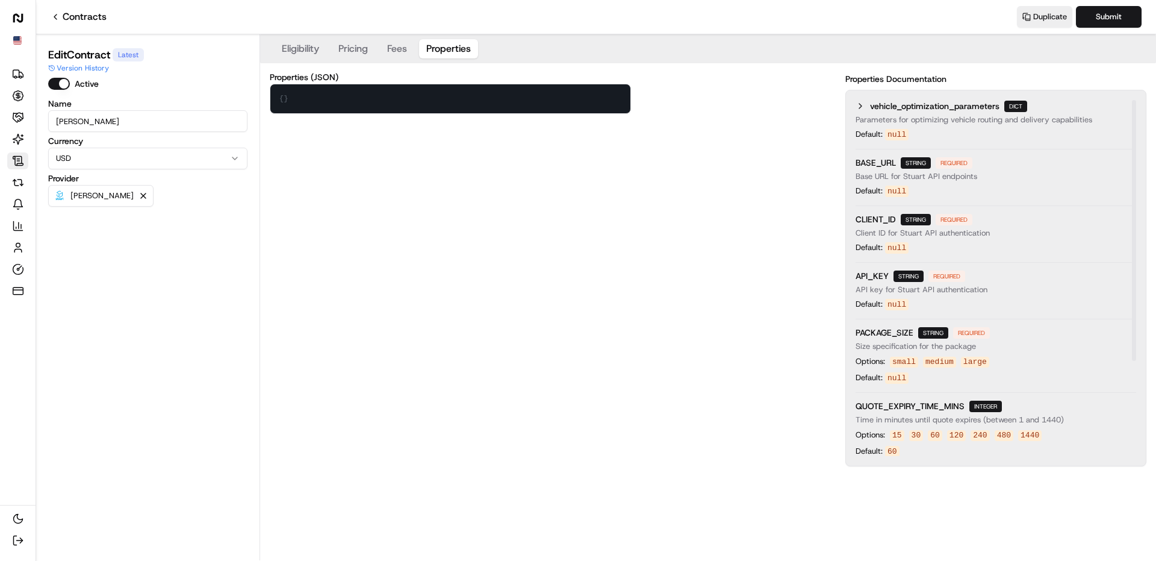
click at [309, 40] on button "Eligibility" at bounding box center [301, 48] width 52 height 19
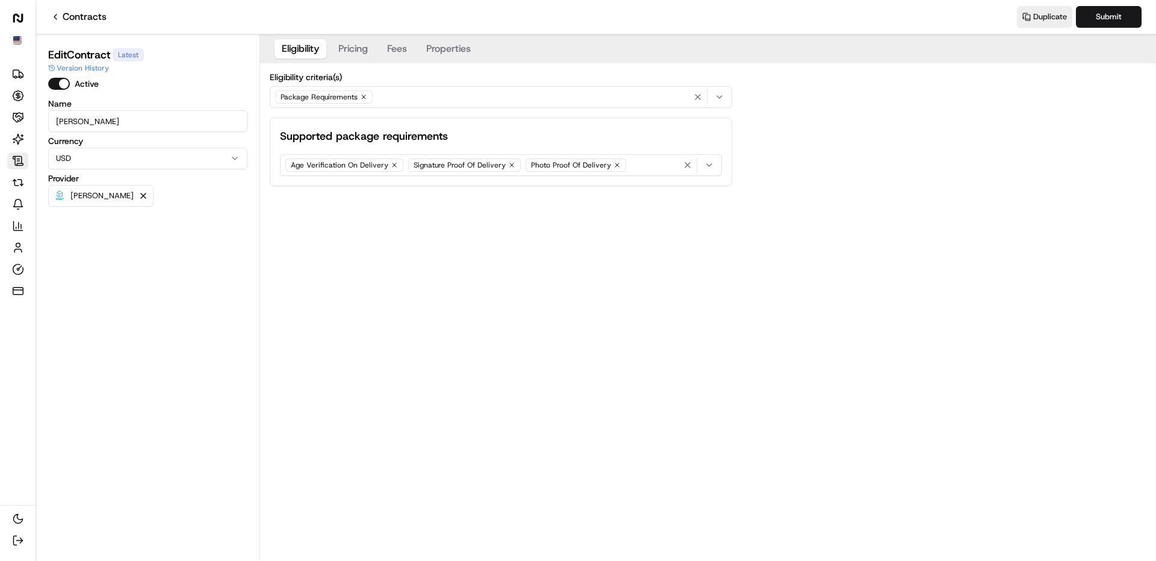
click at [353, 49] on button "Pricing" at bounding box center [353, 48] width 44 height 19
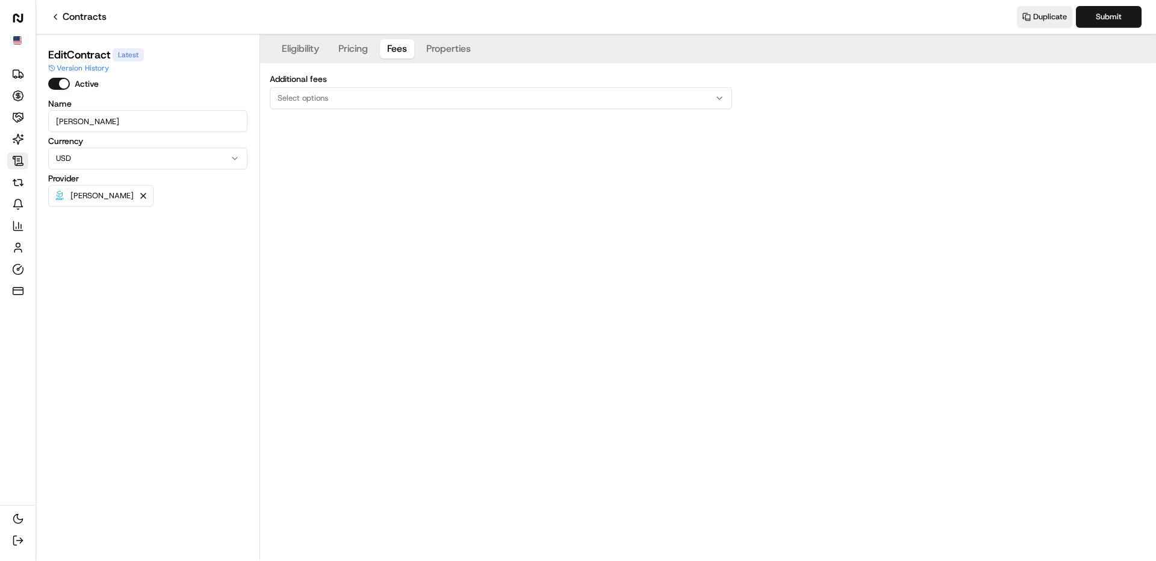
click at [402, 44] on button "Fees" at bounding box center [397, 48] width 34 height 19
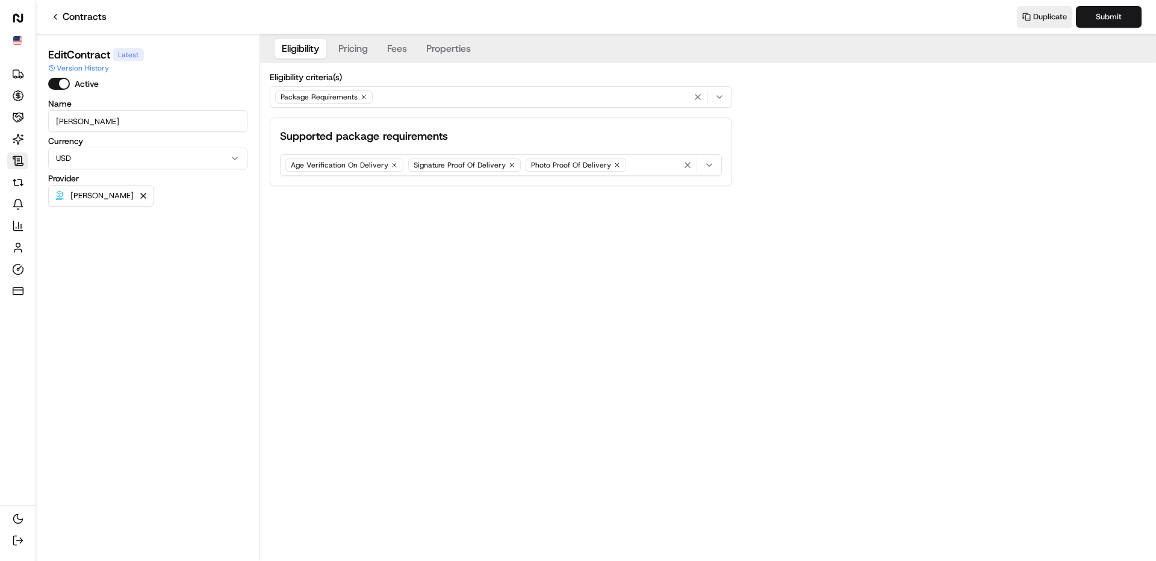
click at [279, 46] on button "Eligibility" at bounding box center [301, 48] width 52 height 19
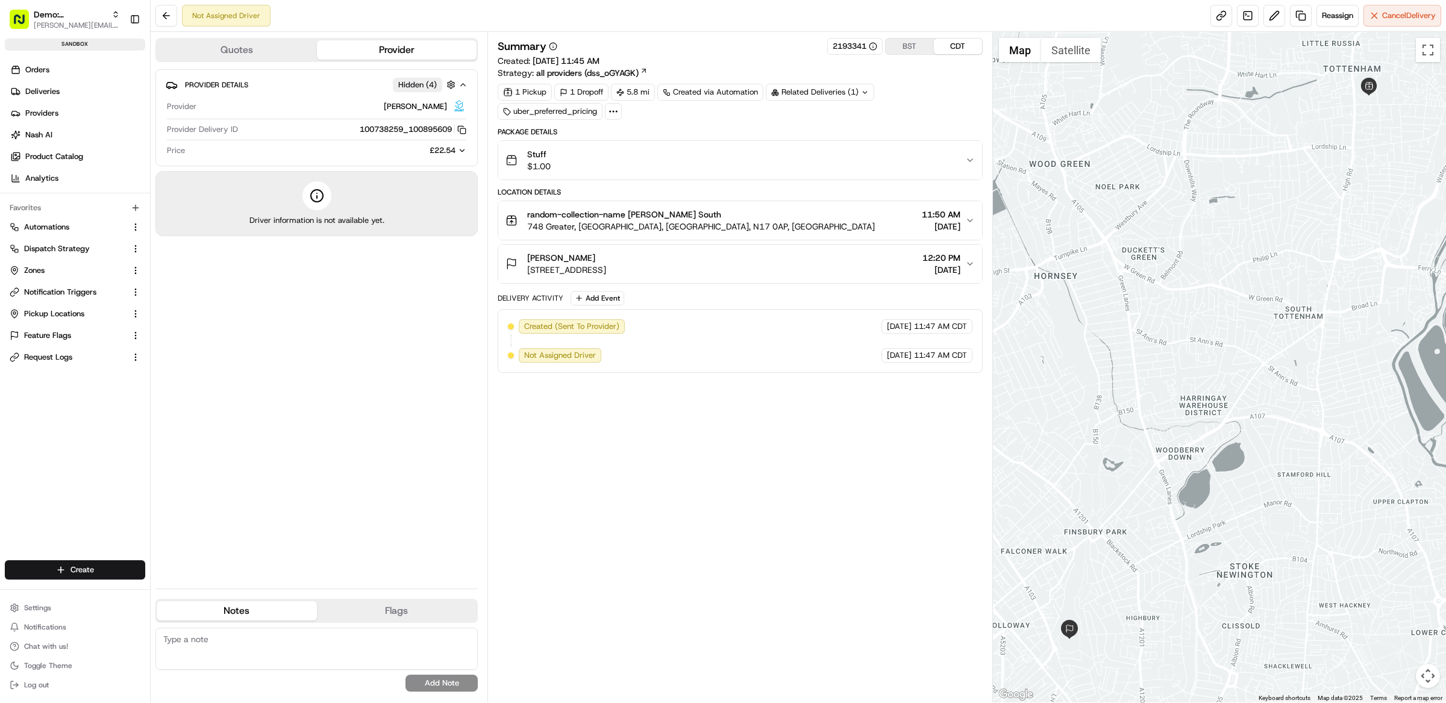
click at [396, 331] on div "Provider Details Hidden ( 4 ) Provider [PERSON_NAME] Provider Delivery ID 10073…" at bounding box center [316, 324] width 322 height 510
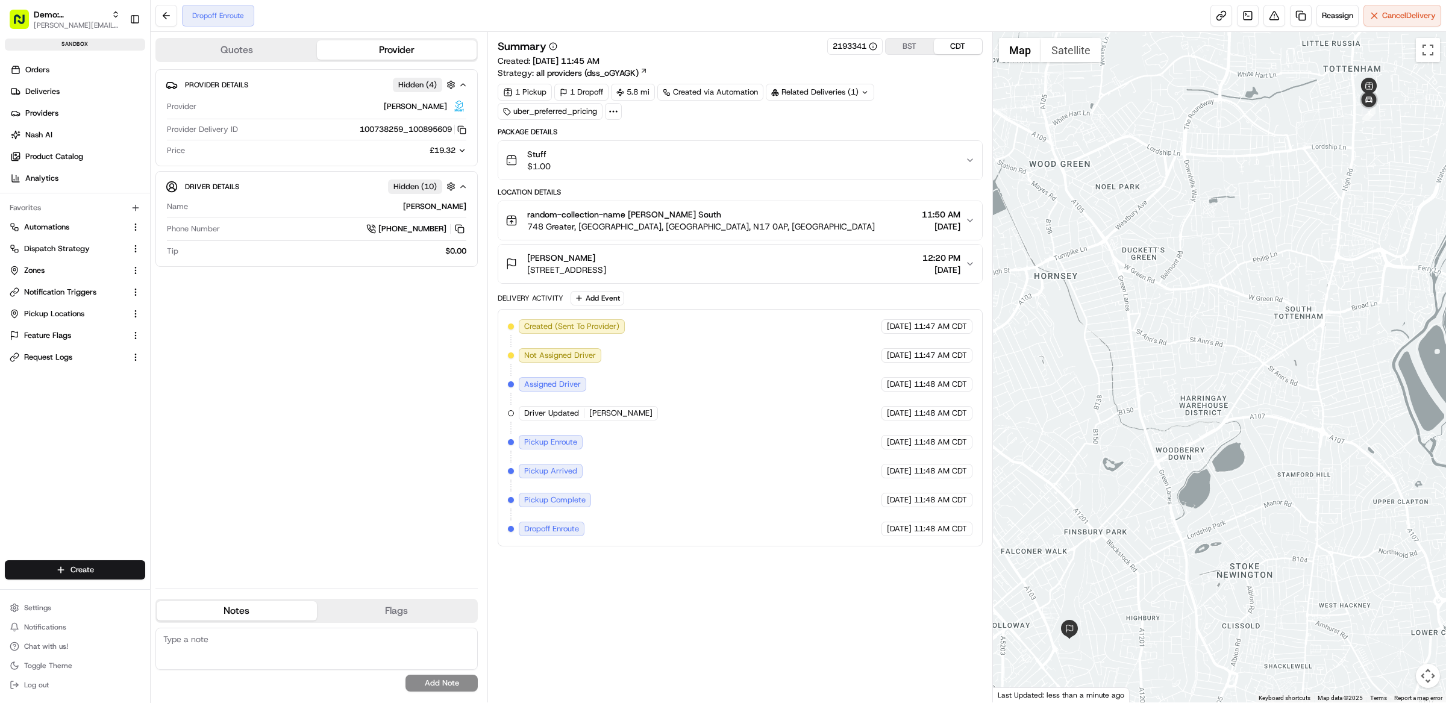
click at [761, 163] on div "Stuff $1.00" at bounding box center [735, 160] width 460 height 24
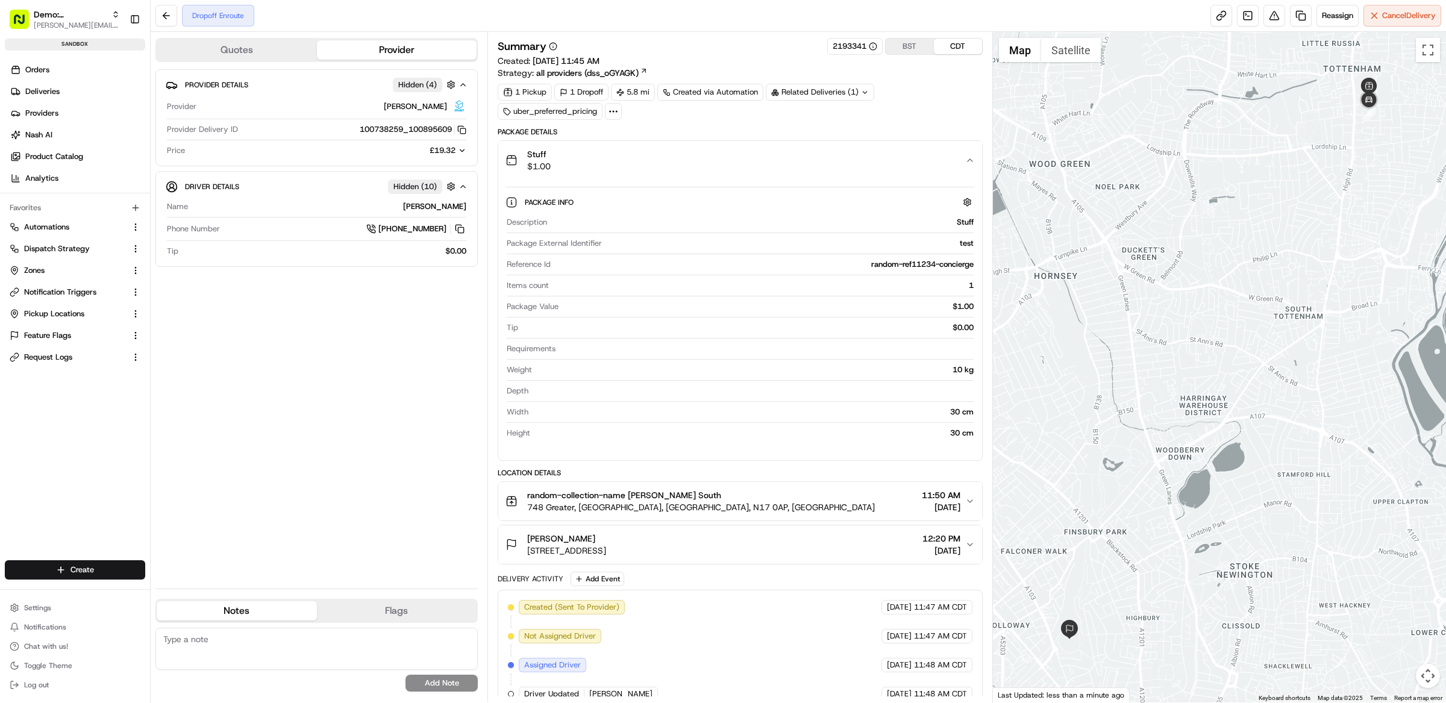
click at [759, 167] on div "Stuff $1.00" at bounding box center [735, 160] width 460 height 24
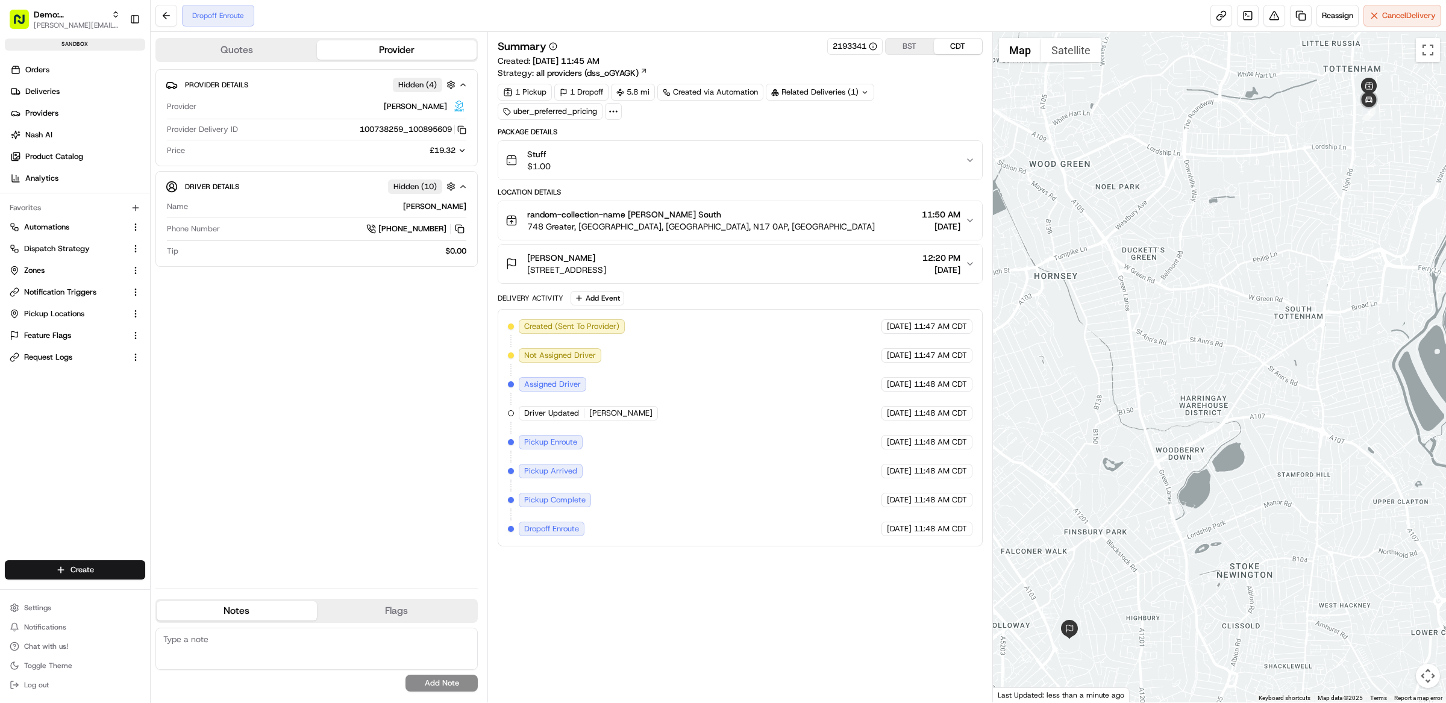
click at [835, 89] on div "Related Deliveries (1)" at bounding box center [820, 92] width 108 height 17
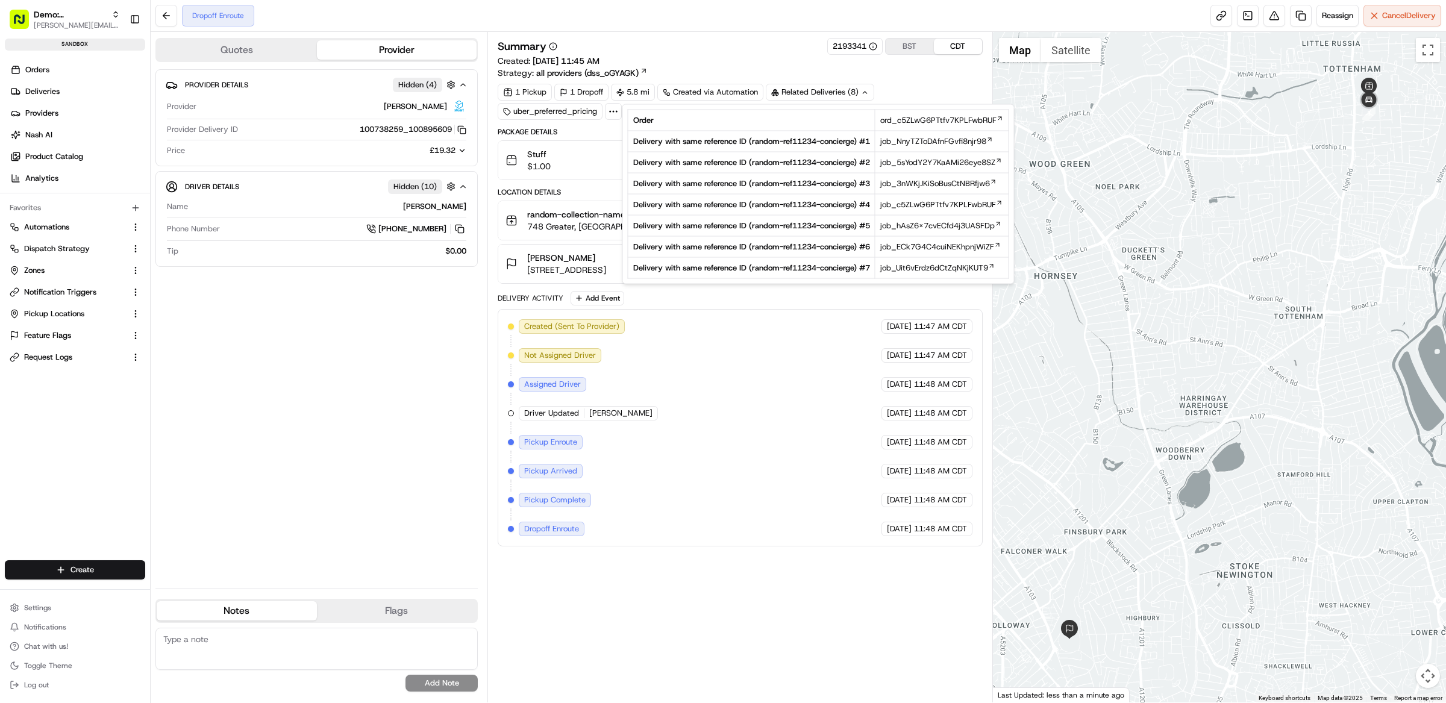
click at [835, 120] on td "Order" at bounding box center [751, 120] width 247 height 21
click at [908, 117] on span "ord_c5ZLwG6PTtfv7KPLFwbRUF" at bounding box center [938, 120] width 116 height 11
drag, startPoint x: 749, startPoint y: 40, endPoint x: 764, endPoint y: 0, distance: 42.5
click at [750, 40] on div "Summary 2193341 BST CDT" at bounding box center [739, 46] width 485 height 17
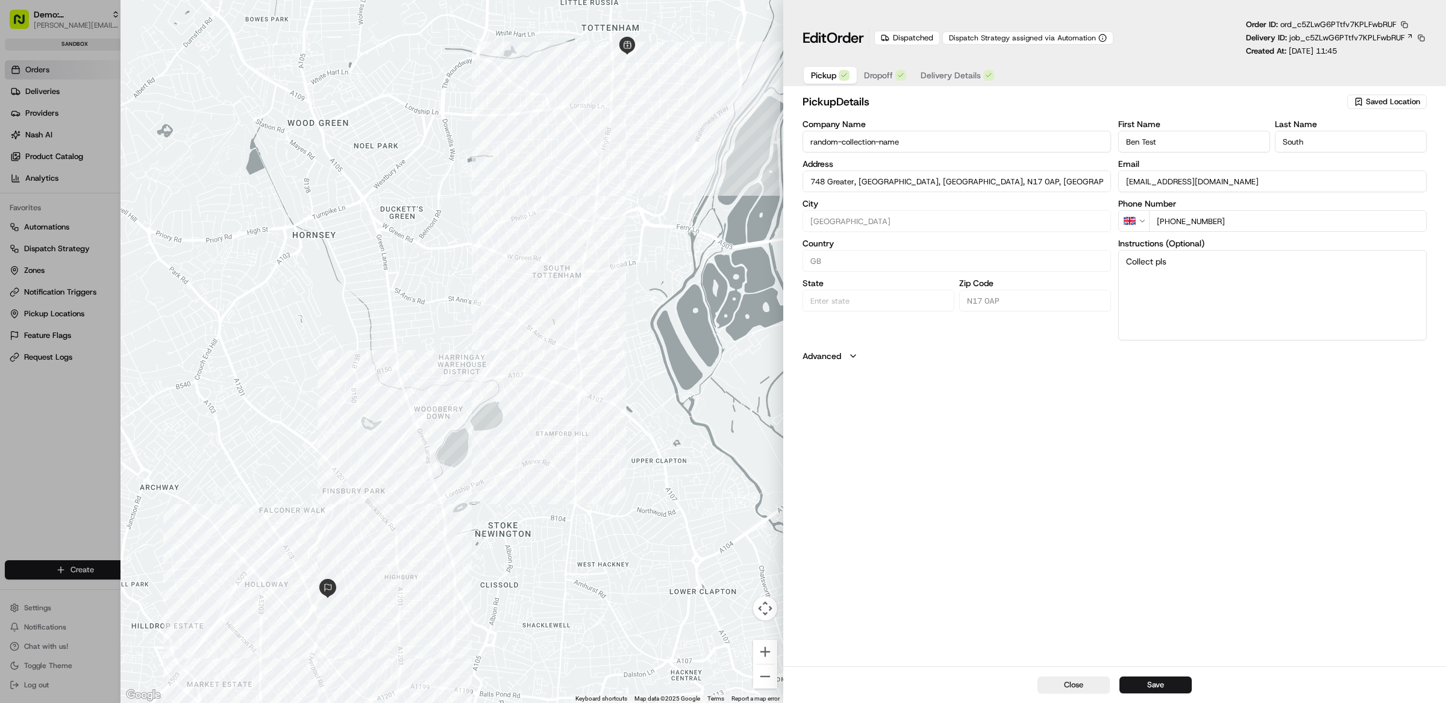
click at [958, 70] on span "Delivery Details" at bounding box center [950, 75] width 60 height 12
click at [955, 75] on span "Delivery Details" at bounding box center [950, 75] width 60 height 12
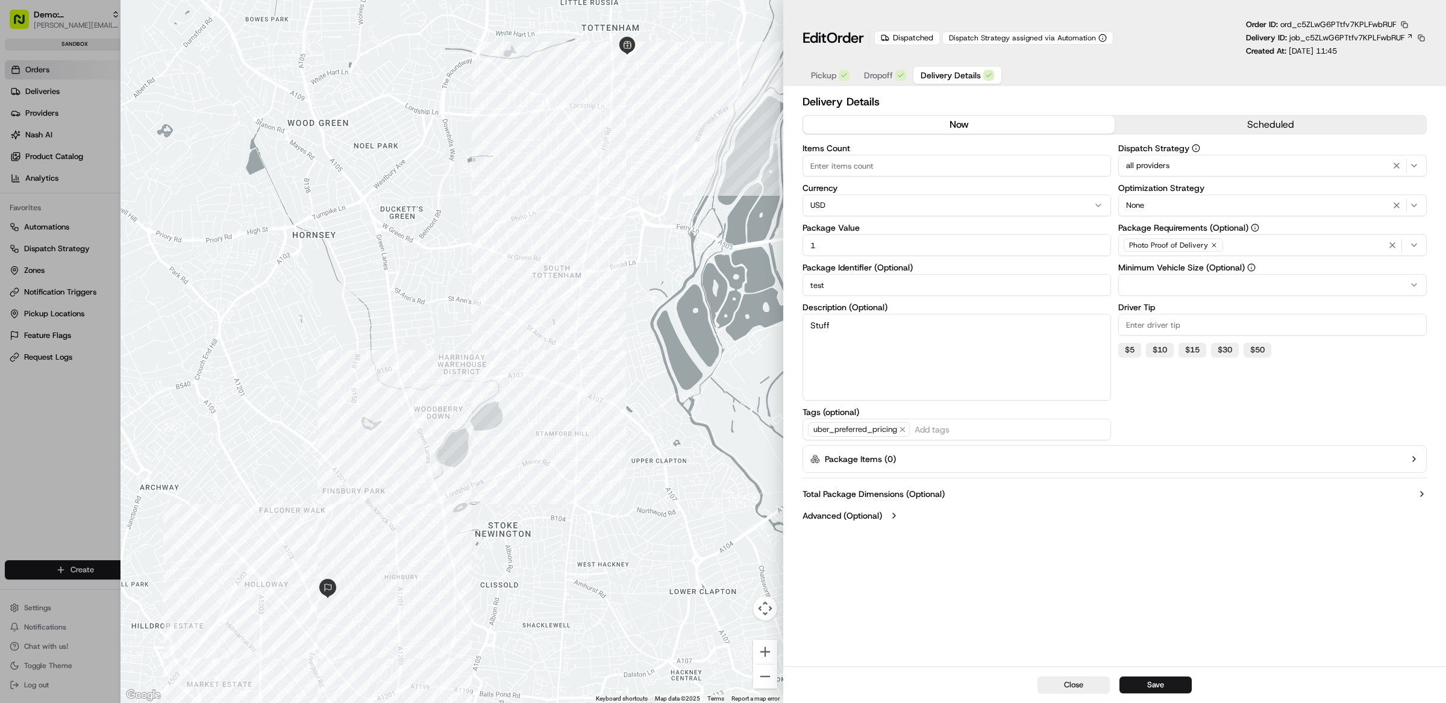
click at [1224, 283] on button "button" at bounding box center [1272, 285] width 308 height 22
click at [1250, 529] on div "Delivery Details now scheduled Items Count Currency USD Package Value 1 Package…" at bounding box center [1114, 378] width 663 height 575
type input "1"
click at [96, 375] on div at bounding box center [723, 351] width 1446 height 703
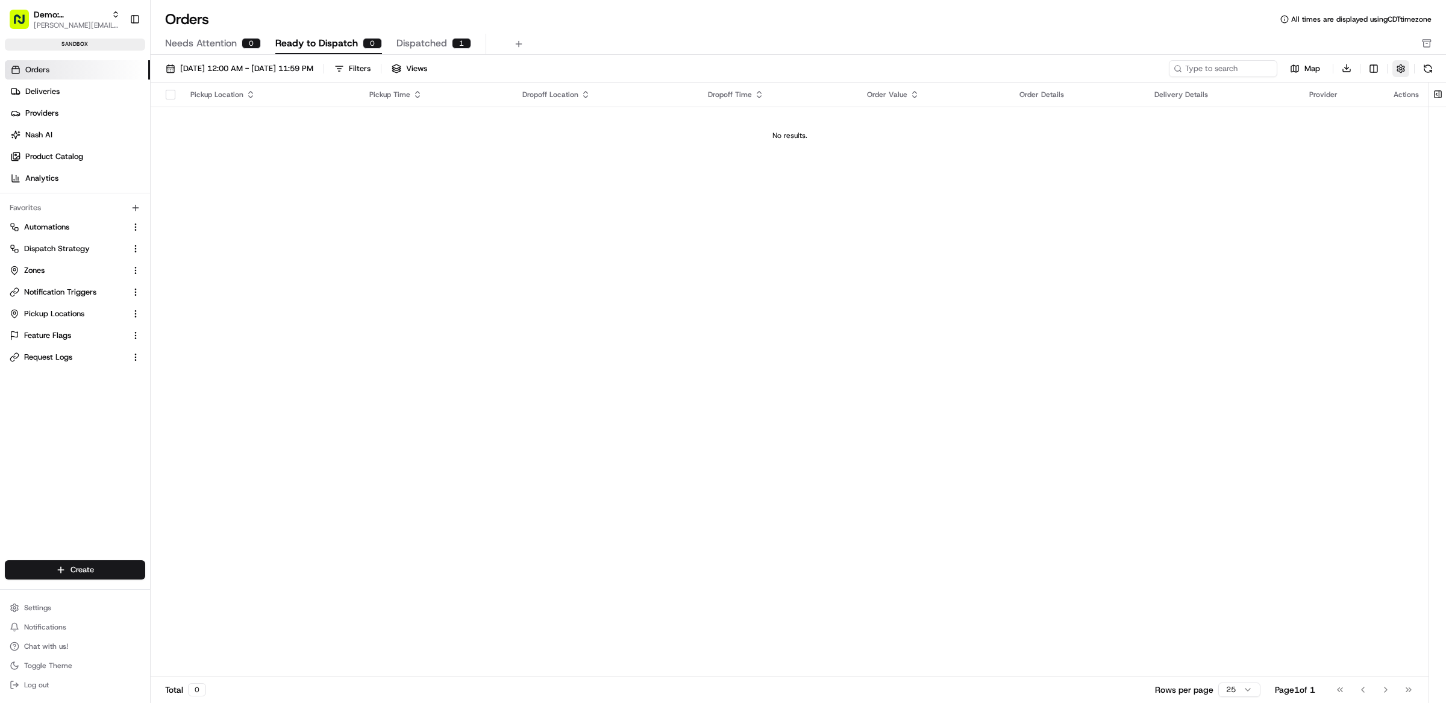
click at [1402, 66] on button "button" at bounding box center [1400, 68] width 17 height 17
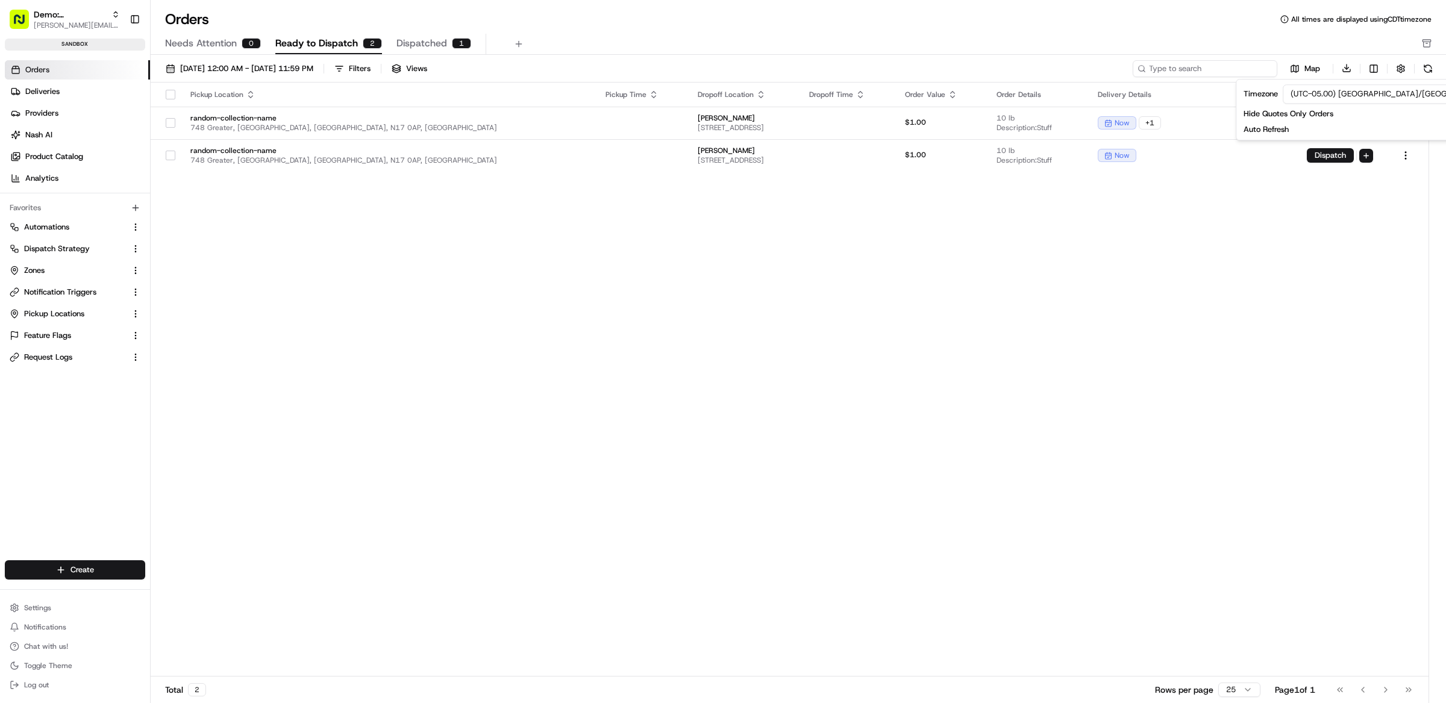
click at [1222, 65] on input at bounding box center [1204, 68] width 145 height 17
paste input "ord_KVXiwHji4oVtfapJfEK7bF"
type input "ord_KVXiwHji4oVtfapJfEK7bF"
click at [883, 276] on div "Pickup Location Pickup Time Dropoff Location Dropoff Time Order Value Order Det…" at bounding box center [789, 380] width 1277 height 594
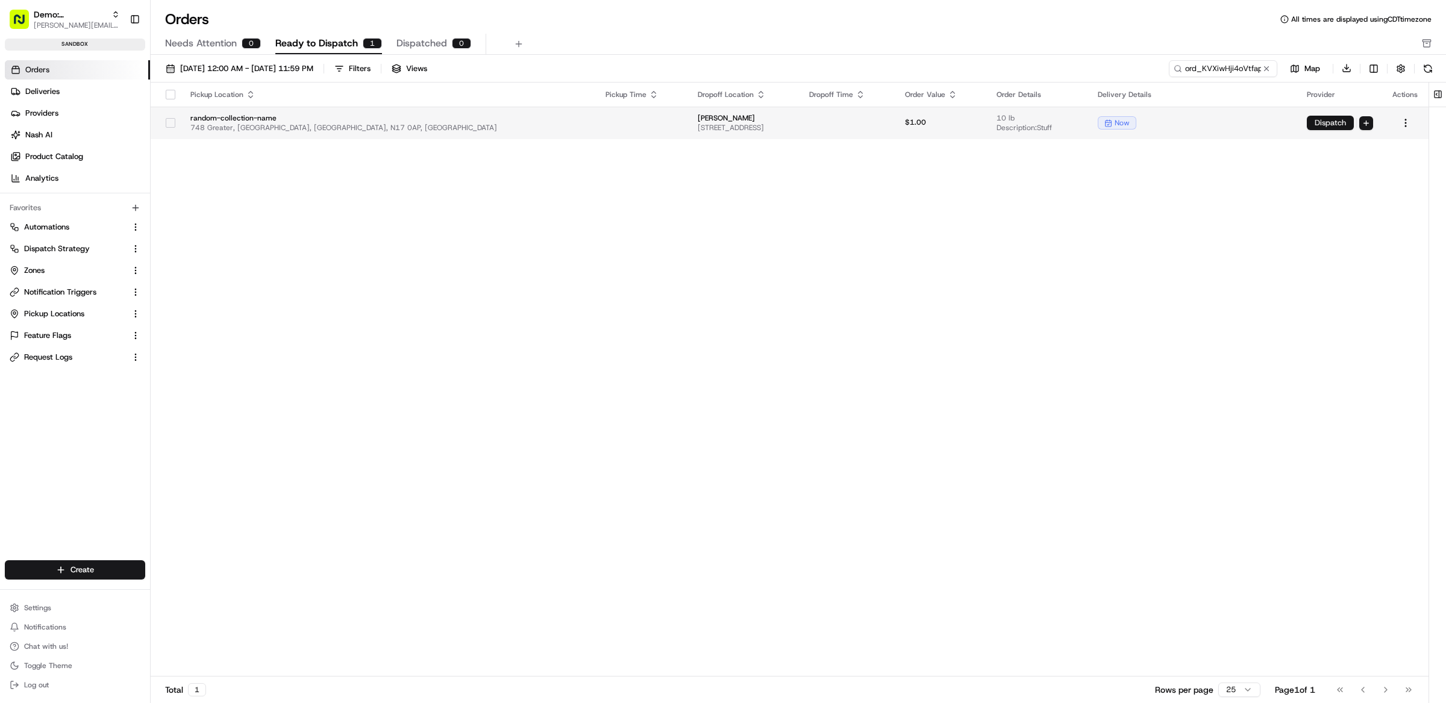
click at [1311, 122] on button "Dispatch" at bounding box center [1329, 123] width 47 height 14
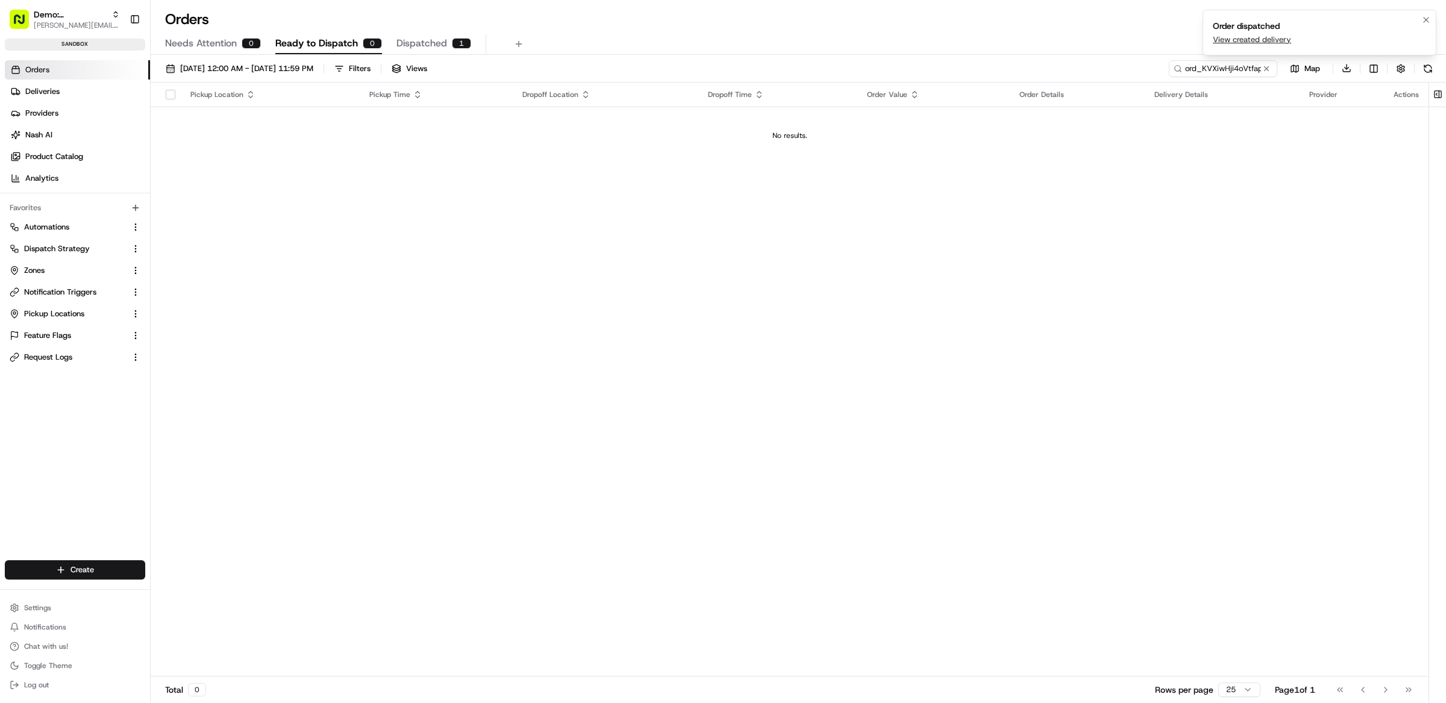
click at [1256, 44] on link "View created delivery" at bounding box center [1251, 39] width 78 height 11
click at [473, 198] on div "Pickup Location Pickup Time Dropoff Location Dropoff Time Order Value Order Det…" at bounding box center [789, 380] width 1277 height 594
click at [1429, 20] on button "Notifications (F8)" at bounding box center [1425, 20] width 14 height 14
click at [102, 574] on html "Demo: Matthew matt@usenash.com Toggle Sidebar sandbox Orders Deliveries Provide…" at bounding box center [723, 351] width 1446 height 703
click at [201, 623] on link "Order" at bounding box center [218, 615] width 134 height 22
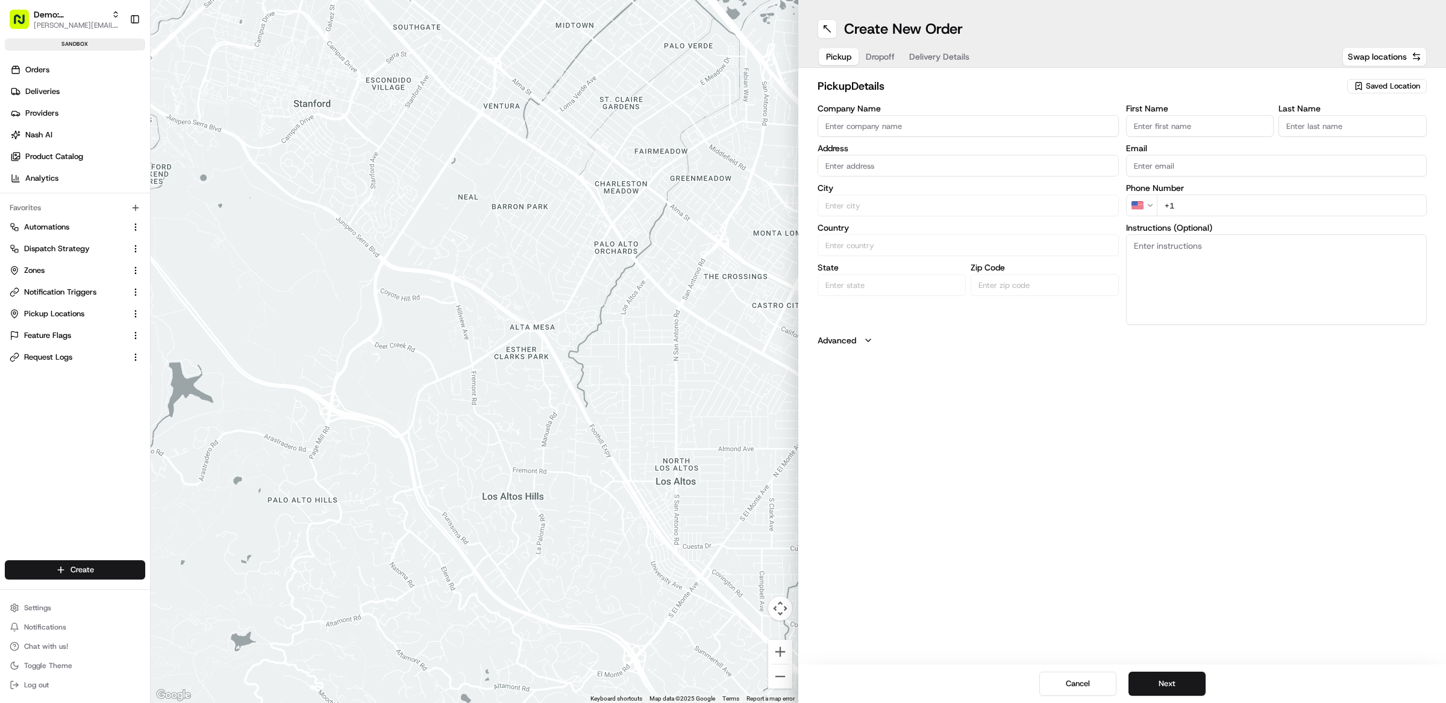
click at [959, 58] on span "Delivery Details" at bounding box center [939, 57] width 60 height 12
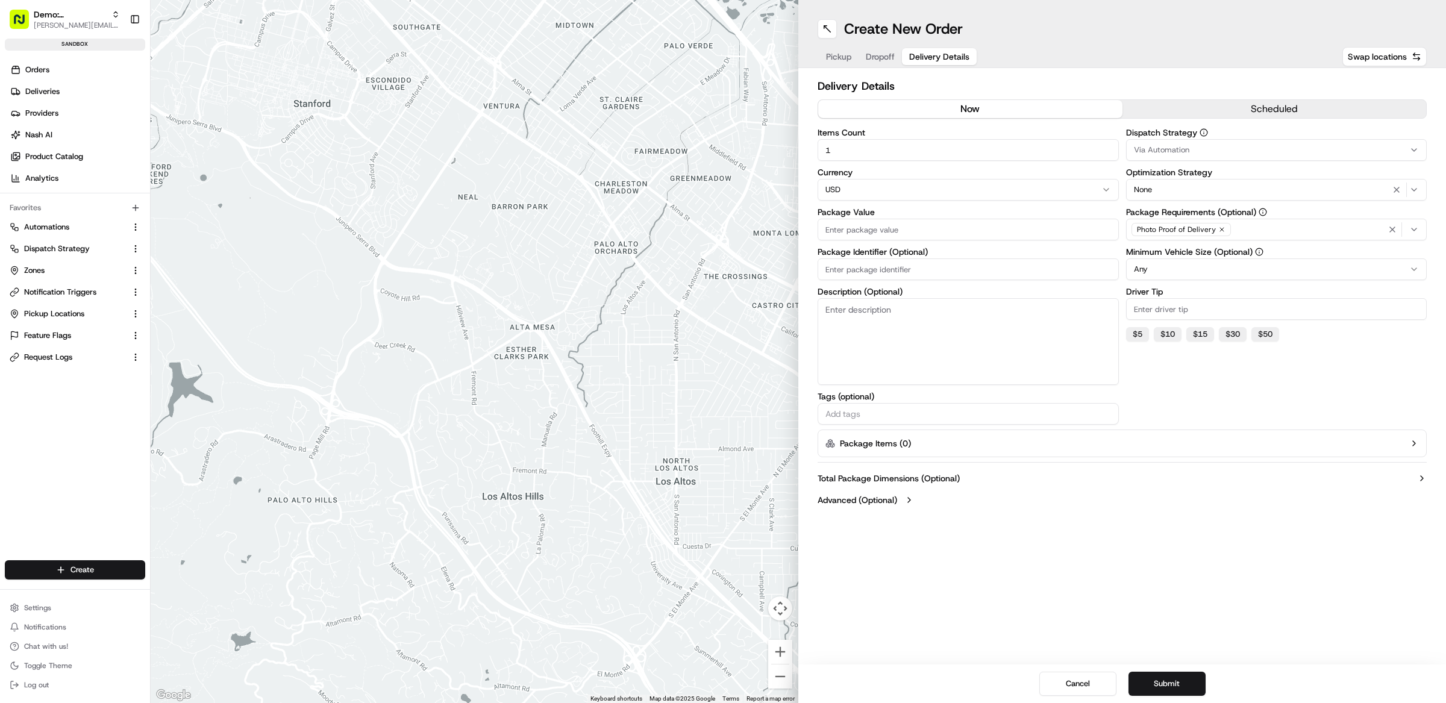
click at [1220, 192] on div "None" at bounding box center [1276, 189] width 295 height 14
click at [1167, 104] on html "Demo: Matthew matt@usenash.com Toggle Sidebar sandbox Orders Deliveries Provide…" at bounding box center [723, 351] width 1446 height 703
click at [1261, 263] on html "Demo: Matthew matt@usenash.com Toggle Sidebar sandbox Orders Deliveries Provide…" at bounding box center [723, 351] width 1446 height 703
click at [84, 429] on div "Orders Deliveries Providers Nash AI Product Catalog Analytics Favorites Automat…" at bounding box center [75, 319] width 150 height 529
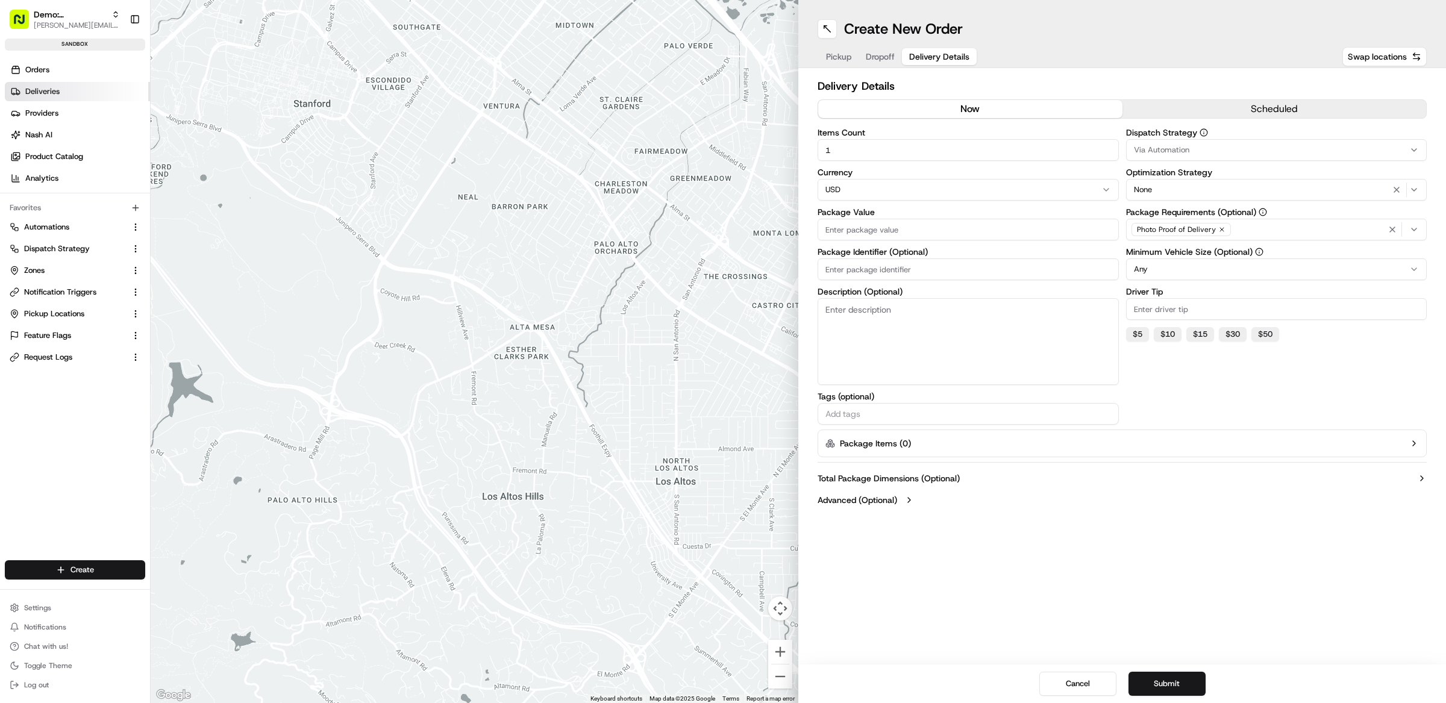
click at [60, 83] on link "Deliveries" at bounding box center [77, 91] width 145 height 19
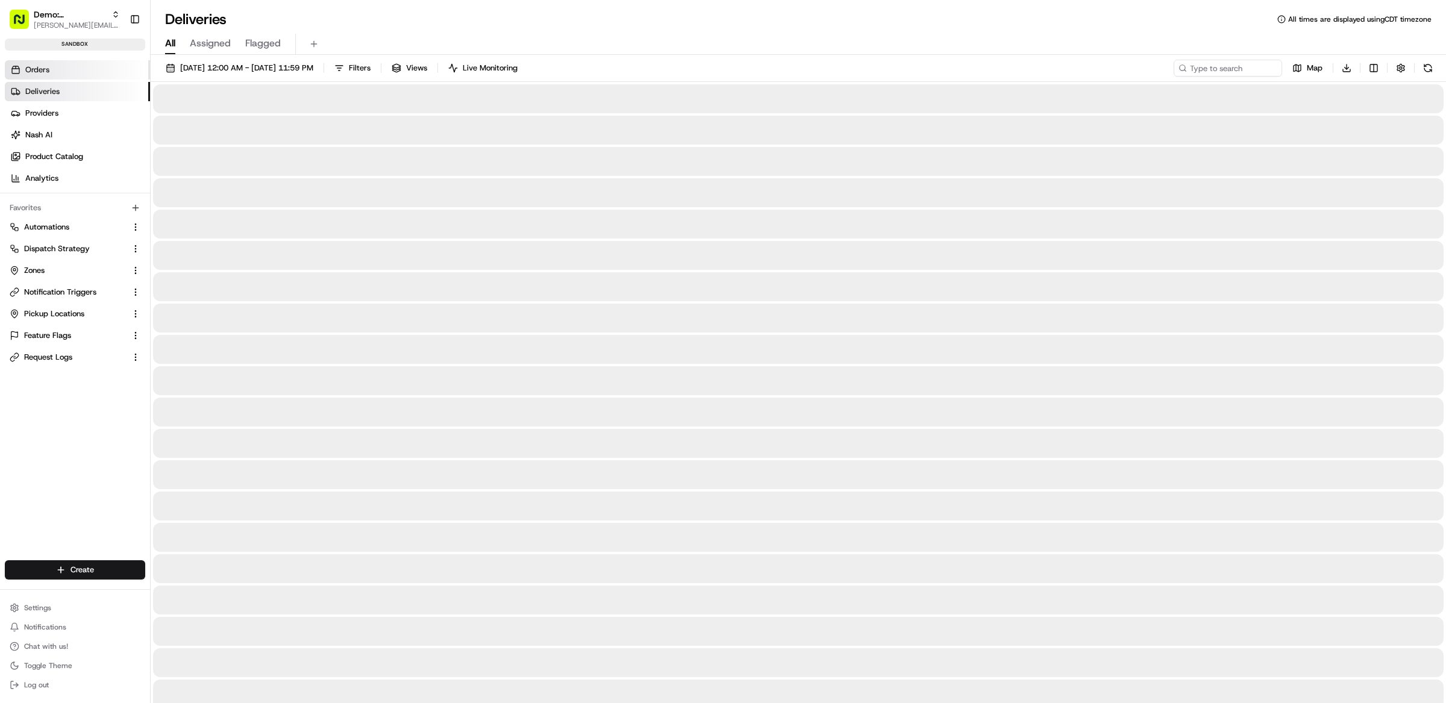
click at [59, 70] on link "Orders" at bounding box center [77, 69] width 145 height 19
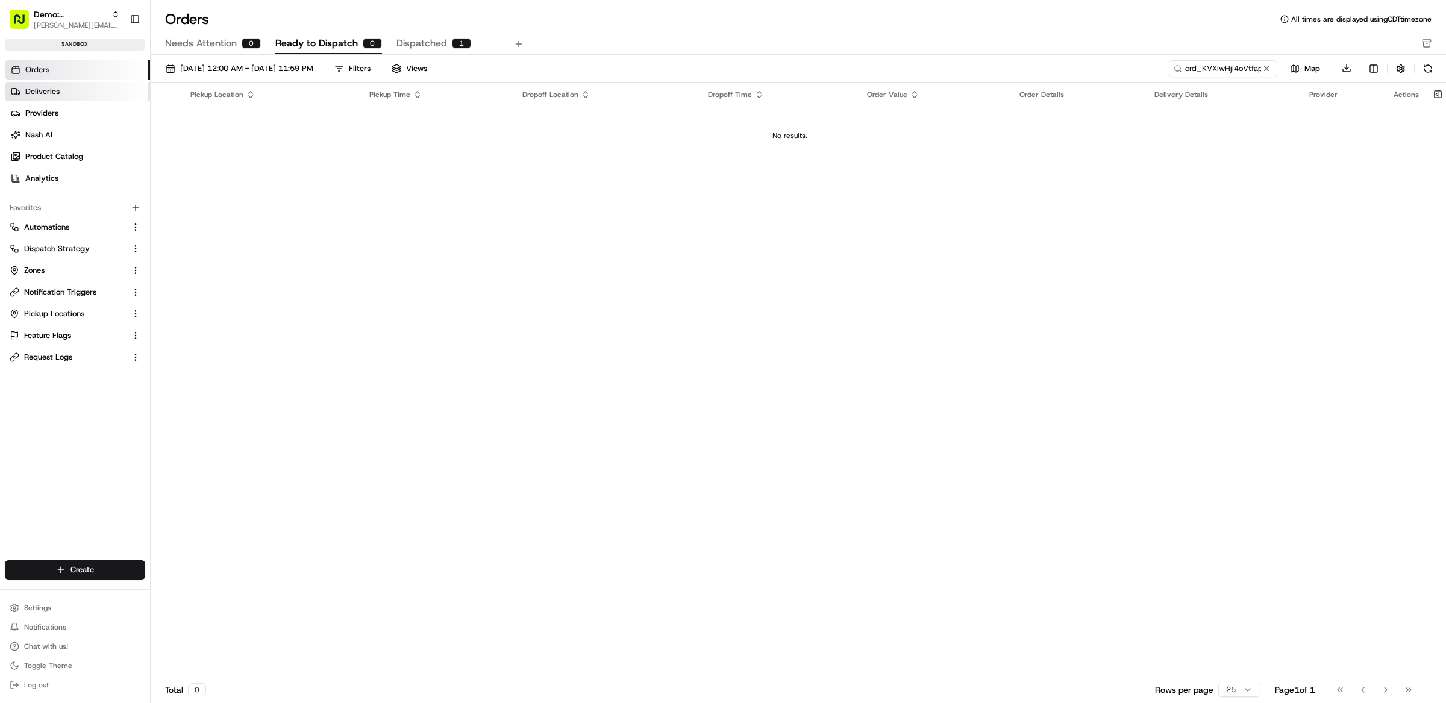
click at [67, 91] on link "Deliveries" at bounding box center [77, 91] width 145 height 19
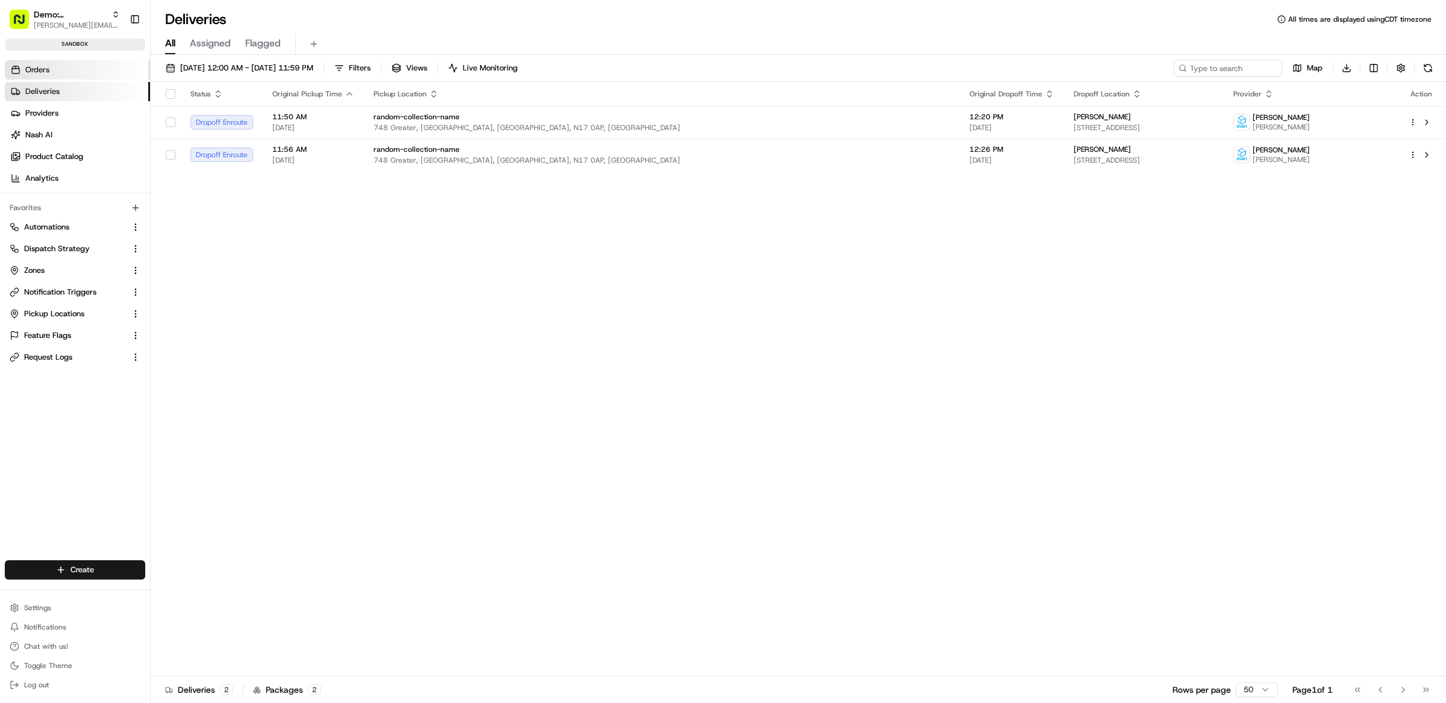
click at [79, 68] on link "Orders" at bounding box center [77, 69] width 145 height 19
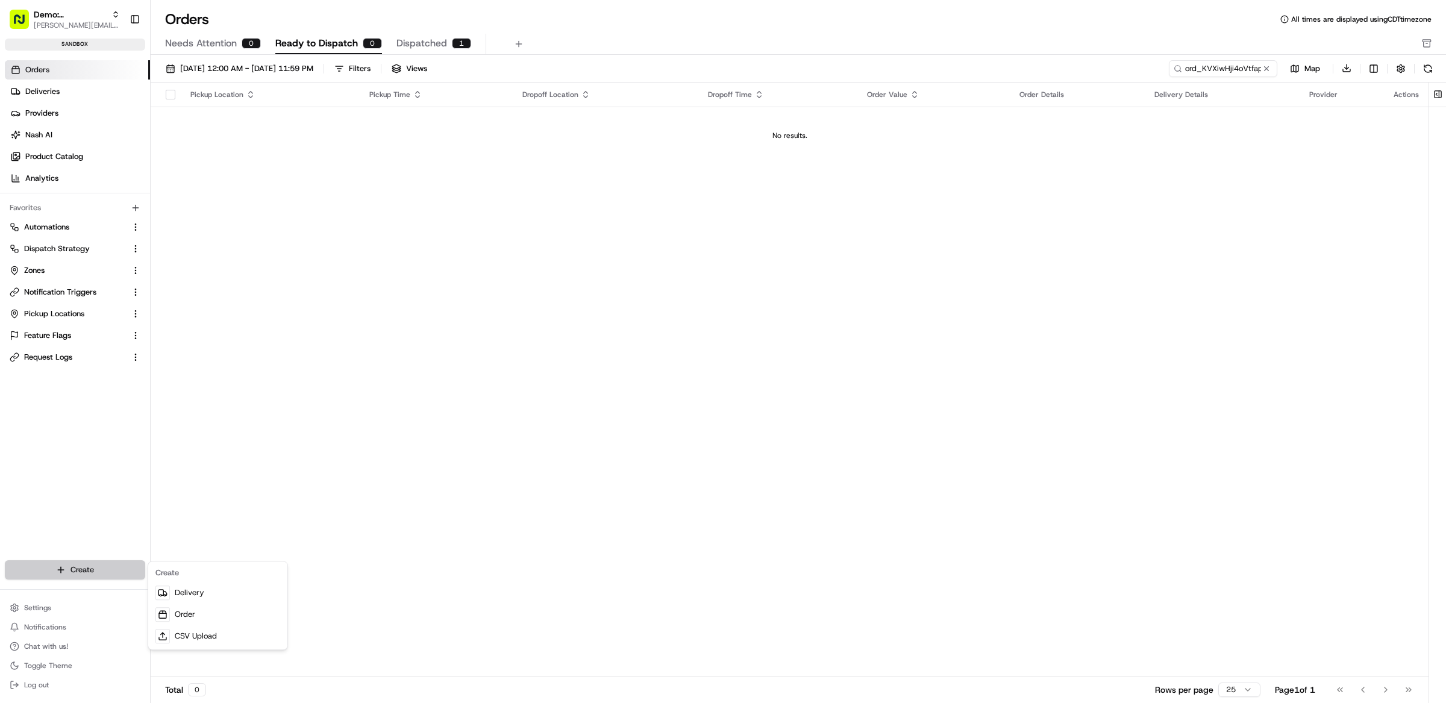
click at [96, 567] on html "Demo: Matthew matt@usenash.com Toggle Sidebar sandbox Orders Deliveries Provide…" at bounding box center [723, 351] width 1446 height 703
click at [202, 638] on link "CSV Upload" at bounding box center [218, 636] width 134 height 22
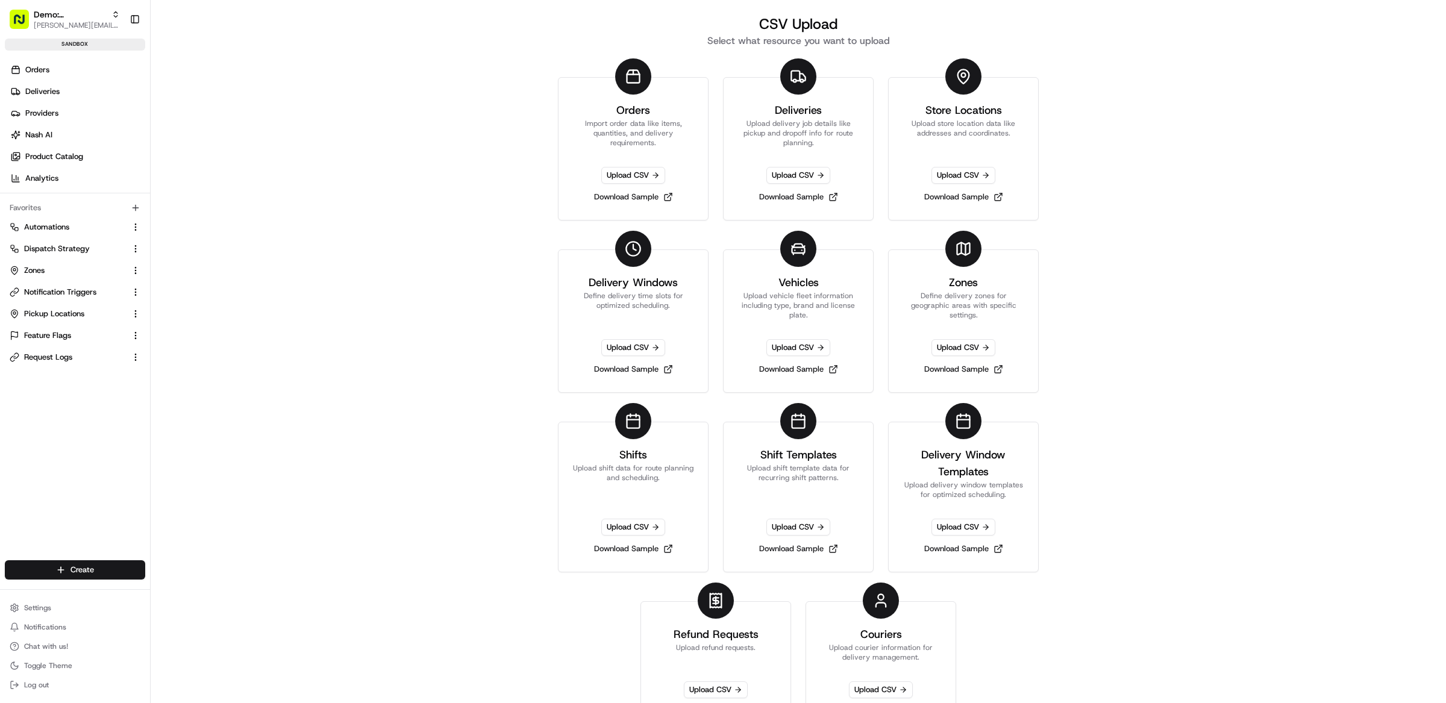
click at [114, 573] on html "Demo: Matthew matt@usenash.com Toggle Sidebar sandbox Orders Deliveries Provide…" at bounding box center [723, 351] width 1446 height 703
click at [182, 619] on link "Order" at bounding box center [218, 615] width 134 height 22
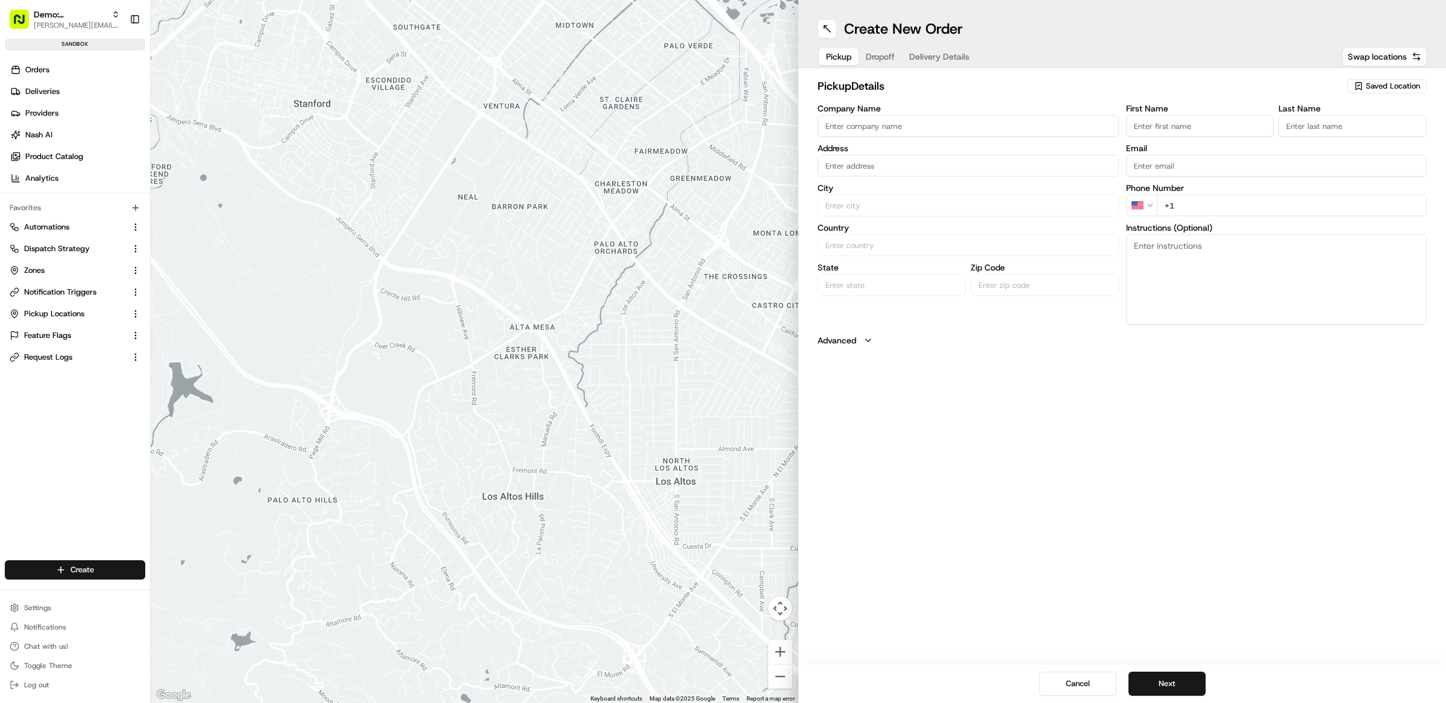
click at [943, 61] on span "Delivery Details" at bounding box center [939, 57] width 60 height 12
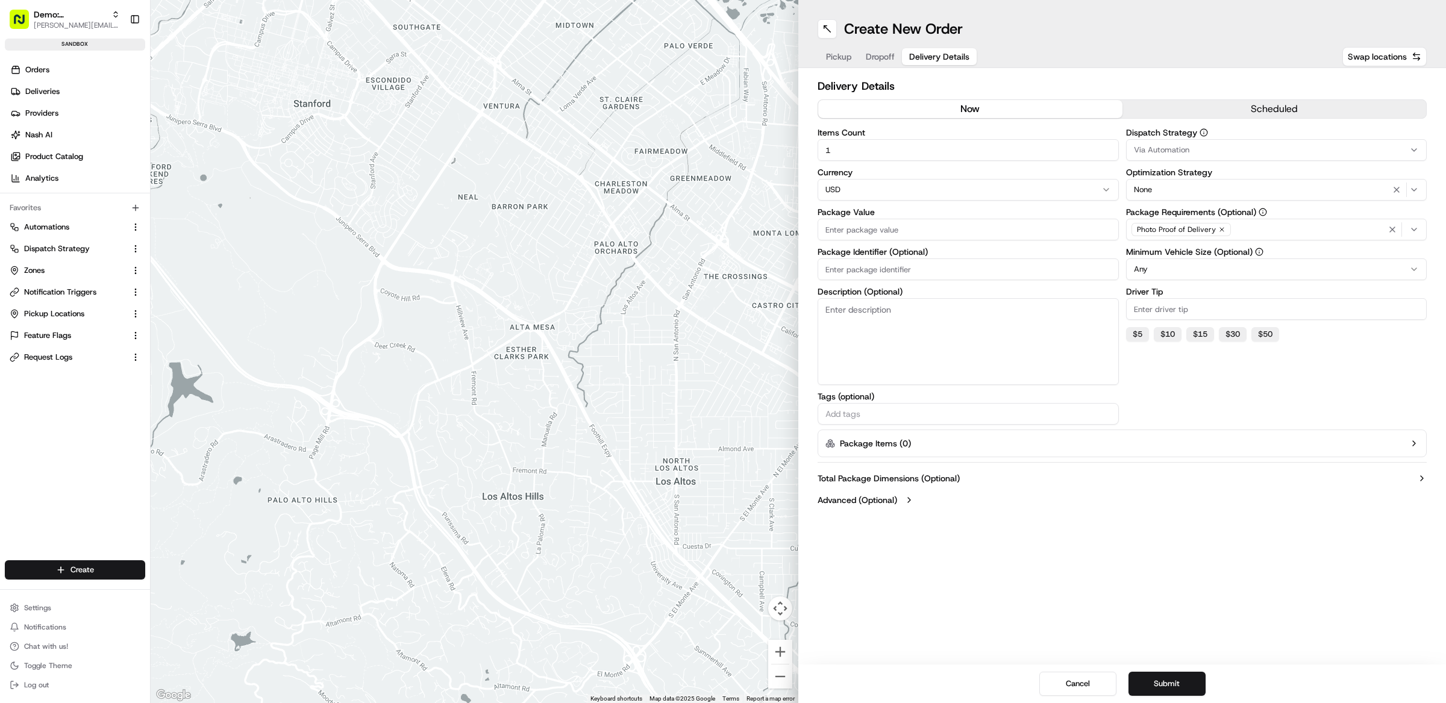
click at [1177, 186] on div "None" at bounding box center [1276, 189] width 295 height 14
click at [1147, 101] on html "Demo: Matthew matt@usenash.com Toggle Sidebar sandbox Orders Deliveries Provide…" at bounding box center [723, 351] width 1446 height 703
click at [1179, 258] on html "Demo: Matthew matt@usenash.com Toggle Sidebar sandbox Orders Deliveries Provide…" at bounding box center [723, 351] width 1446 height 703
click at [1082, 670] on div "Cancel Submit" at bounding box center [1121, 683] width 647 height 39
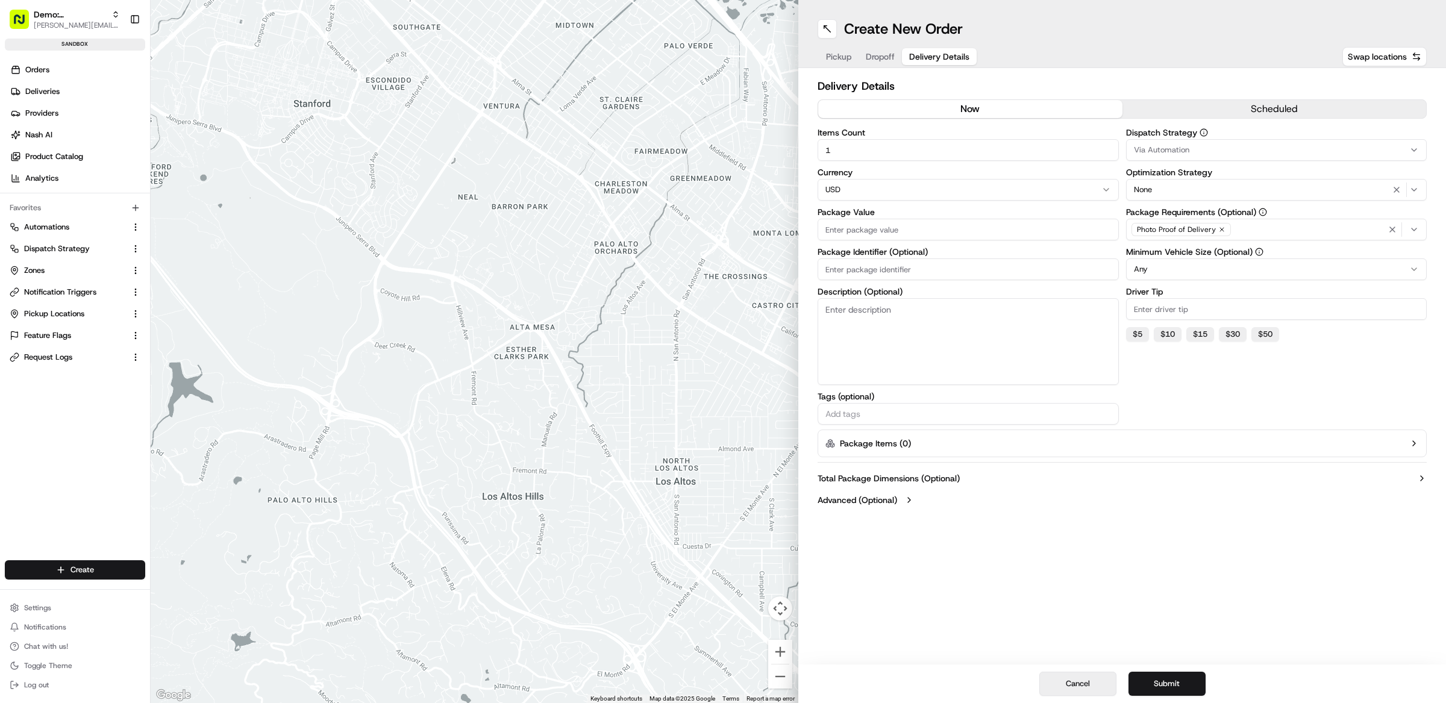
click at [1082, 677] on button "Cancel" at bounding box center [1077, 684] width 77 height 24
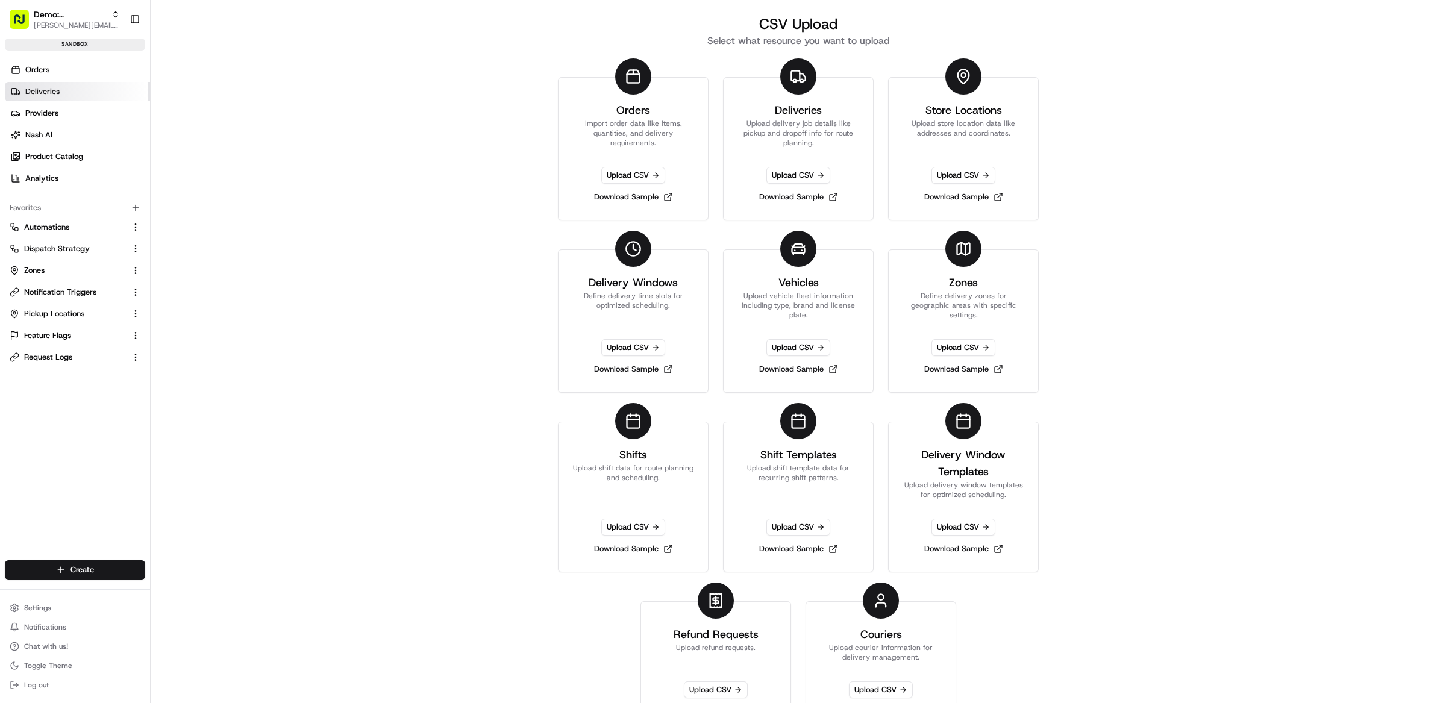
click at [64, 86] on link "Deliveries" at bounding box center [77, 91] width 145 height 19
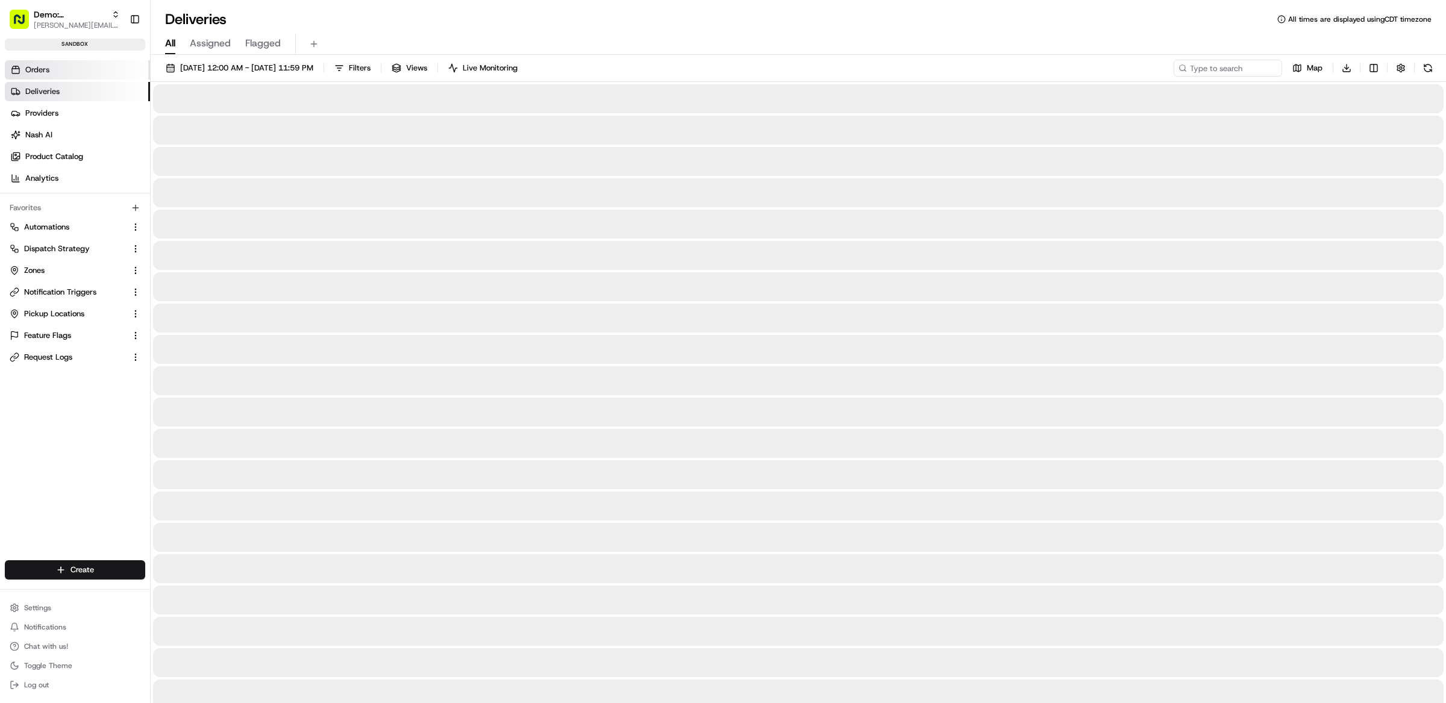
click at [65, 61] on link "Orders" at bounding box center [77, 69] width 145 height 19
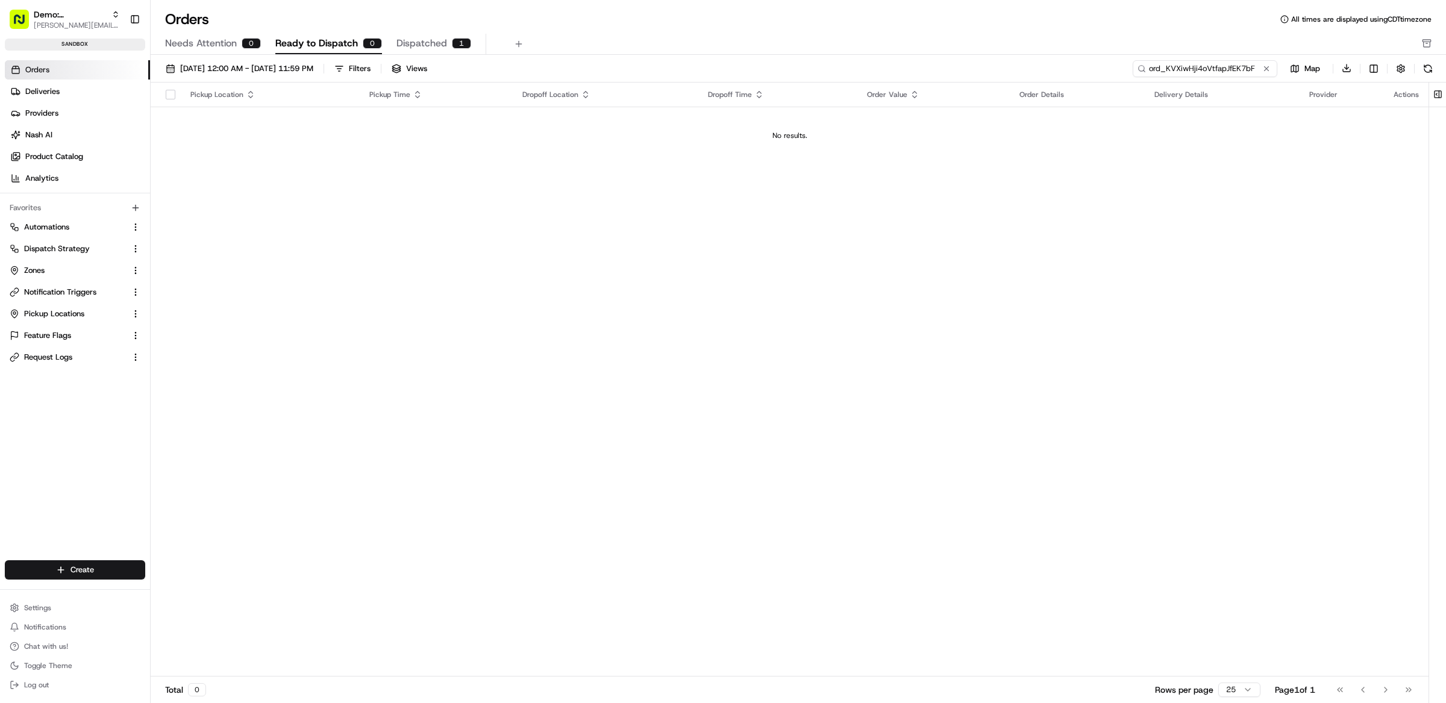
click at [1220, 66] on input "ord_KVXiwHji4oVtfapJfEK7bF" at bounding box center [1204, 68] width 145 height 17
click at [1215, 71] on input "ord_KVXiwHji4oVtfapJfEK7bF" at bounding box center [1204, 68] width 145 height 17
paste input "B2xCGi8h6epkDVCWtRFdiB"
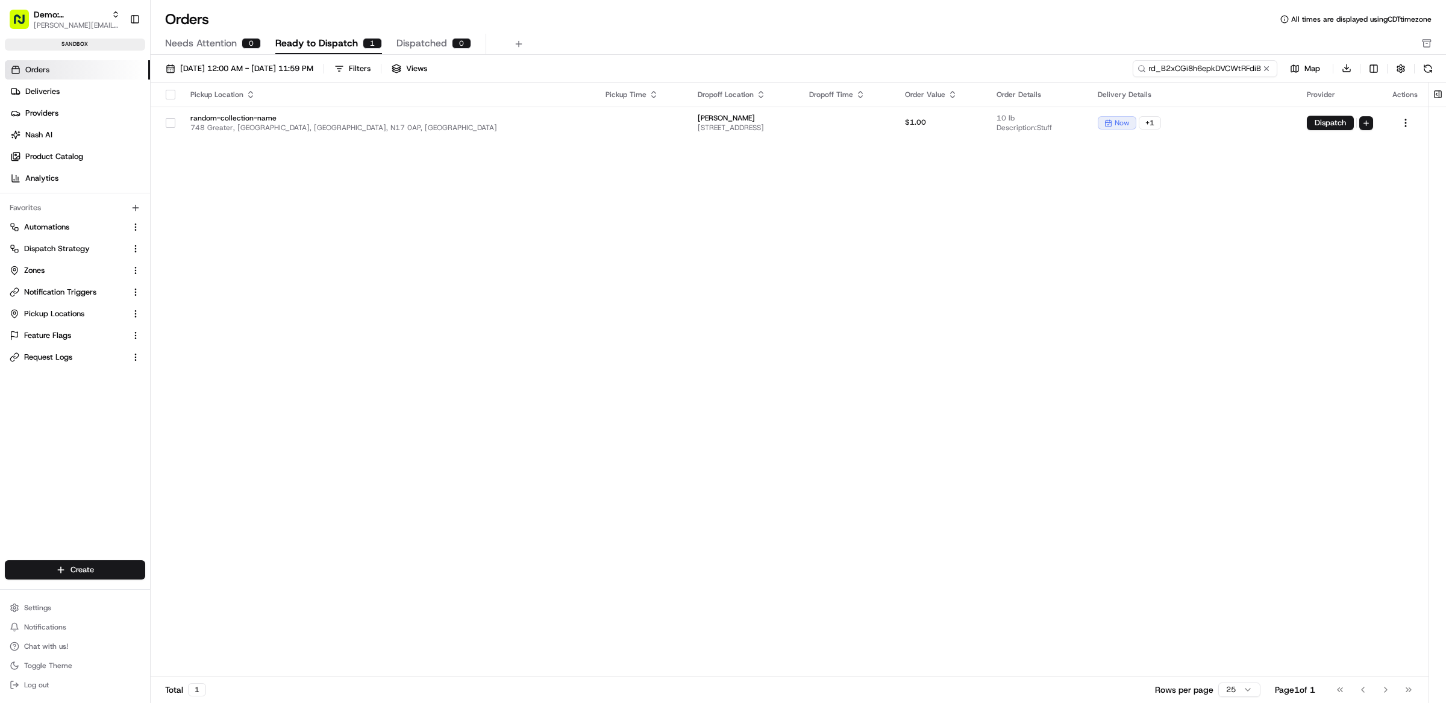
type input "ord_B2xCGi8h6epkDVCWtRFdiB"
click at [1202, 212] on div "Pickup Location Pickup Time Dropoff Location Dropoff Time Order Value Order Det…" at bounding box center [789, 380] width 1277 height 594
click at [1361, 122] on html "Demo: Matthew matt@usenash.com Toggle Sidebar sandbox Orders Deliveries Provide…" at bounding box center [723, 351] width 1446 height 703
click at [1172, 167] on html "Demo: Matthew matt@usenash.com Toggle Sidebar sandbox Orders Deliveries Provide…" at bounding box center [723, 351] width 1446 height 703
click at [1376, 117] on td "Dispatch" at bounding box center [1340, 123] width 86 height 33
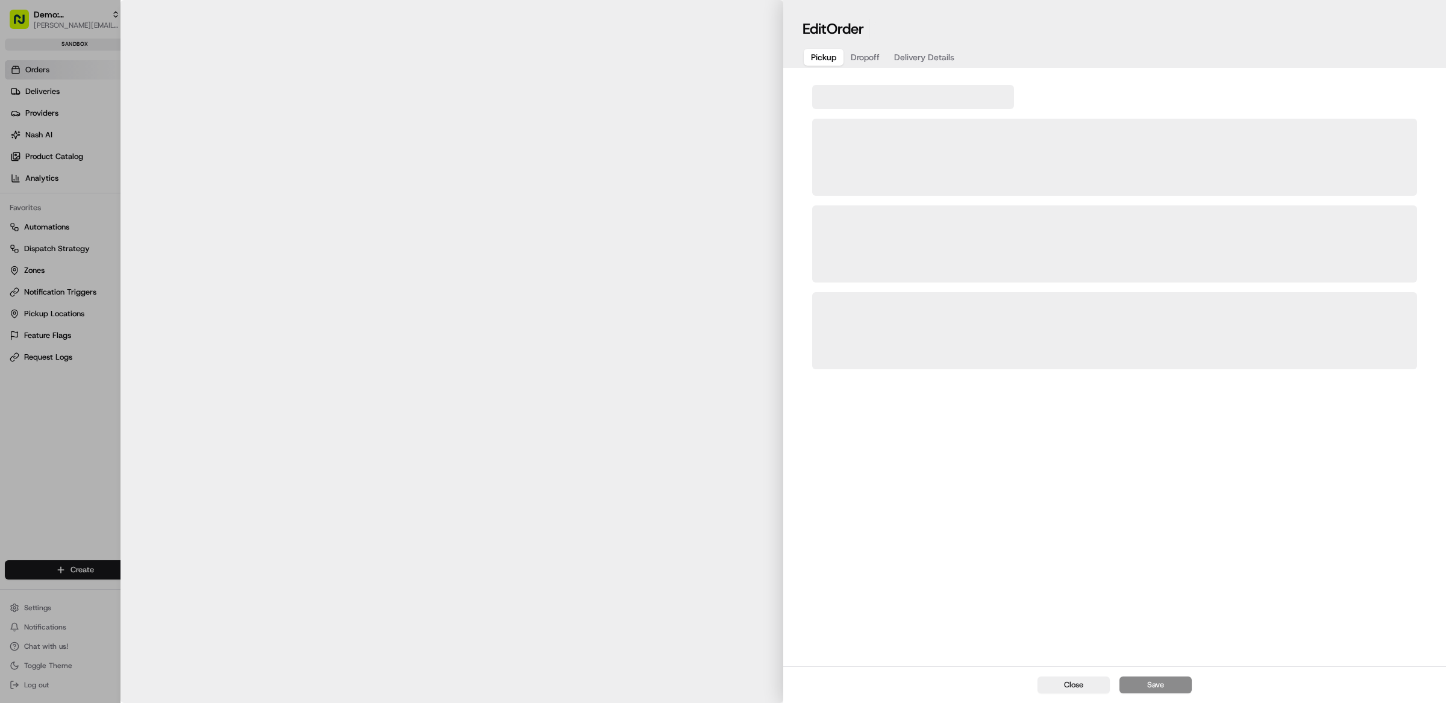
click at [783, 120] on div at bounding box center [451, 351] width 663 height 703
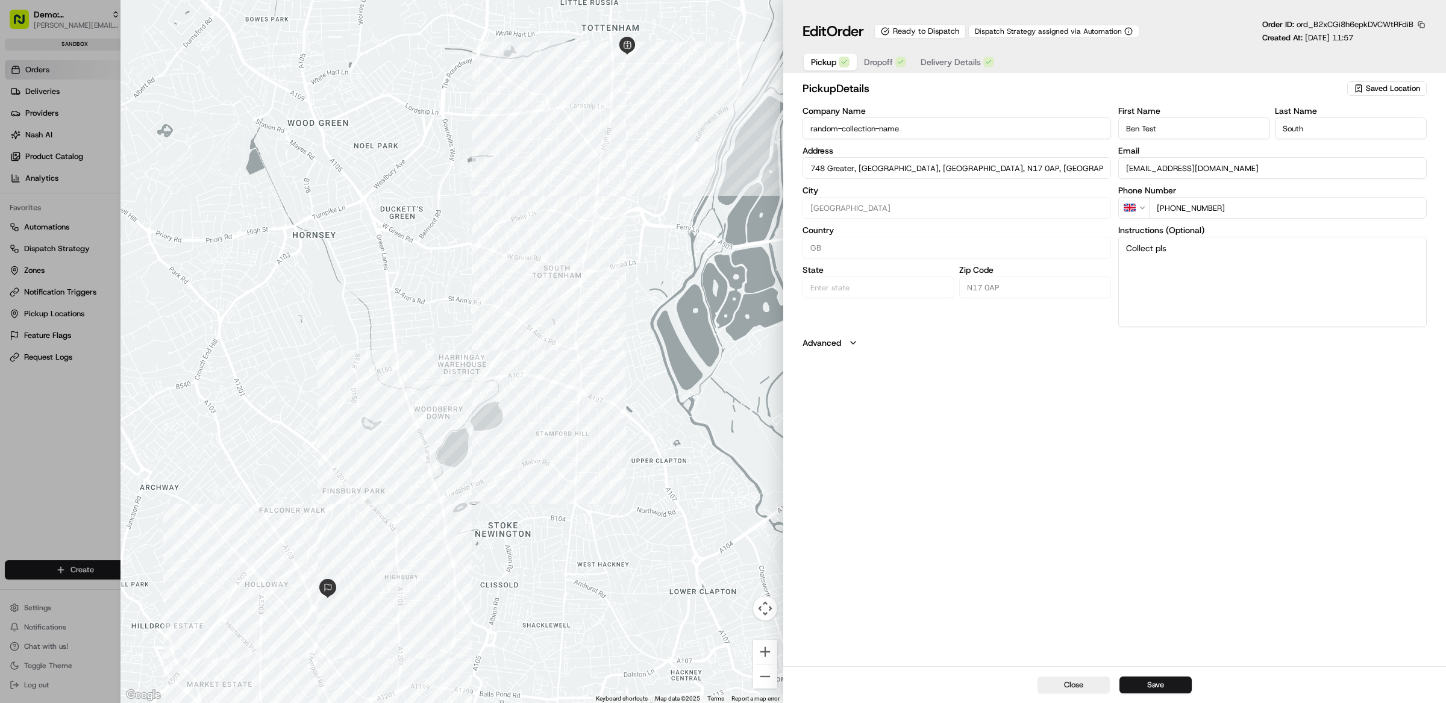
click at [926, 70] on button "Delivery Details" at bounding box center [957, 62] width 88 height 17
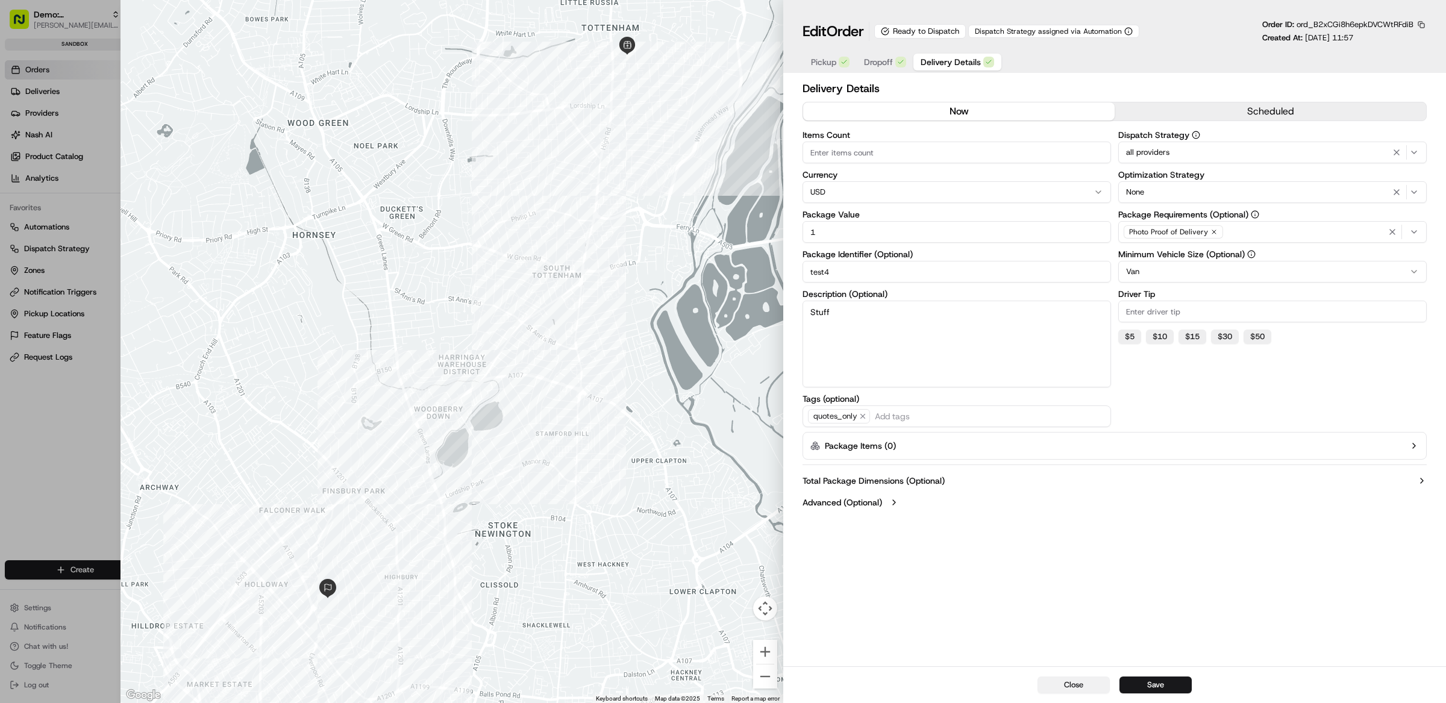
click at [1092, 686] on button "Close" at bounding box center [1073, 684] width 72 height 17
type input "1"
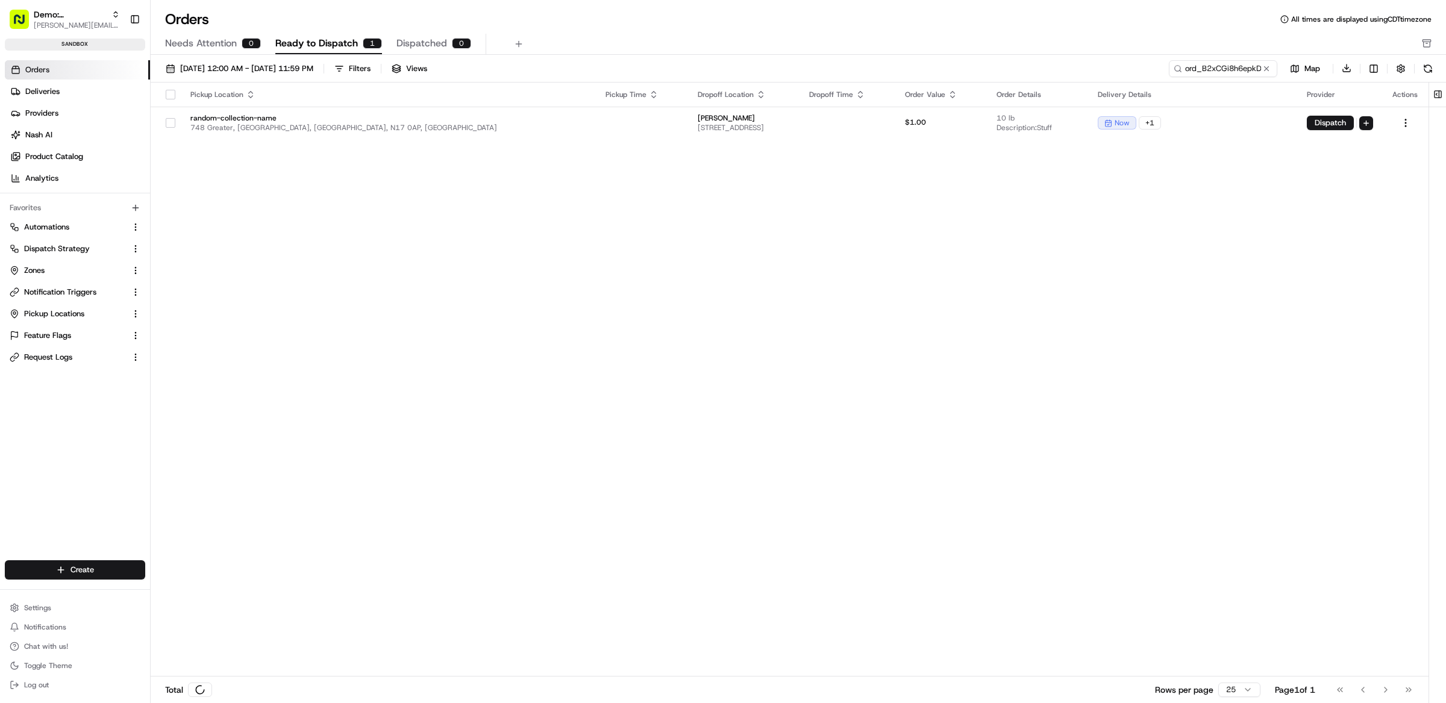
click at [1378, 37] on div "Needs Attention 0 Ready to Dispatch 1 Dispatched 0" at bounding box center [789, 44] width 1249 height 20
click at [1308, 197] on div "Pickup Location Pickup Time Dropoff Location Dropoff Time Order Value Order Det…" at bounding box center [789, 380] width 1277 height 594
click at [1367, 120] on html "Demo: Matthew matt@usenash.com Toggle Sidebar sandbox Orders Deliveries Provide…" at bounding box center [723, 351] width 1446 height 703
click at [1365, 142] on span "Assign Provider" at bounding box center [1354, 143] width 53 height 10
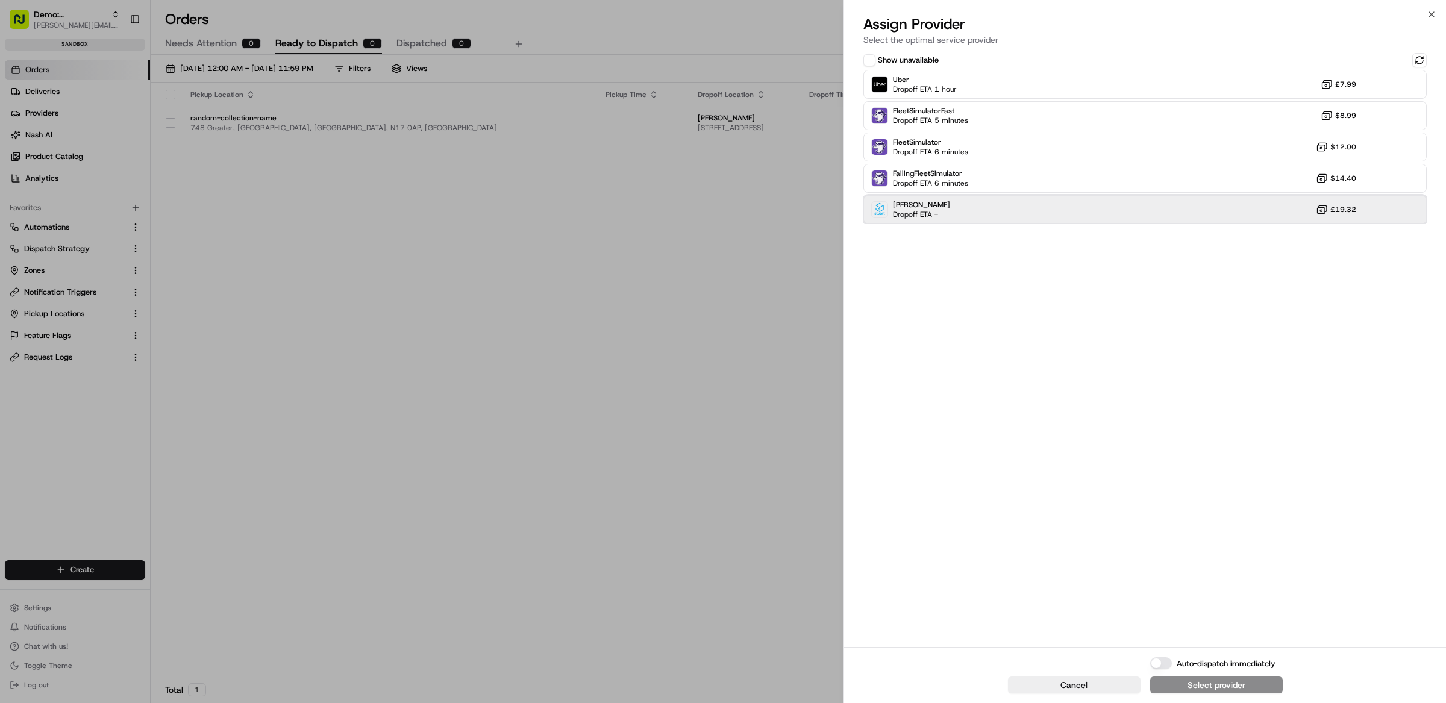
drag, startPoint x: 958, startPoint y: 200, endPoint x: 978, endPoint y: 230, distance: 36.4
click at [958, 200] on div "Stuart Dropoff ETA - £19.32" at bounding box center [1144, 209] width 563 height 29
click at [1162, 668] on button "Auto-dispatch immediately" at bounding box center [1161, 663] width 22 height 12
click at [1198, 684] on div "Assign & Dispatch" at bounding box center [1216, 685] width 71 height 12
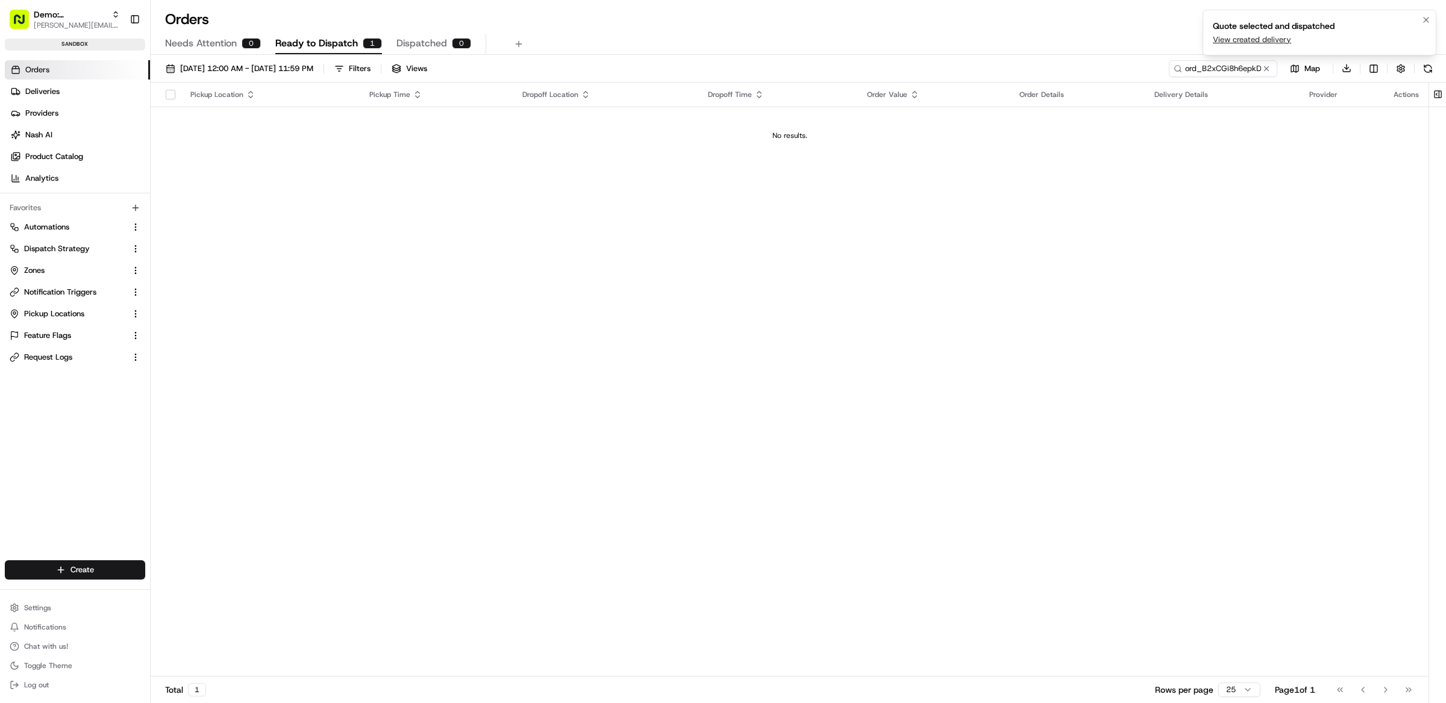
click at [1265, 41] on link "View created delivery" at bounding box center [1251, 39] width 78 height 11
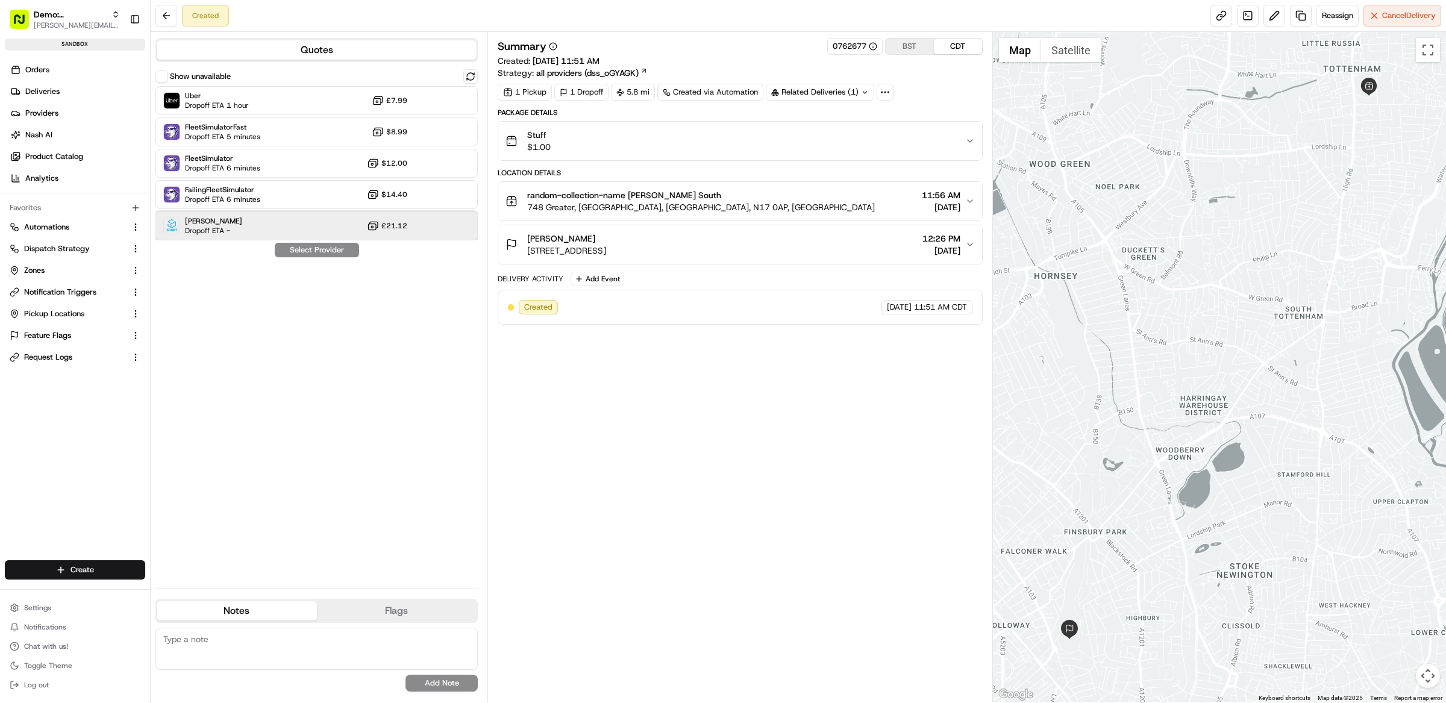
click at [261, 228] on div "Stuart Dropoff ETA - £21.12" at bounding box center [316, 225] width 322 height 29
click at [308, 255] on button "Assign Provider" at bounding box center [317, 250] width 86 height 14
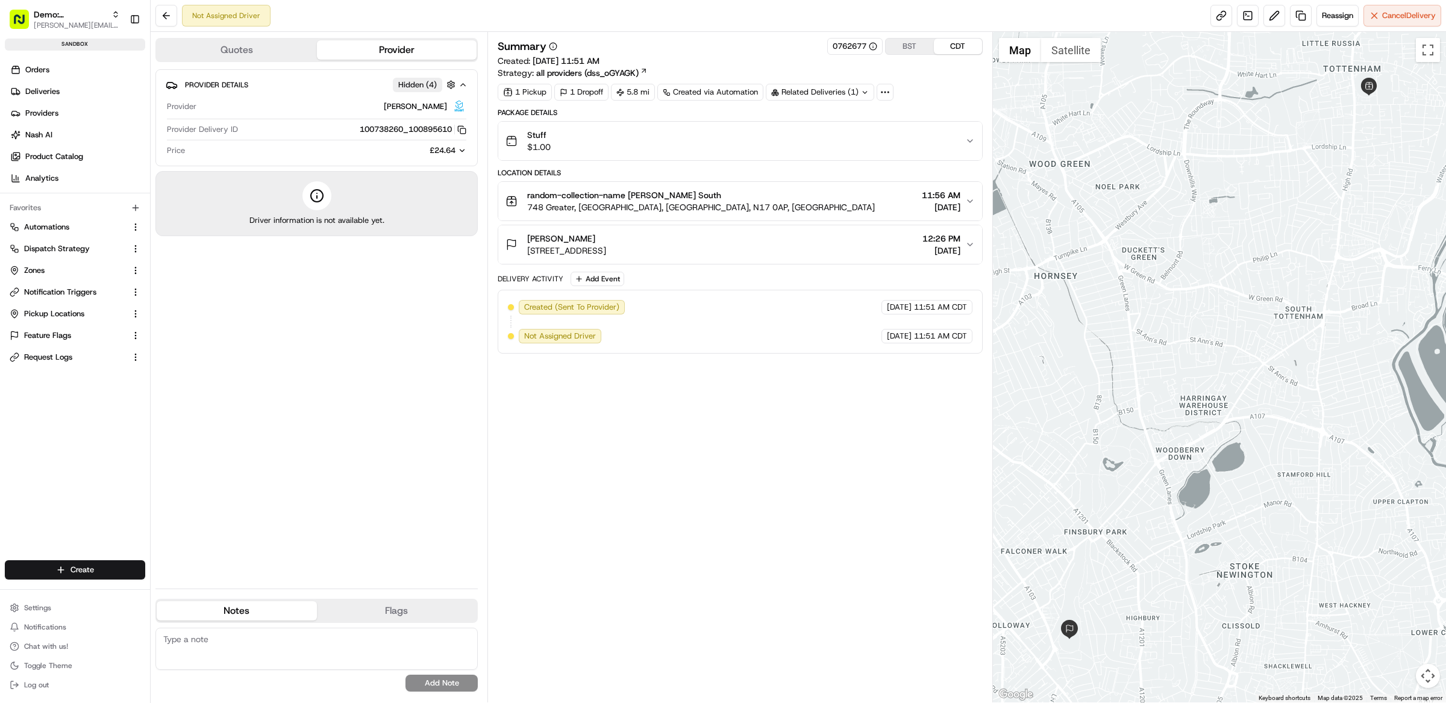
click at [702, 143] on div "Stuff $1.00" at bounding box center [735, 141] width 460 height 24
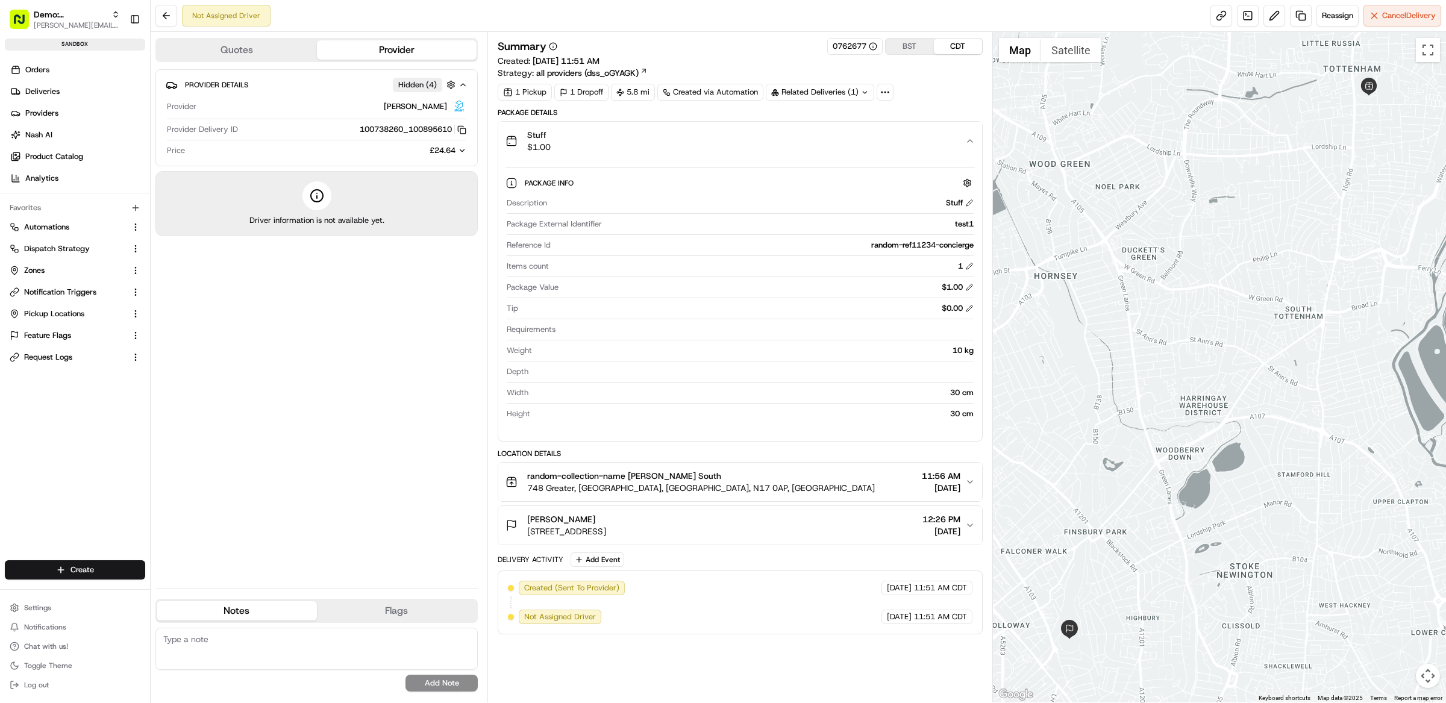
click at [702, 143] on div "Stuff $1.00" at bounding box center [735, 141] width 460 height 24
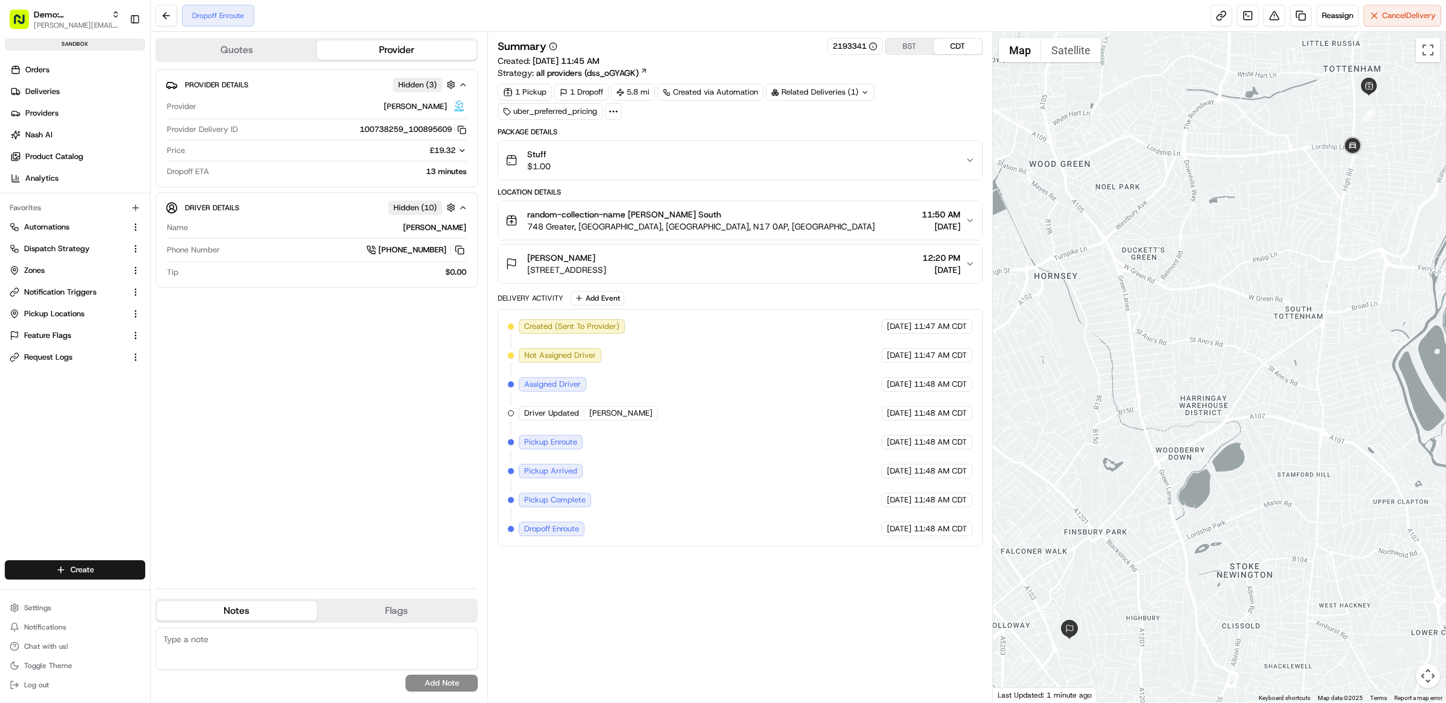
click at [639, 171] on div "Stuff $1.00" at bounding box center [735, 160] width 460 height 24
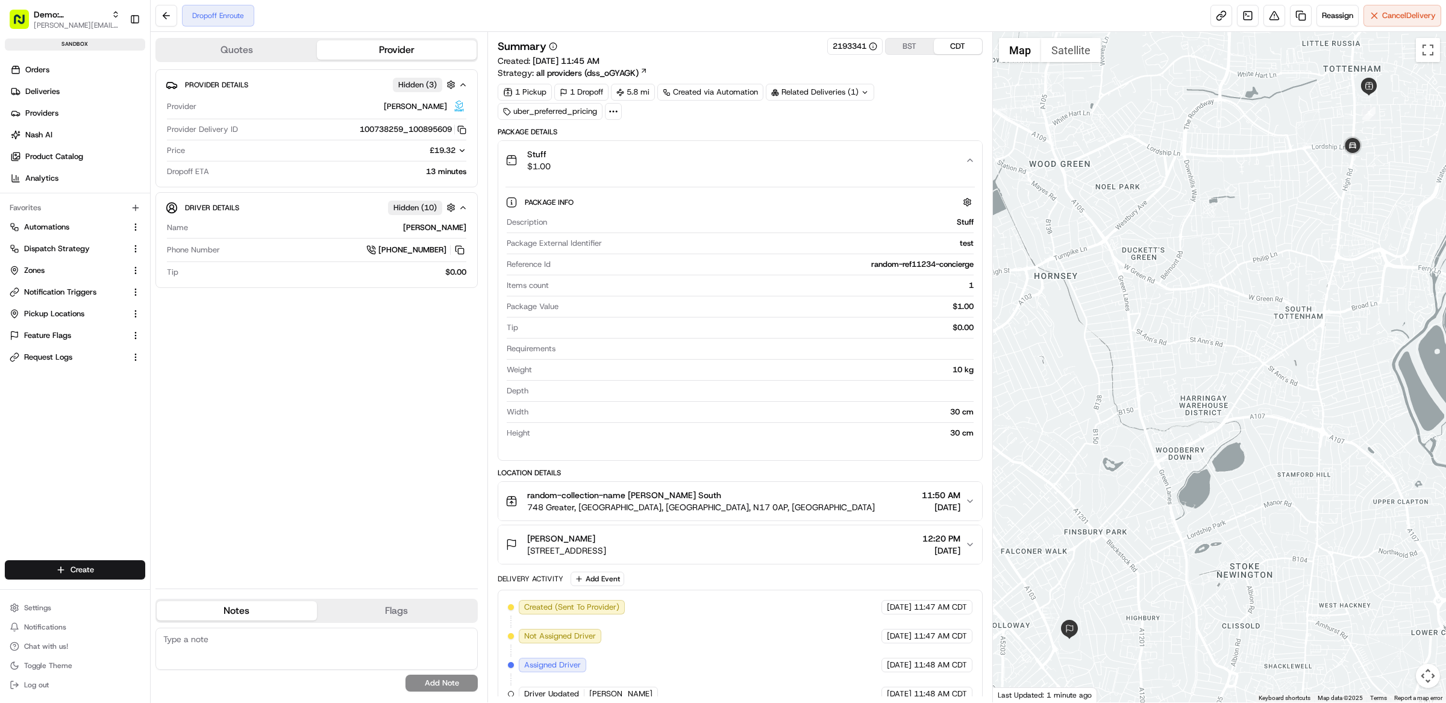
click at [687, 121] on div "Summary 2193341 BST CDT Created: 08/20/2025 11:45 AM Strategy: all providers (d…" at bounding box center [739, 432] width 485 height 789
click at [917, 140] on div "Package Details Stuff $1.00 Package Info Description Stuff Package External Ide…" at bounding box center [739, 294] width 485 height 334
click at [906, 152] on div "Stuff $1.00" at bounding box center [735, 160] width 460 height 24
